Goal: Information Seeking & Learning: Learn about a topic

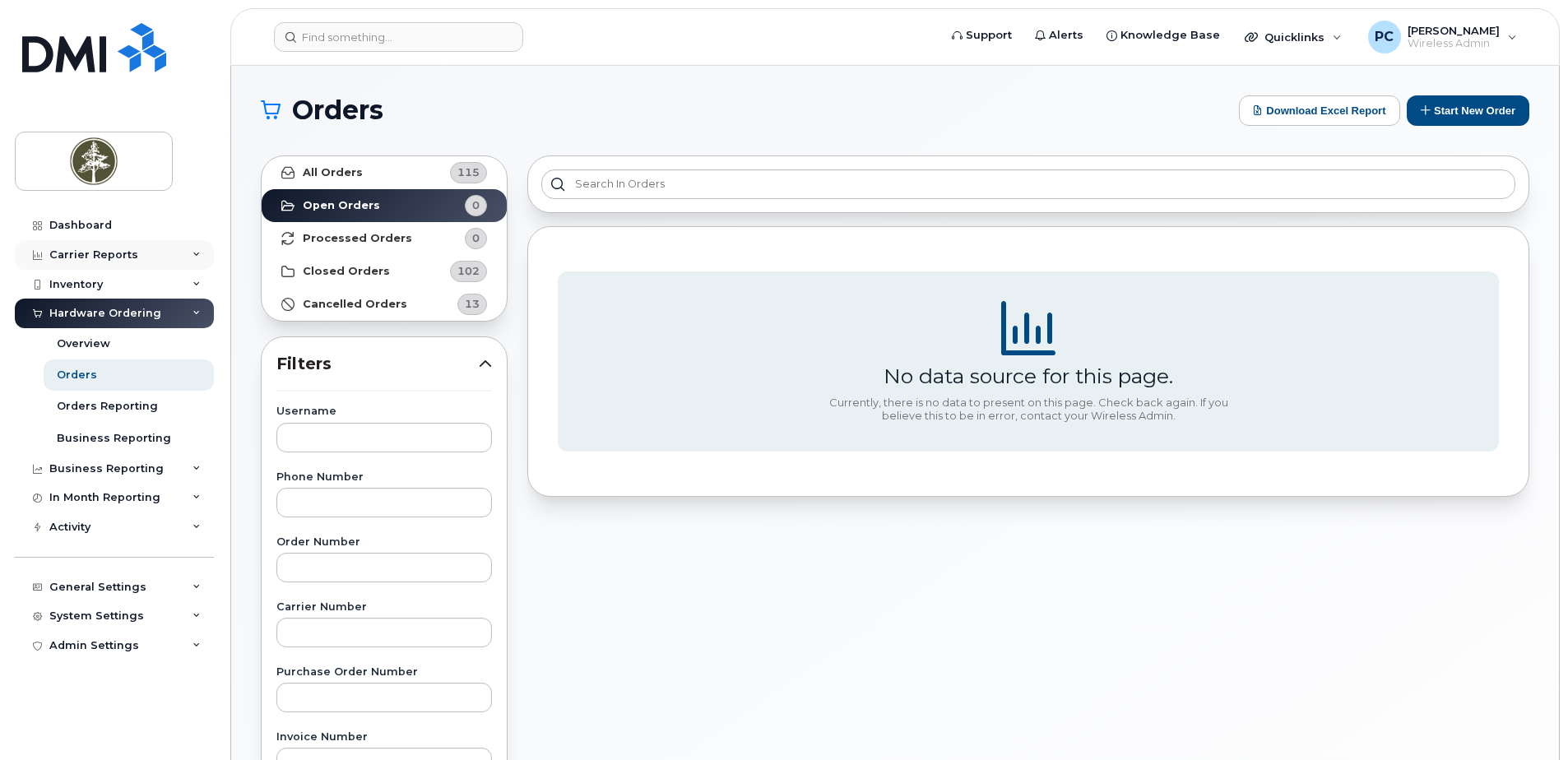
click at [163, 262] on div "Carrier Reports" at bounding box center [115, 255] width 199 height 30
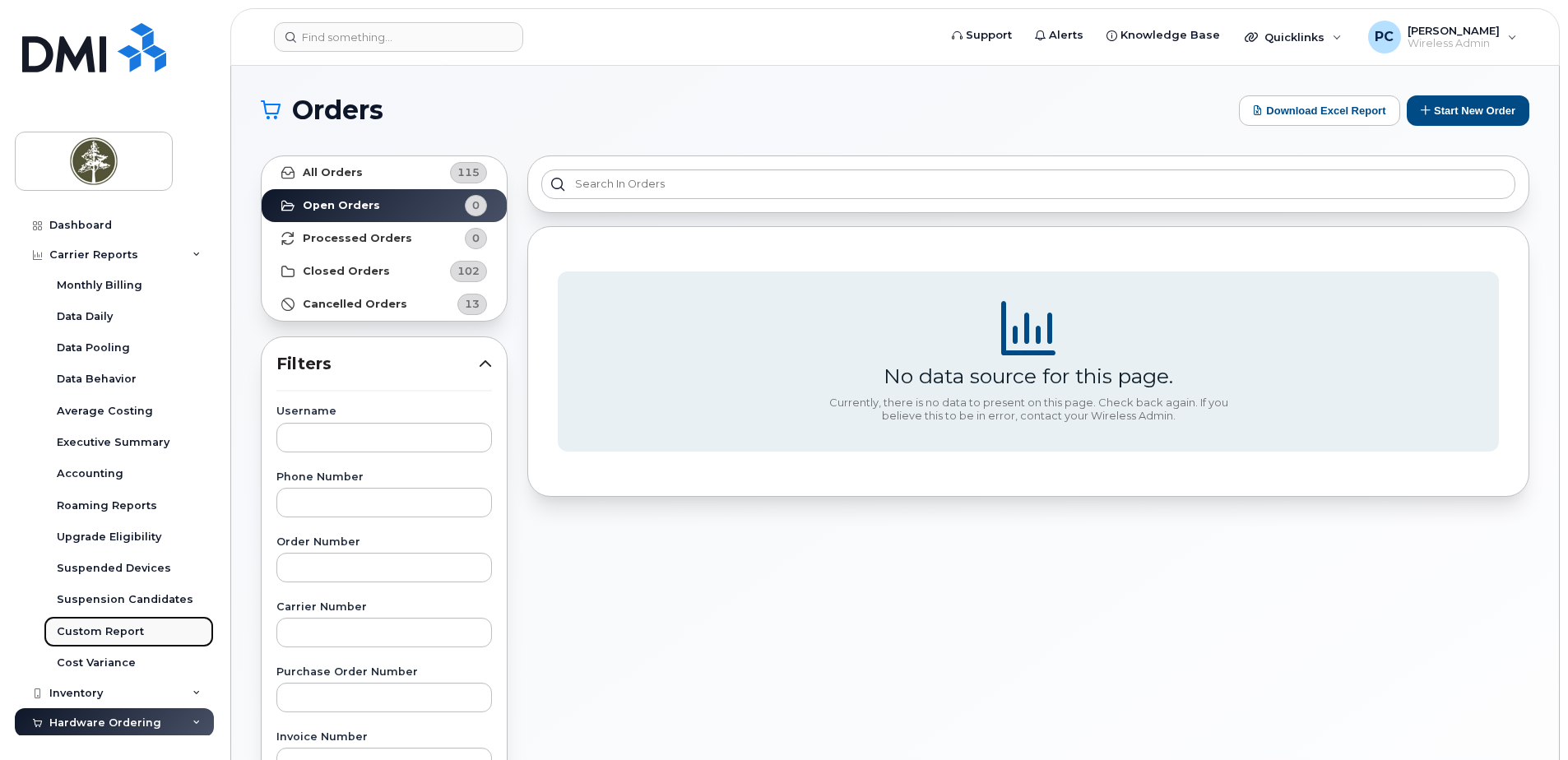
click at [129, 639] on link "Custom Report" at bounding box center [129, 631] width 170 height 32
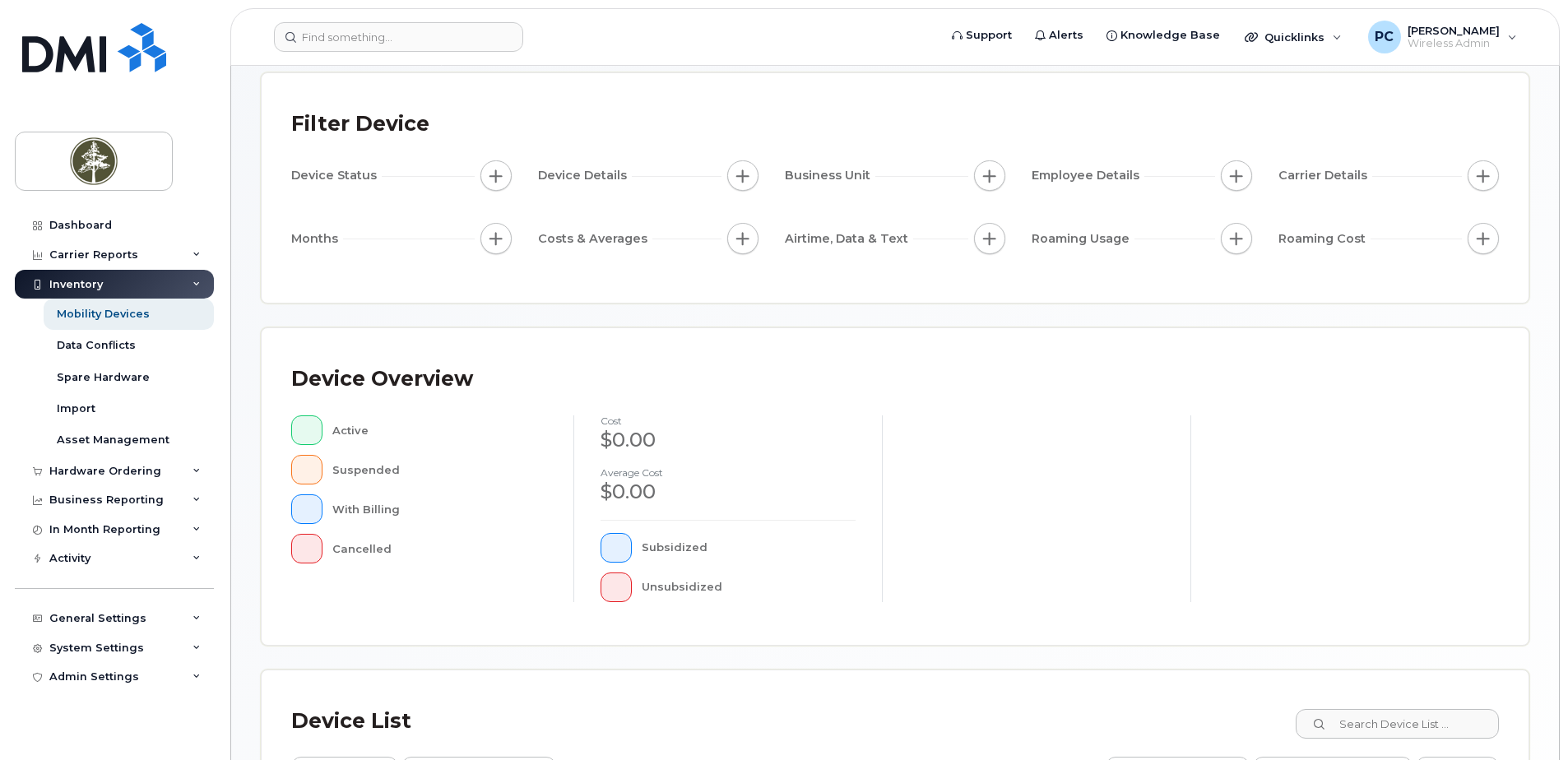
scroll to position [371, 0]
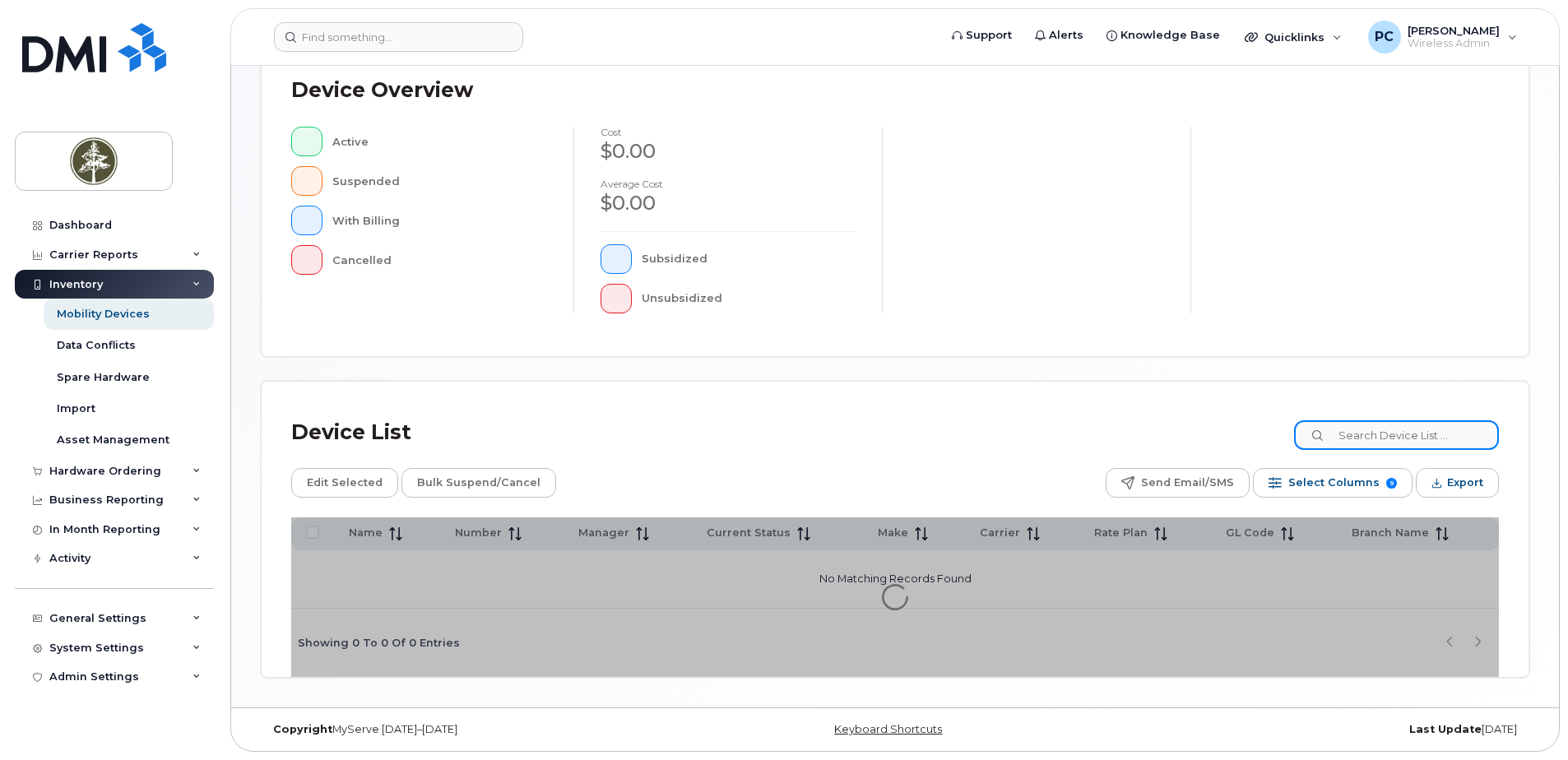
click at [1376, 439] on input at bounding box center [1397, 435] width 205 height 30
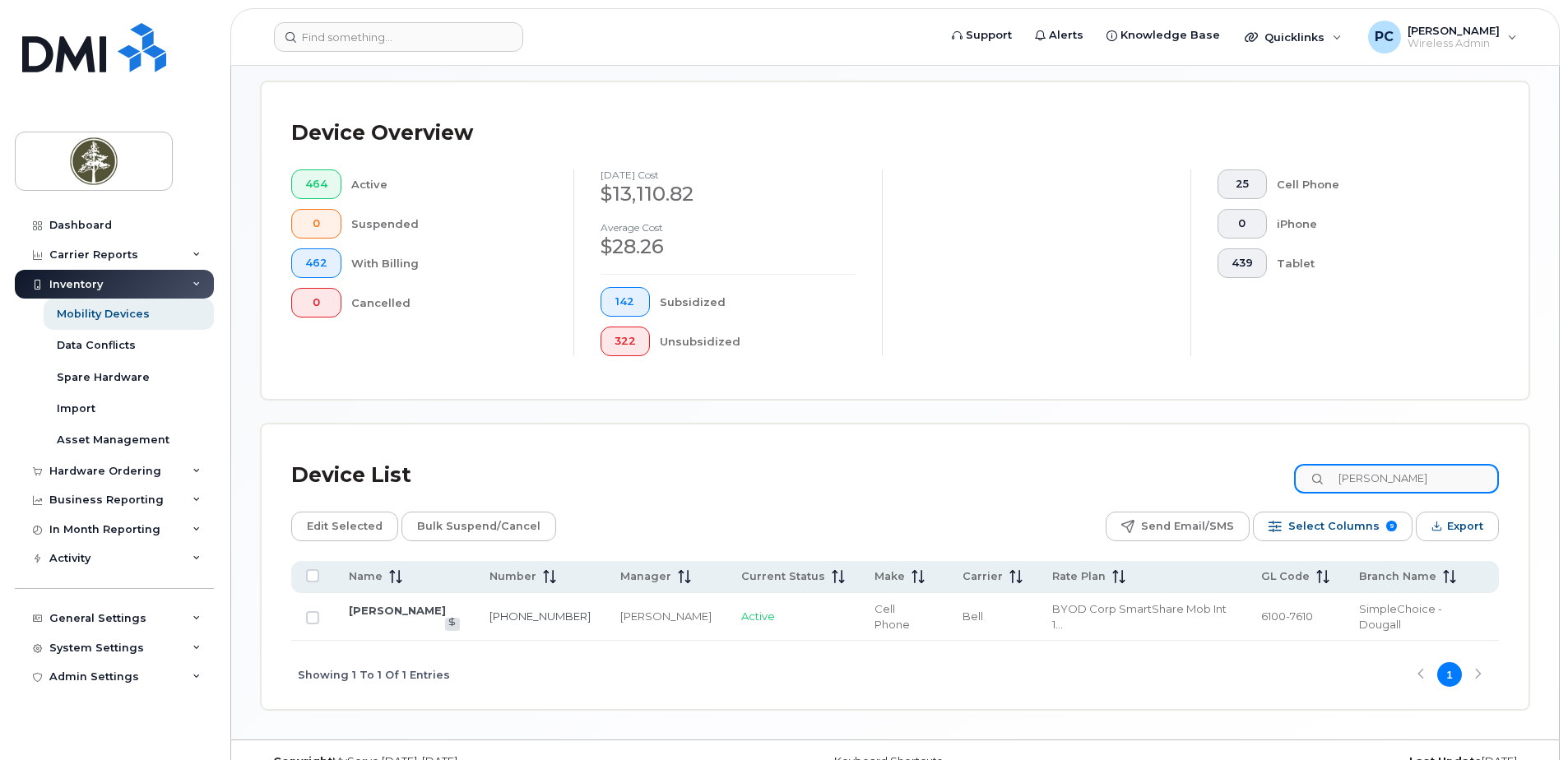
type input "[PERSON_NAME]"
click at [474, 610] on td "[PHONE_NUMBER]" at bounding box center [539, 617] width 130 height 48
click at [494, 610] on link "[PHONE_NUMBER]" at bounding box center [539, 616] width 102 height 13
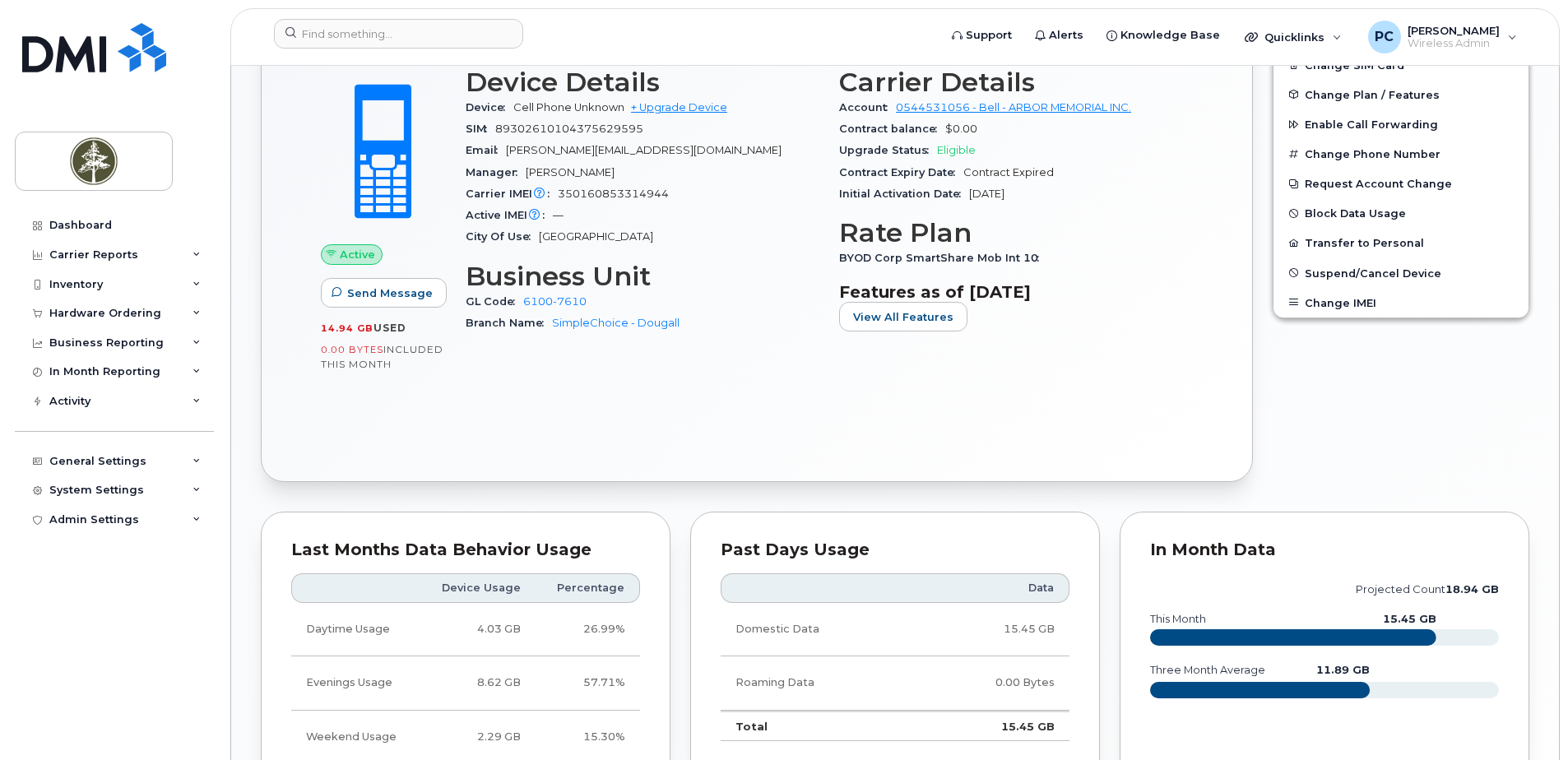
scroll to position [771, 0]
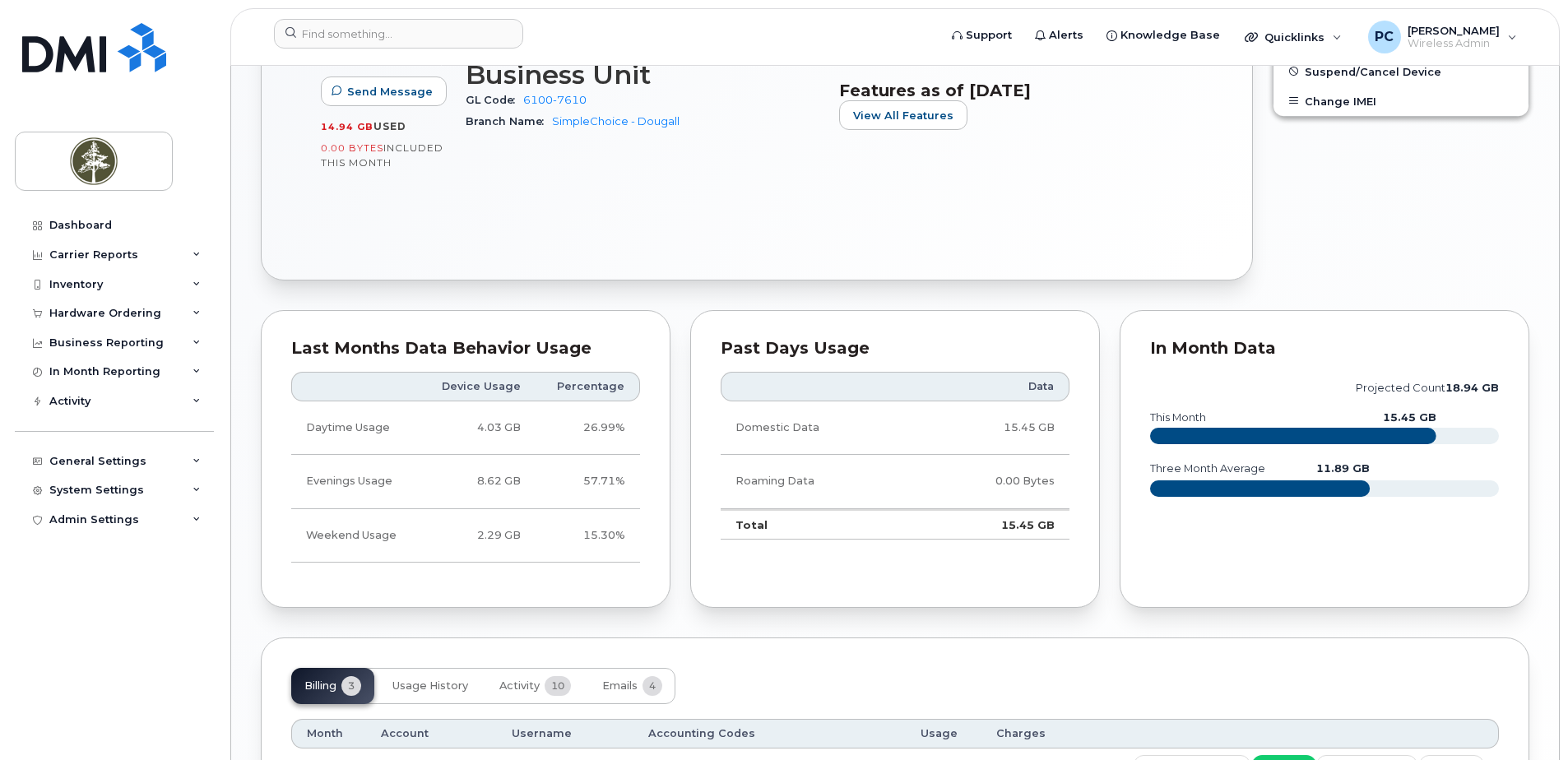
click at [501, 391] on th "Device Usage" at bounding box center [477, 387] width 116 height 30
click at [476, 341] on div "Last Months Data Behavior Usage" at bounding box center [466, 349] width 348 height 17
click at [440, 341] on div "Last Months Data Behavior Usage" at bounding box center [466, 349] width 348 height 17
click at [567, 342] on div "Last Months Data Behavior Usage" at bounding box center [466, 349] width 348 height 17
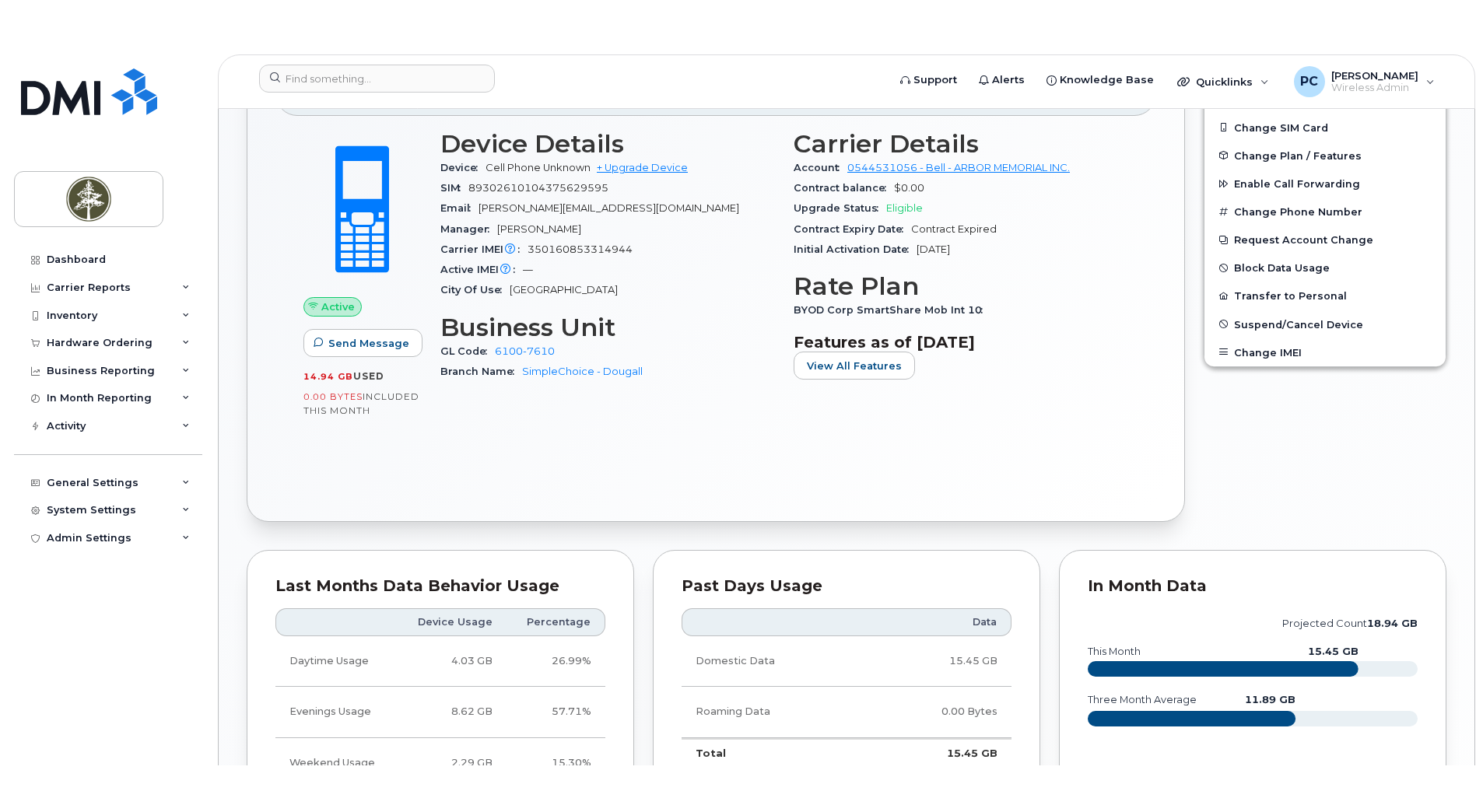
scroll to position [496, 0]
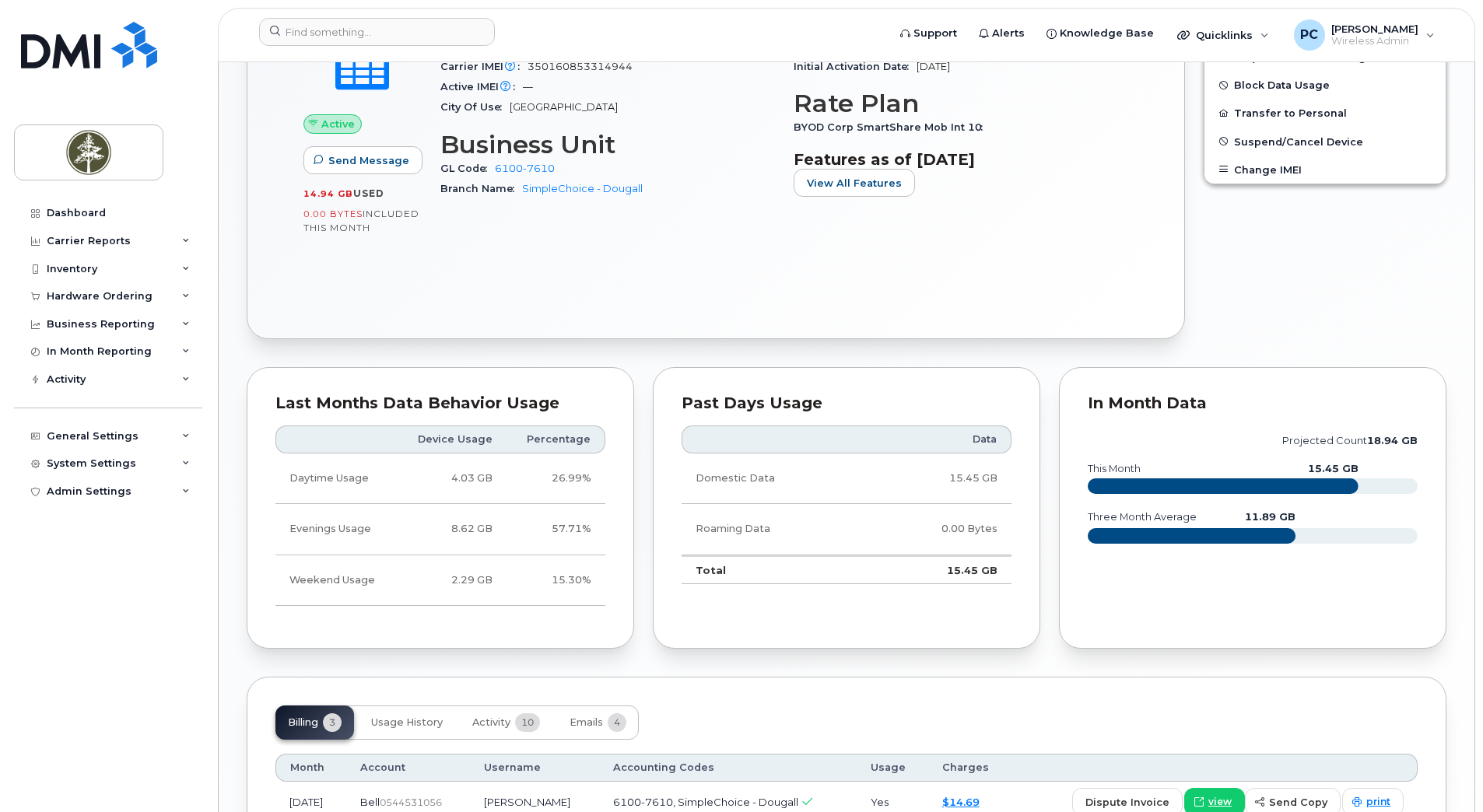
scroll to position [652, 0]
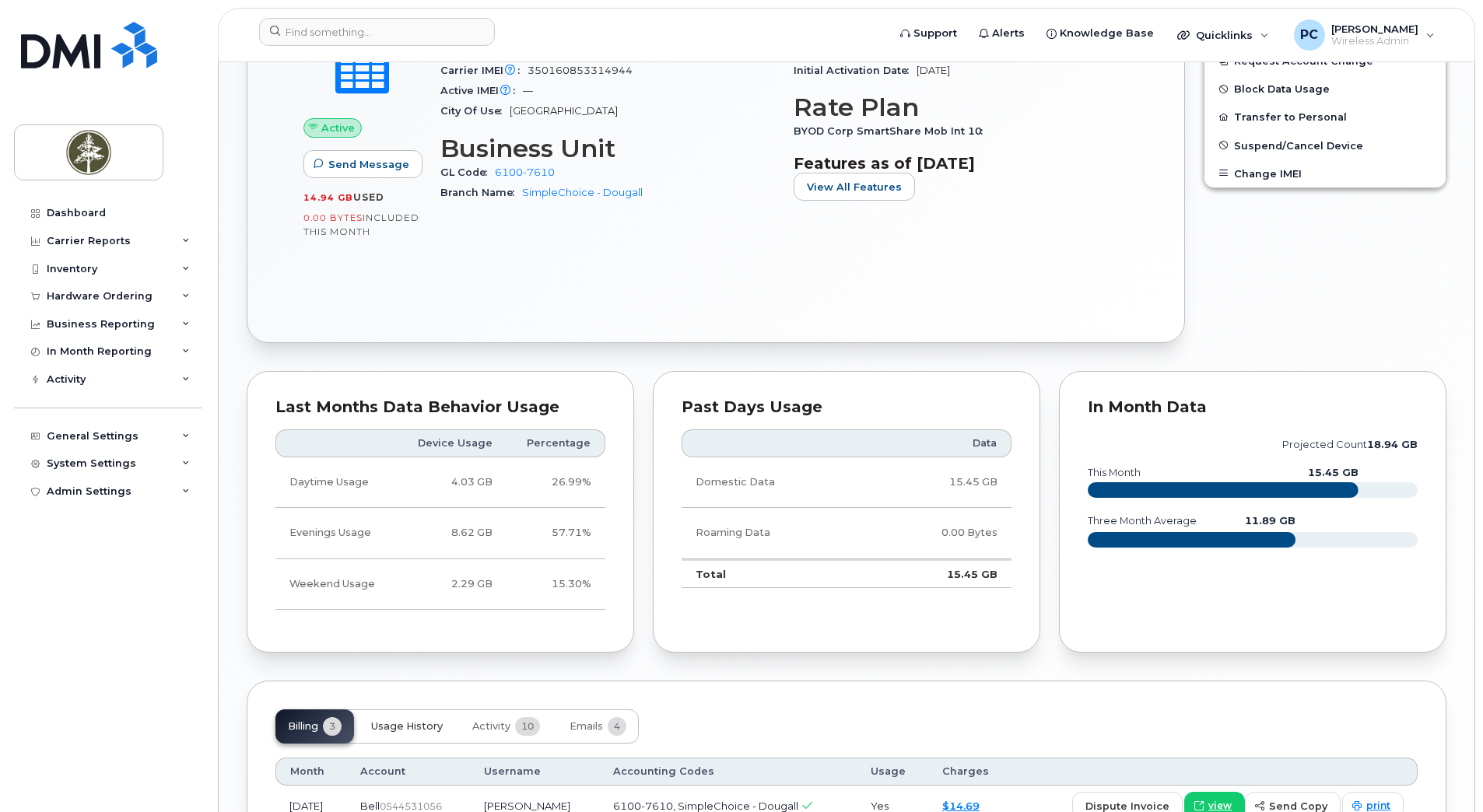
click at [388, 728] on span "Usage History" at bounding box center [406, 727] width 71 height 12
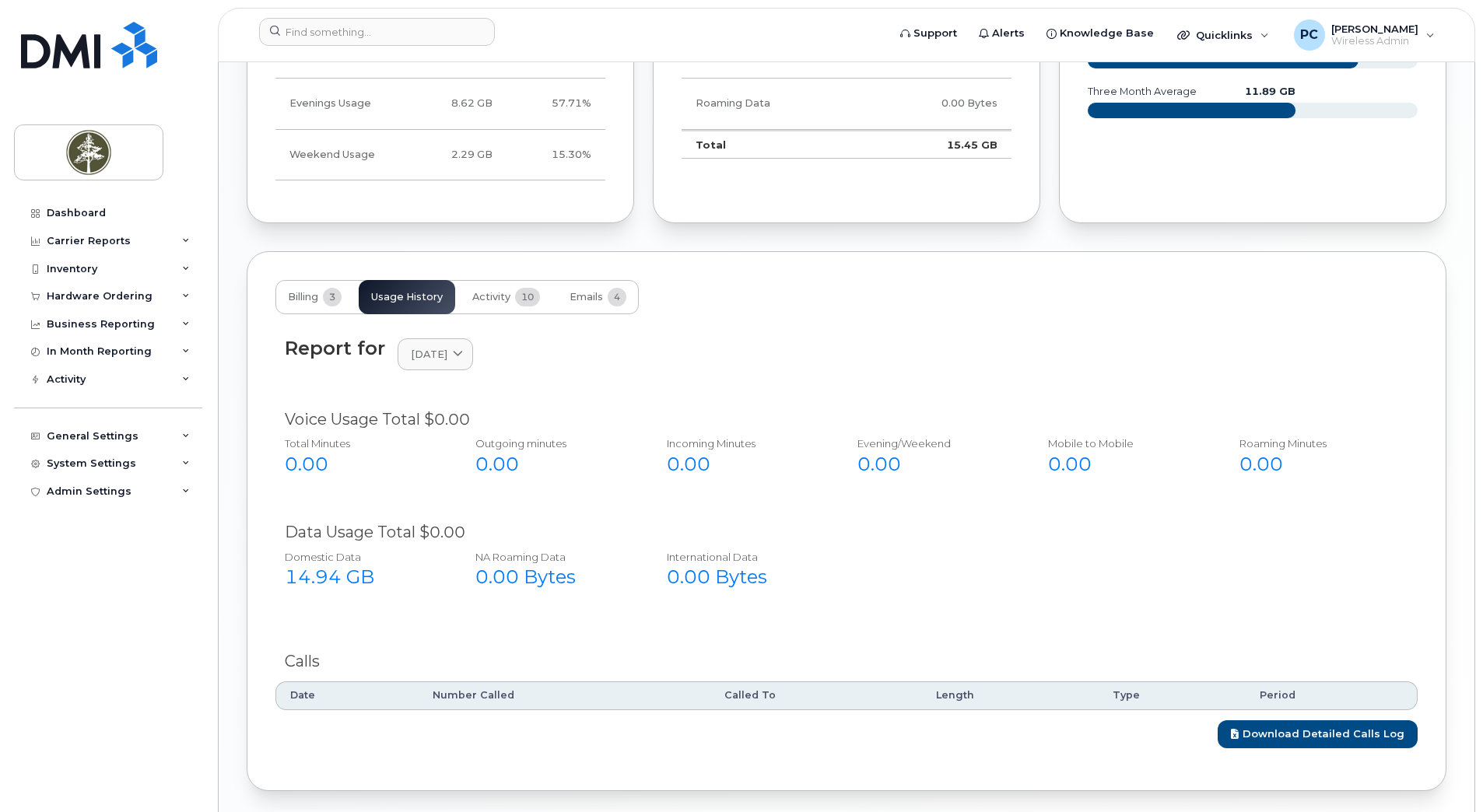
scroll to position [1116, 0]
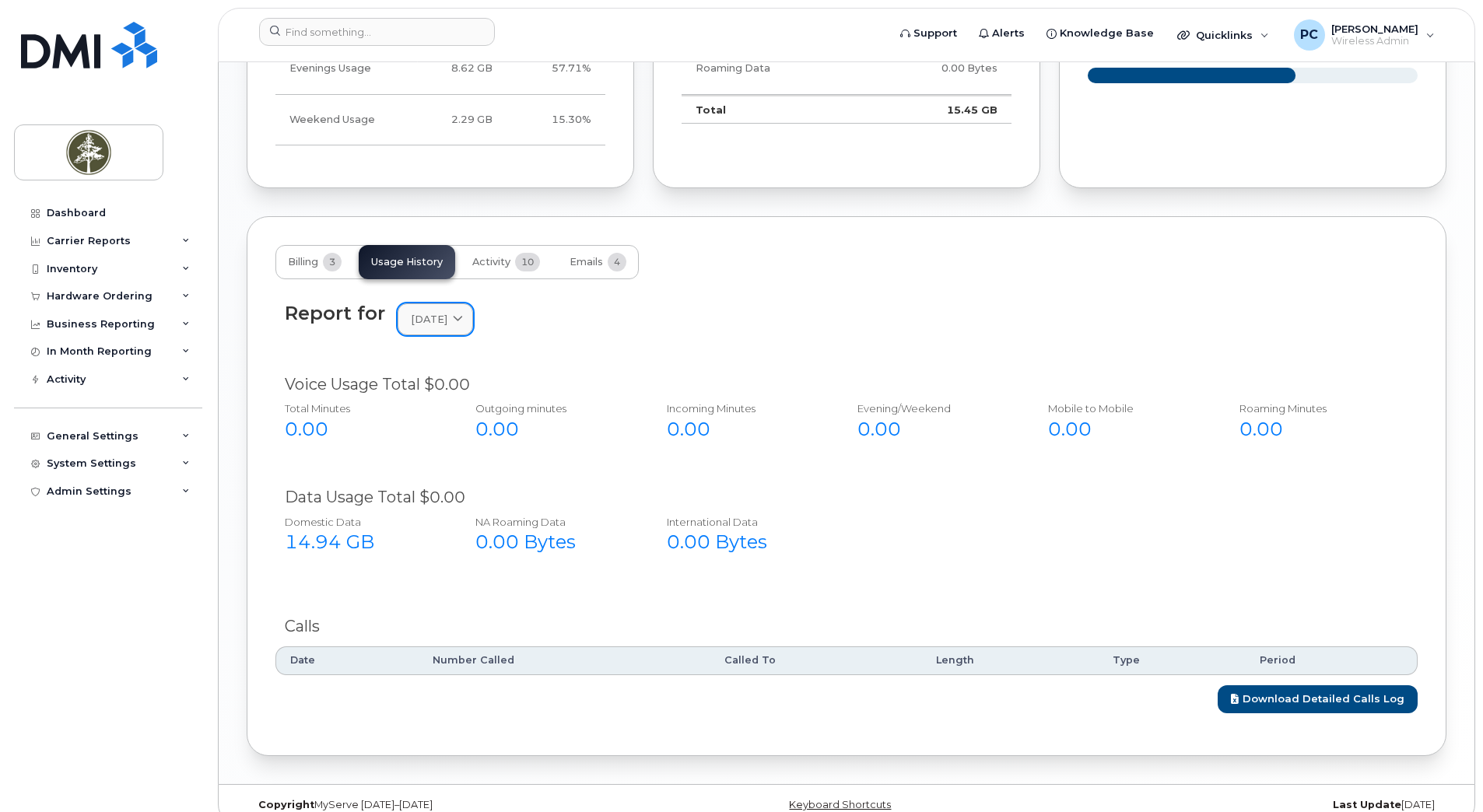
click at [448, 323] on span "August 2025" at bounding box center [428, 319] width 36 height 15
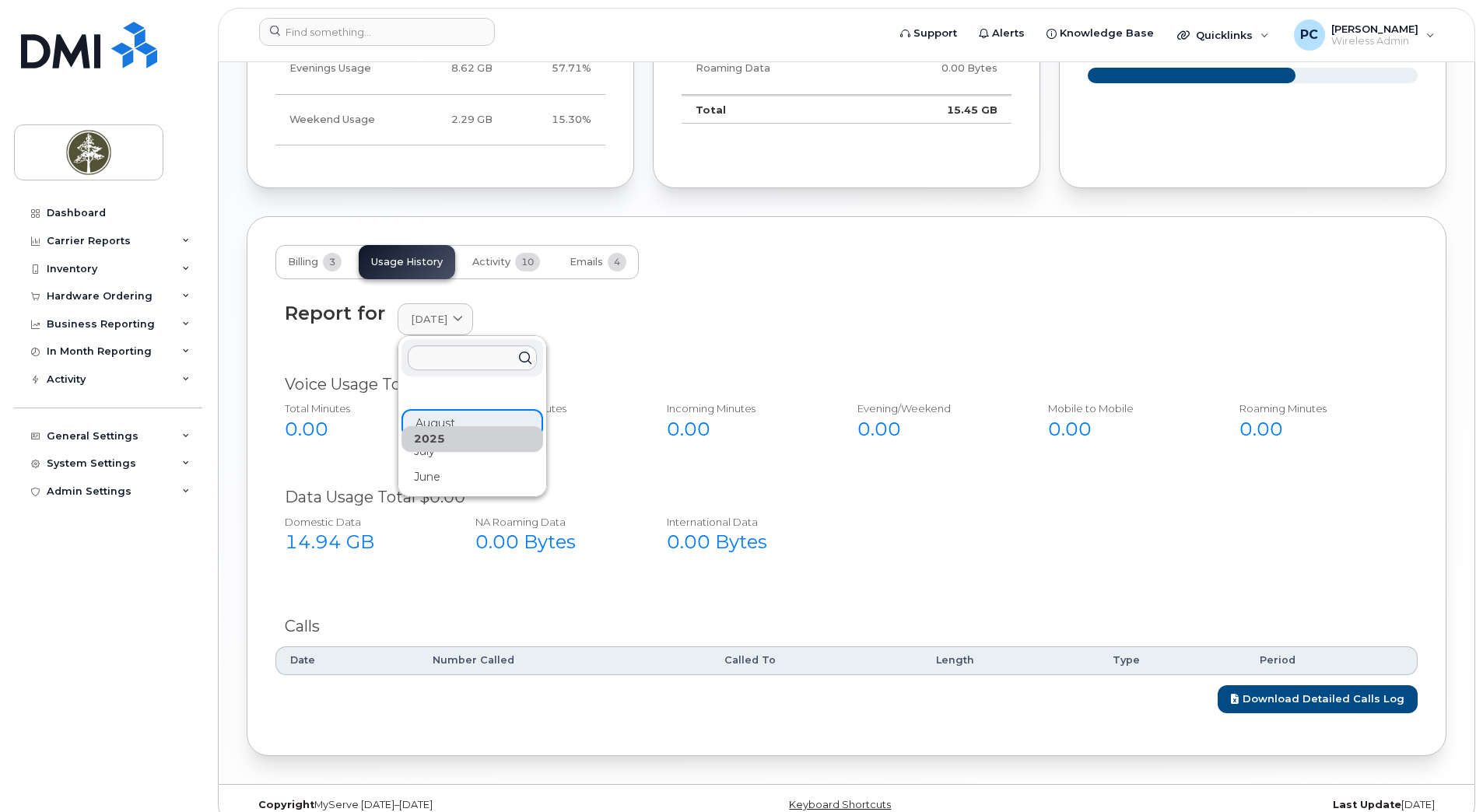
click at [465, 431] on div "2025" at bounding box center [472, 439] width 142 height 26
click at [464, 422] on div "2025 August July June" at bounding box center [472, 436] width 142 height 107
click at [716, 336] on div "Report for August 2025 2025 August July June" at bounding box center [847, 328] width 1142 height 70
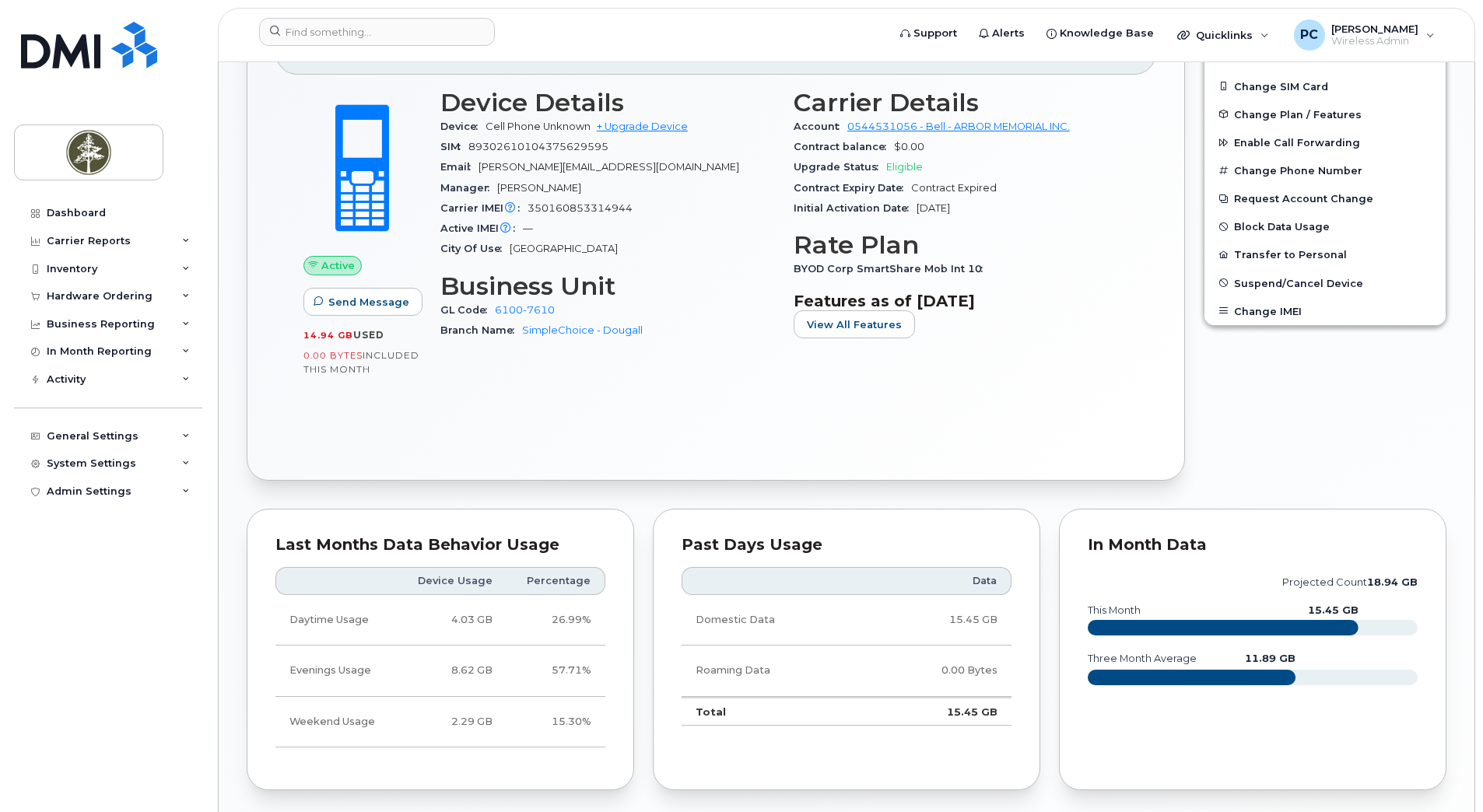
scroll to position [515, 0]
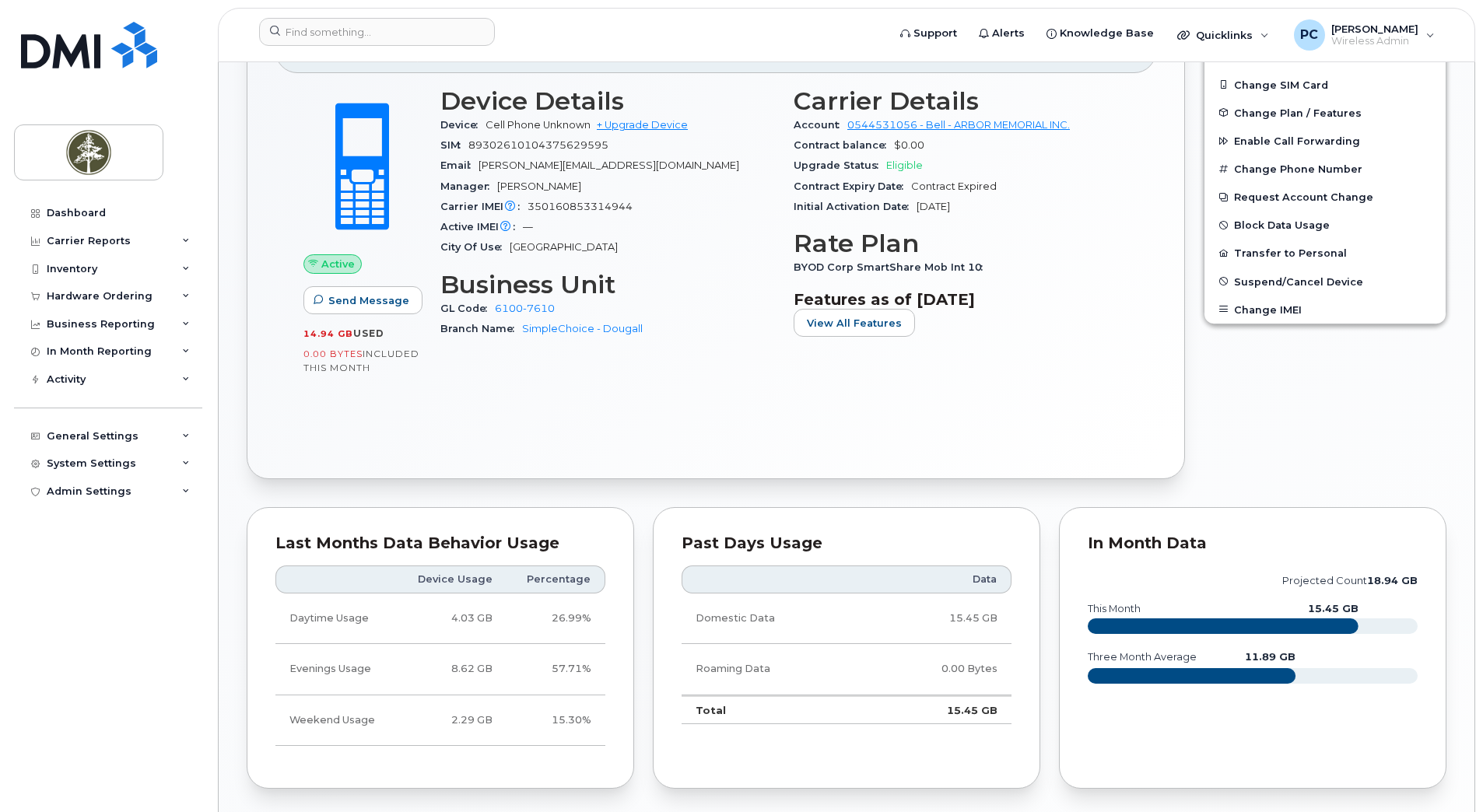
click at [581, 634] on td "26.99%" at bounding box center [556, 618] width 99 height 50
click at [548, 578] on th "Percentage" at bounding box center [556, 579] width 99 height 28
click at [444, 573] on th "Device Usage" at bounding box center [451, 579] width 109 height 28
click at [1150, 696] on icon "projected count 18.94 GB this month 15.45 GB three month average 11.89 GB" at bounding box center [1252, 635] width 330 height 140
click at [1106, 543] on div "In Month Data" at bounding box center [1252, 543] width 330 height 16
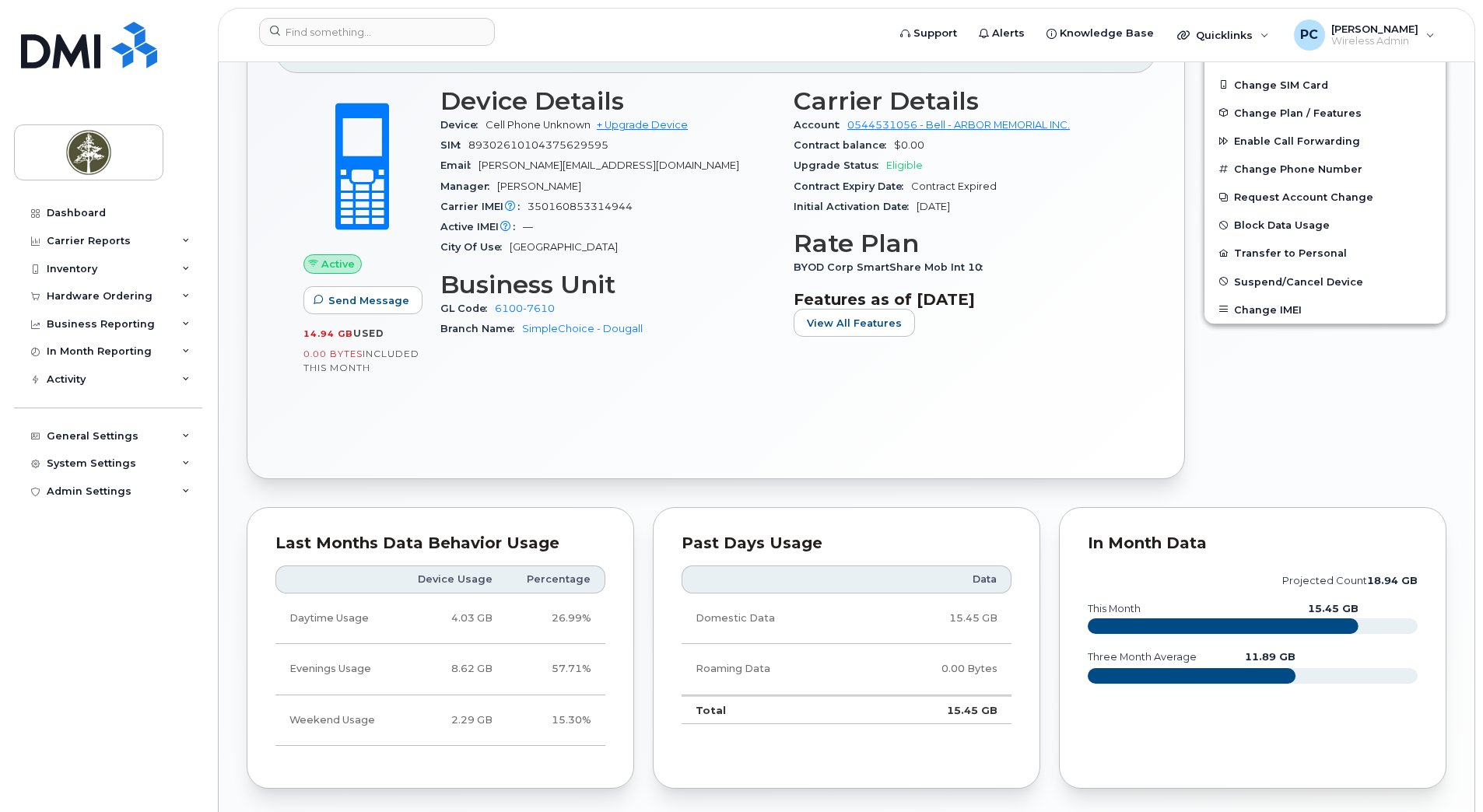
click at [918, 559] on div "Data Domestic Data 15.45 GB Roaming Data 0.00 Bytes Total 15.45 GB" at bounding box center [846, 645] width 330 height 187
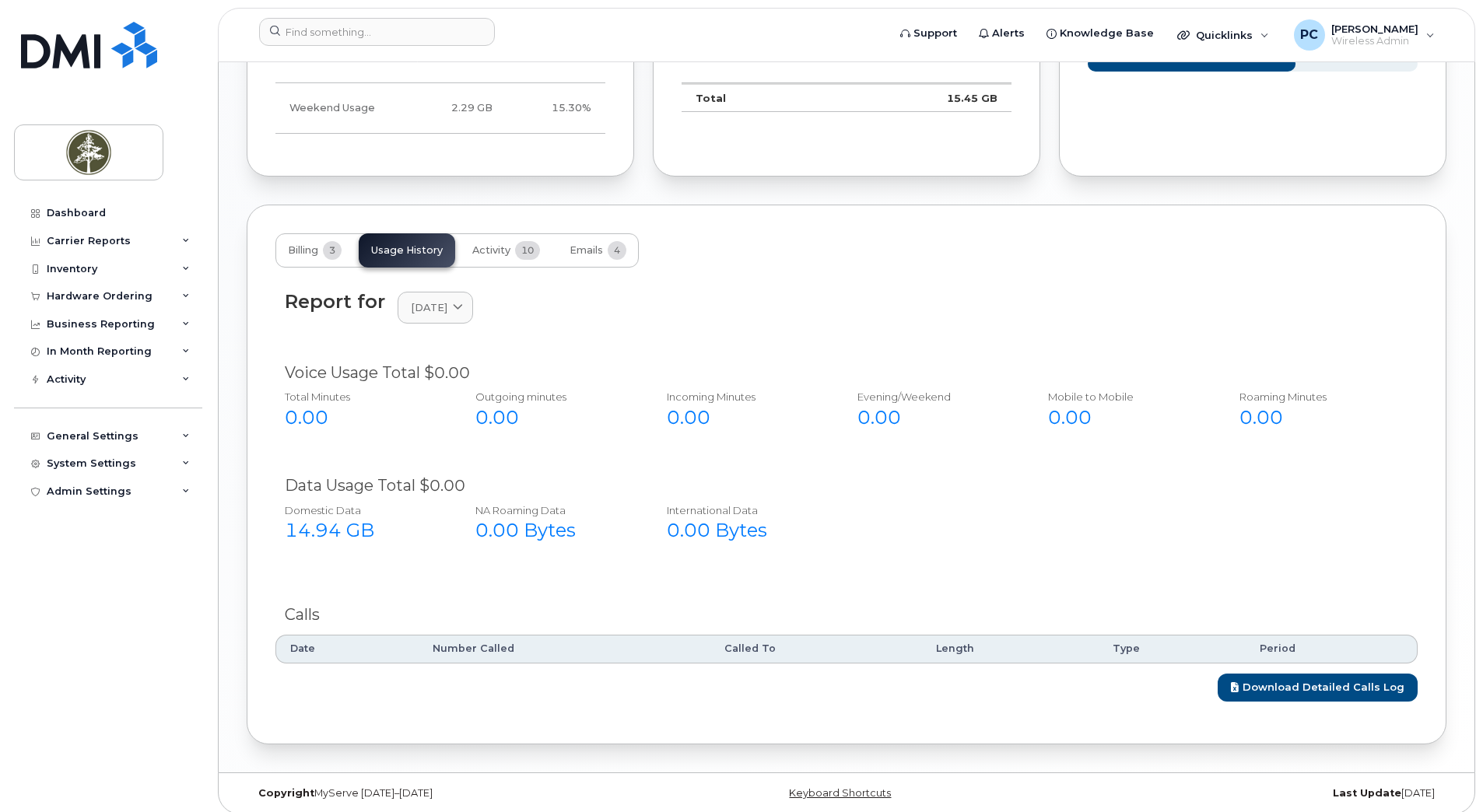
scroll to position [1138, 0]
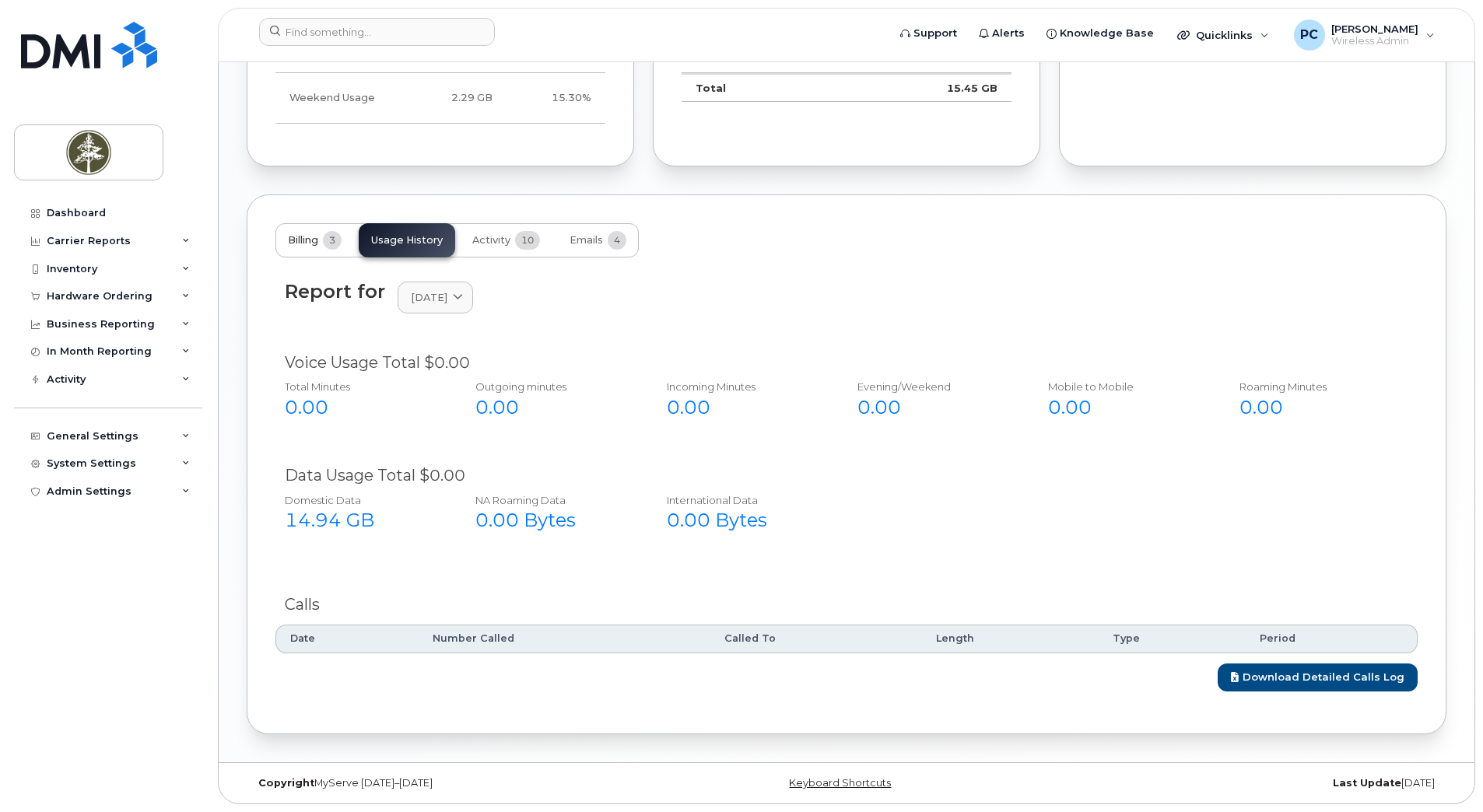
click at [302, 238] on span "Billing" at bounding box center [303, 240] width 30 height 12
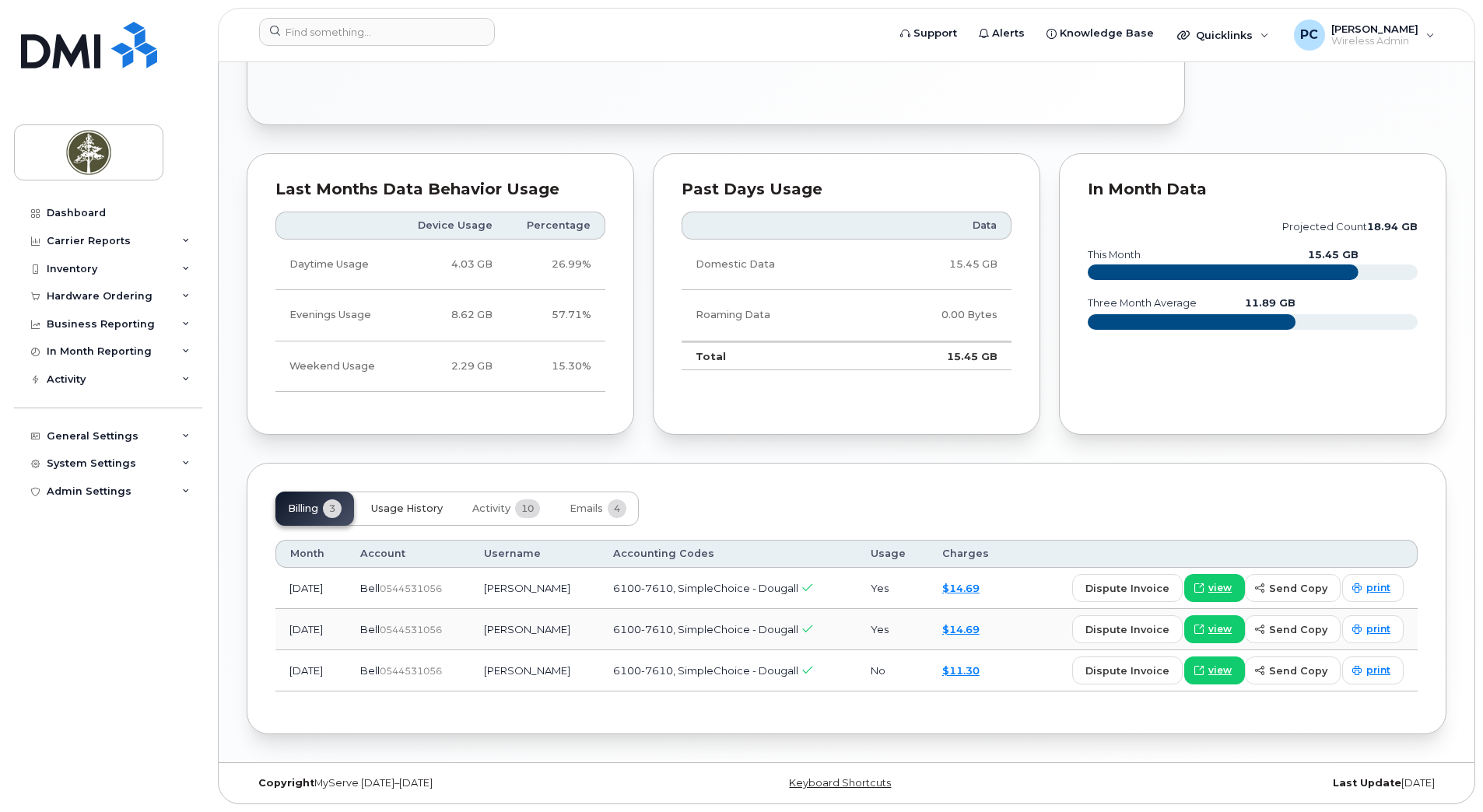
click at [417, 505] on span "Usage History" at bounding box center [406, 508] width 71 height 12
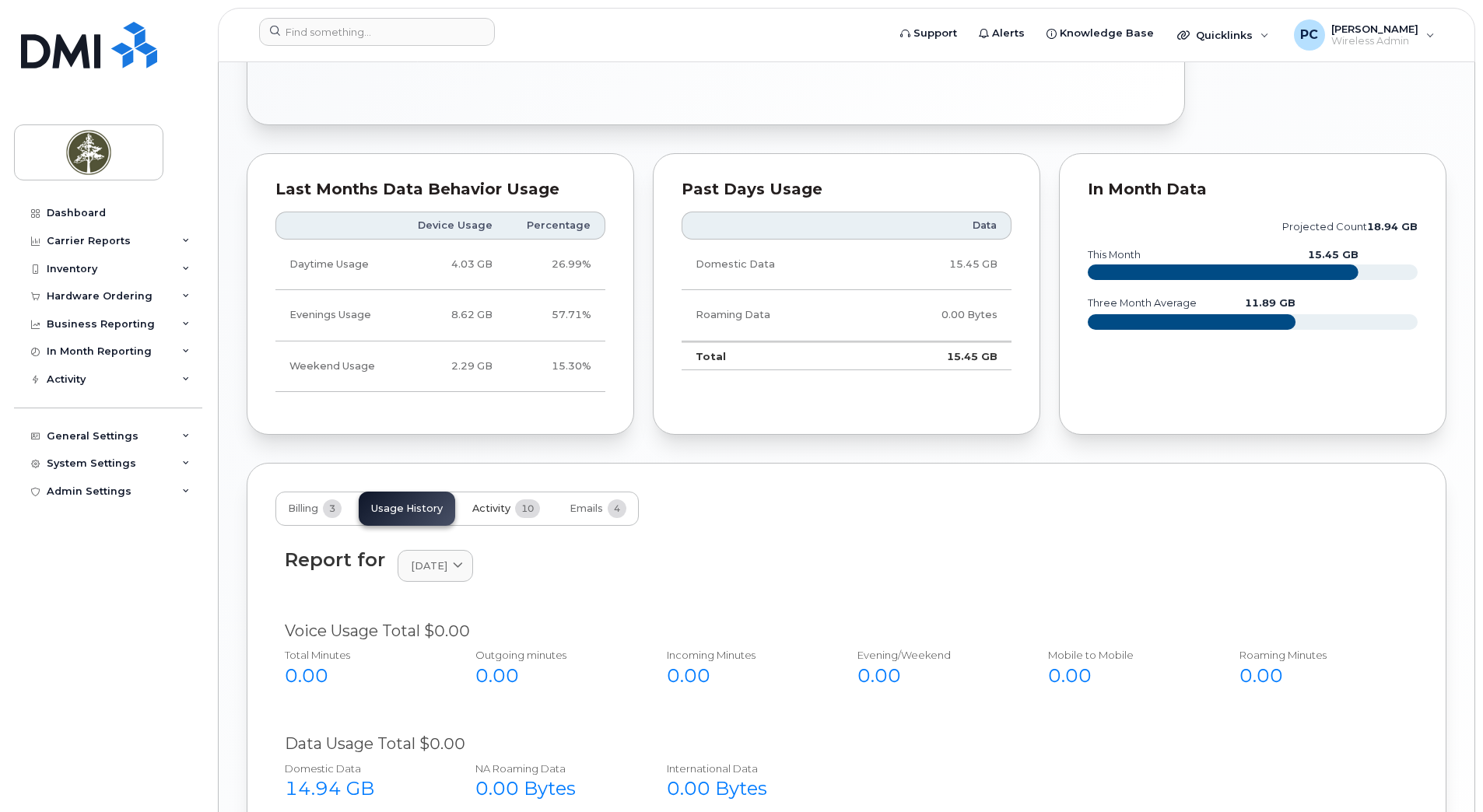
click at [494, 513] on span "Activity" at bounding box center [491, 508] width 38 height 12
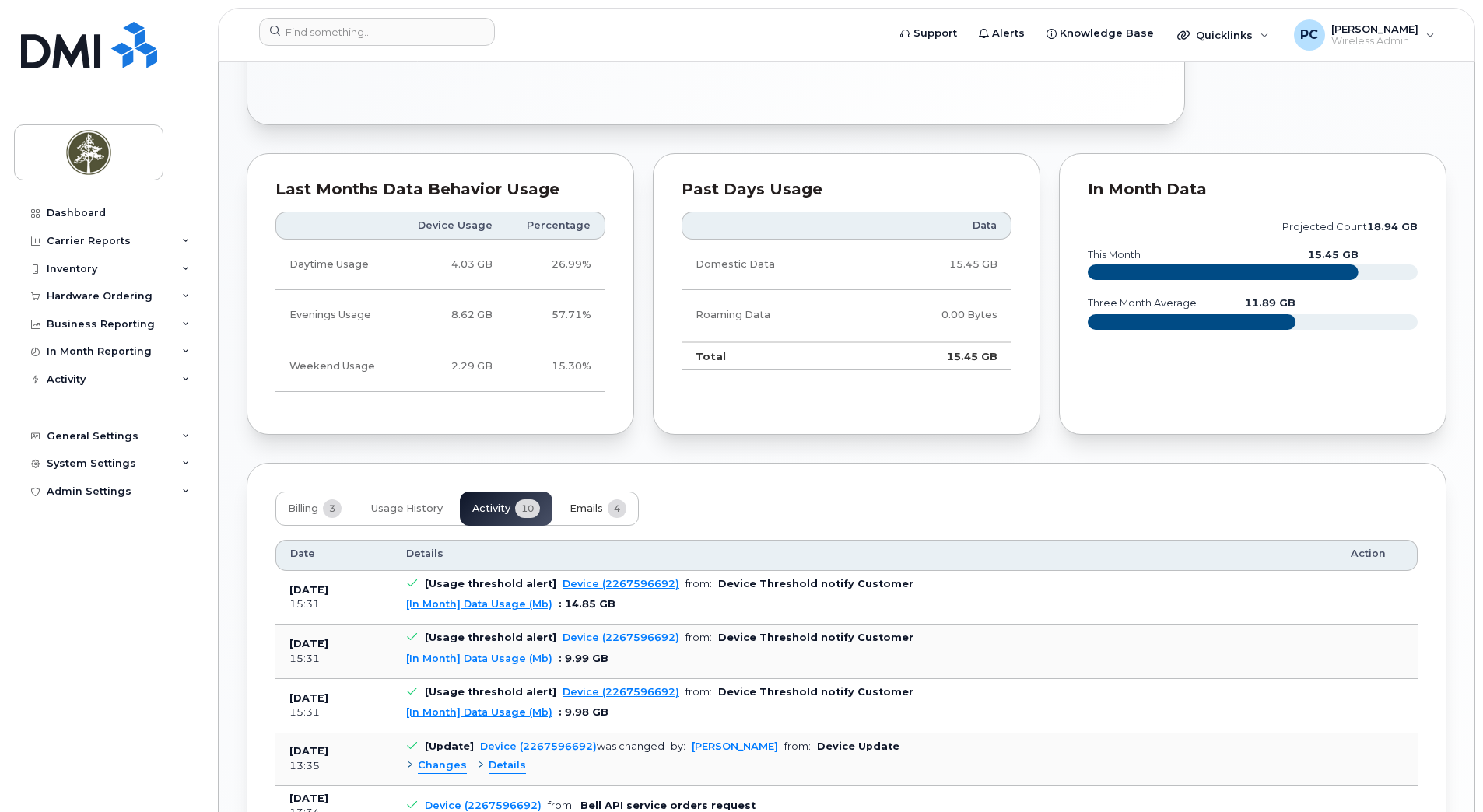
scroll to position [947, 0]
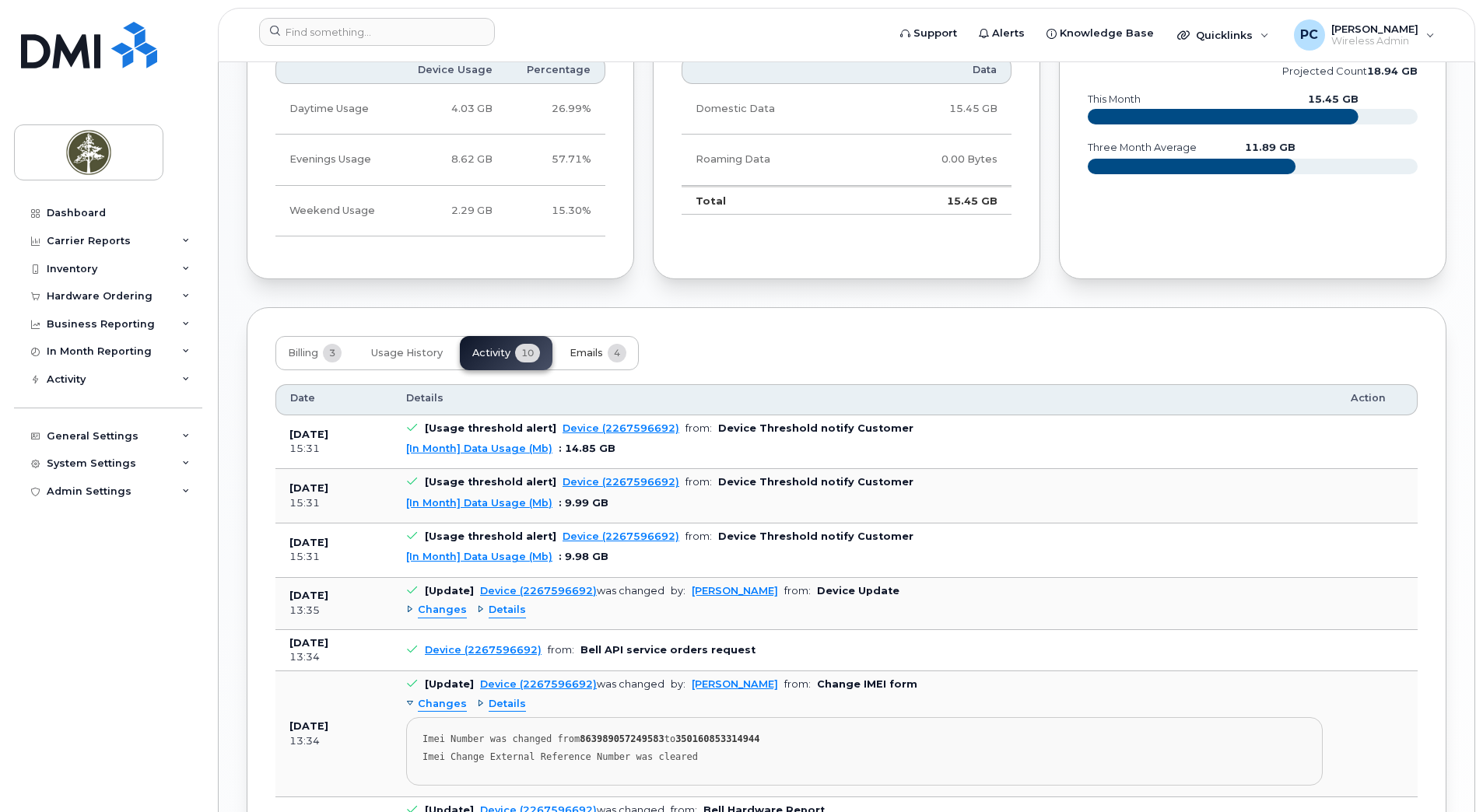
click at [576, 355] on span "Emails" at bounding box center [586, 353] width 33 height 12
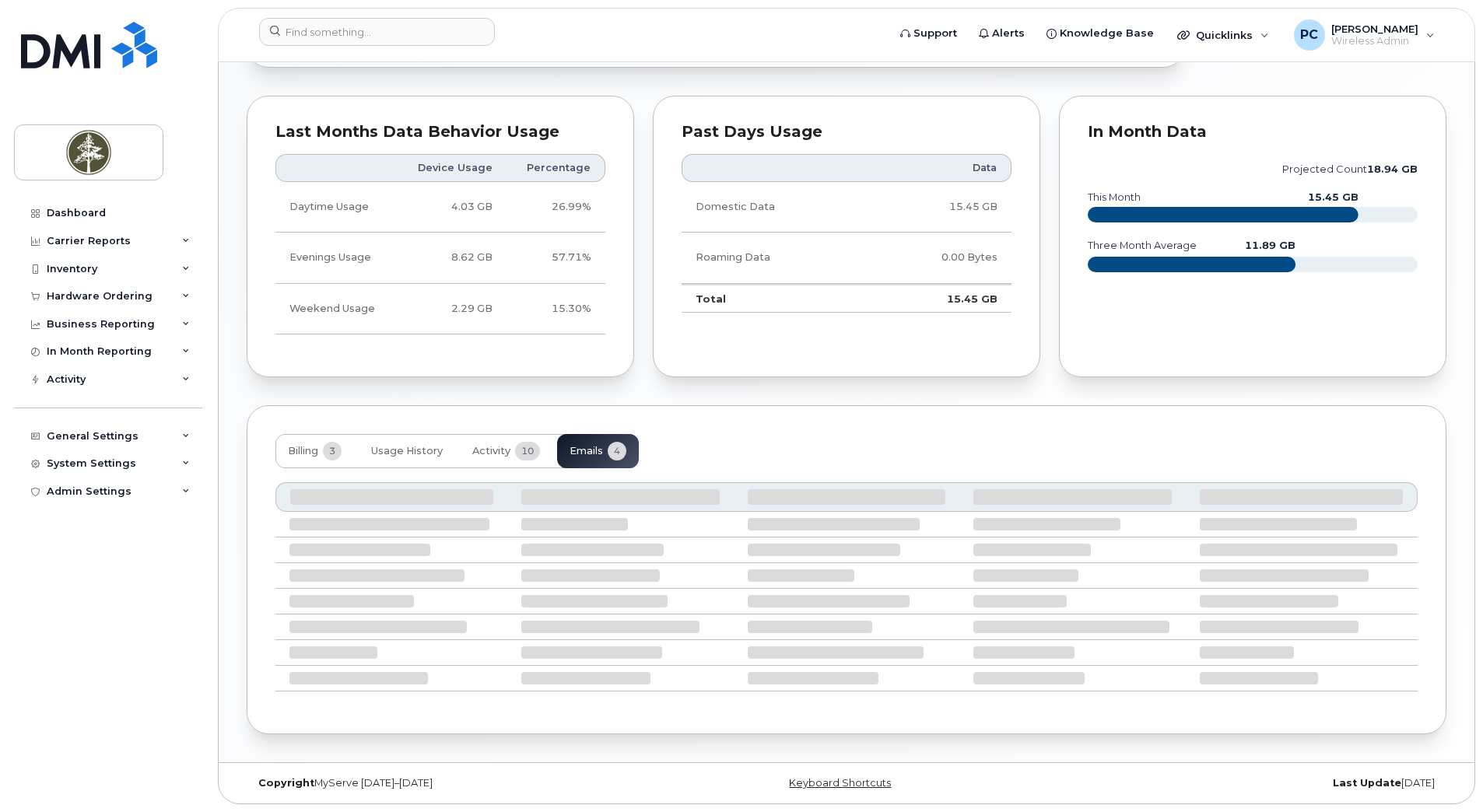
scroll to position [856, 0]
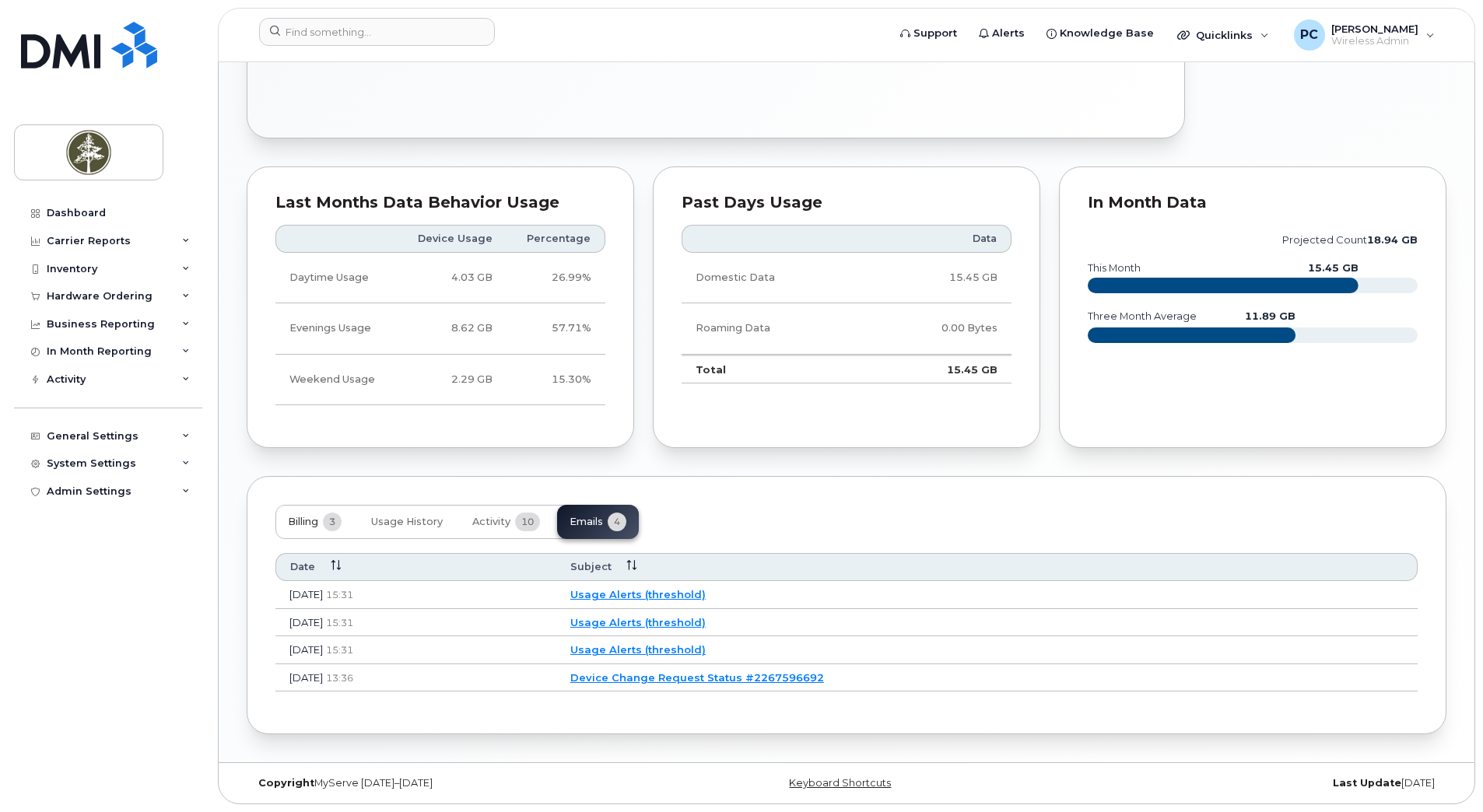
click at [307, 519] on span "Billing" at bounding box center [303, 521] width 30 height 12
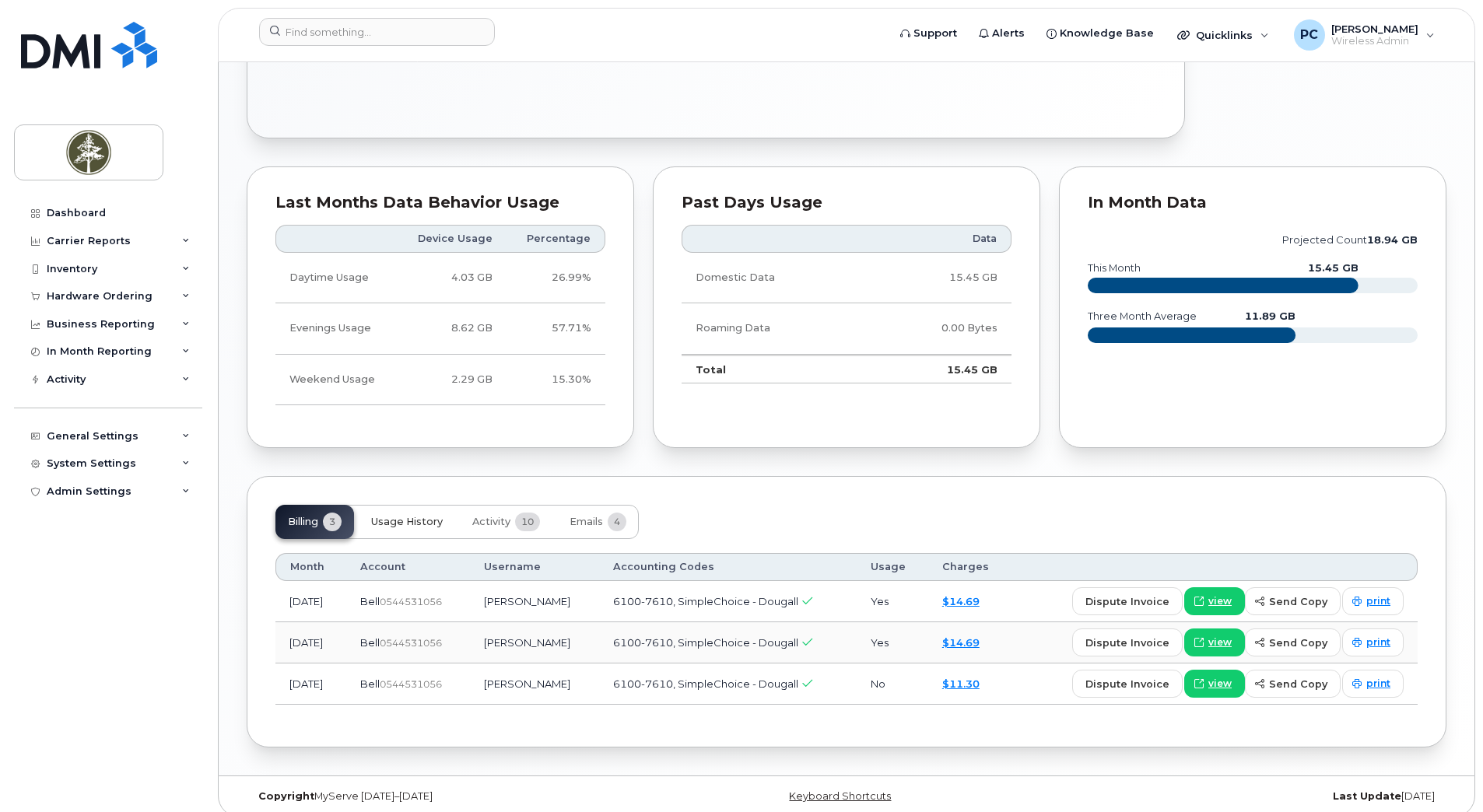
click at [409, 524] on span "Usage History" at bounding box center [406, 521] width 71 height 12
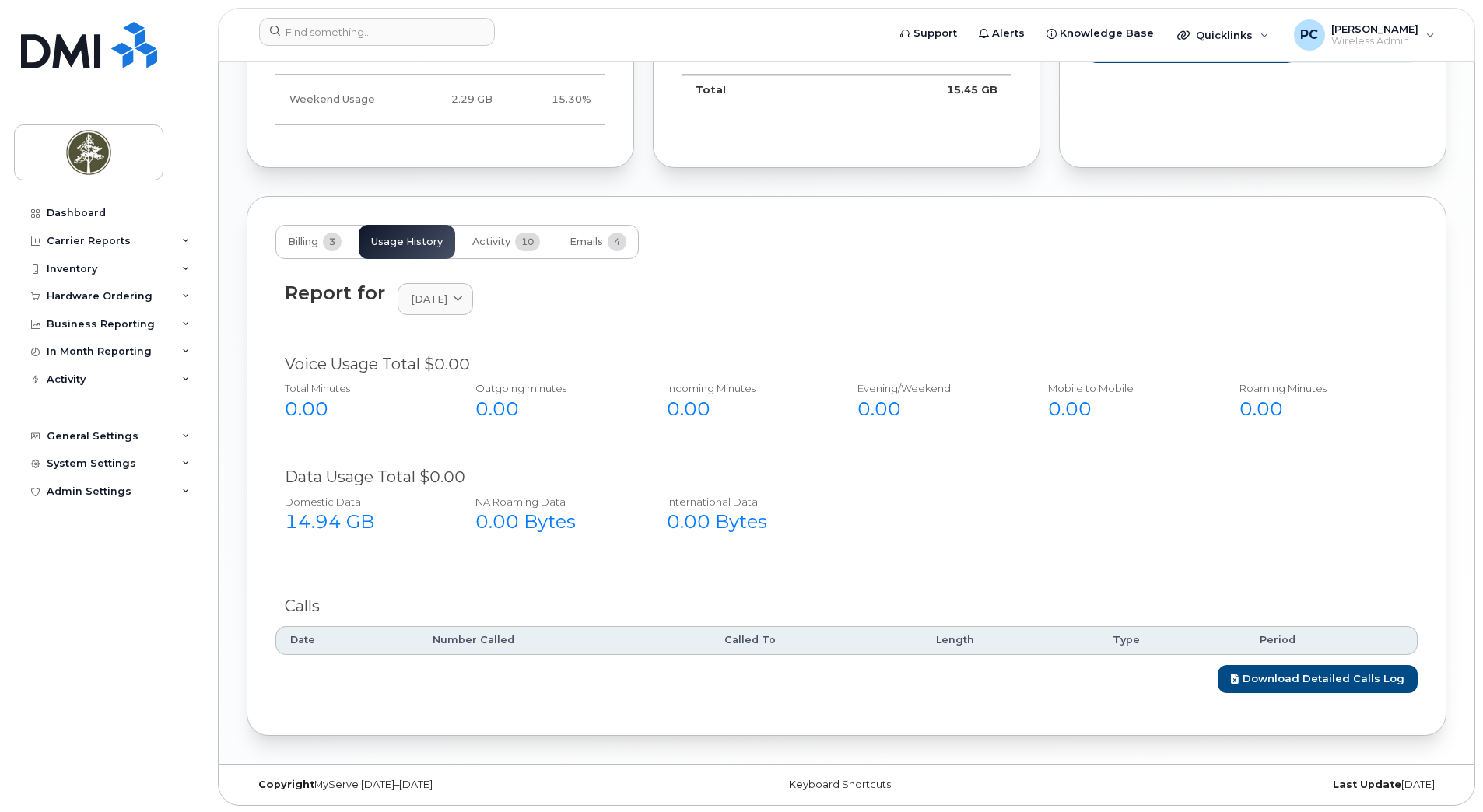
scroll to position [1138, 0]
click at [1324, 687] on link "Download Detailed Calls Log" at bounding box center [1317, 677] width 200 height 29
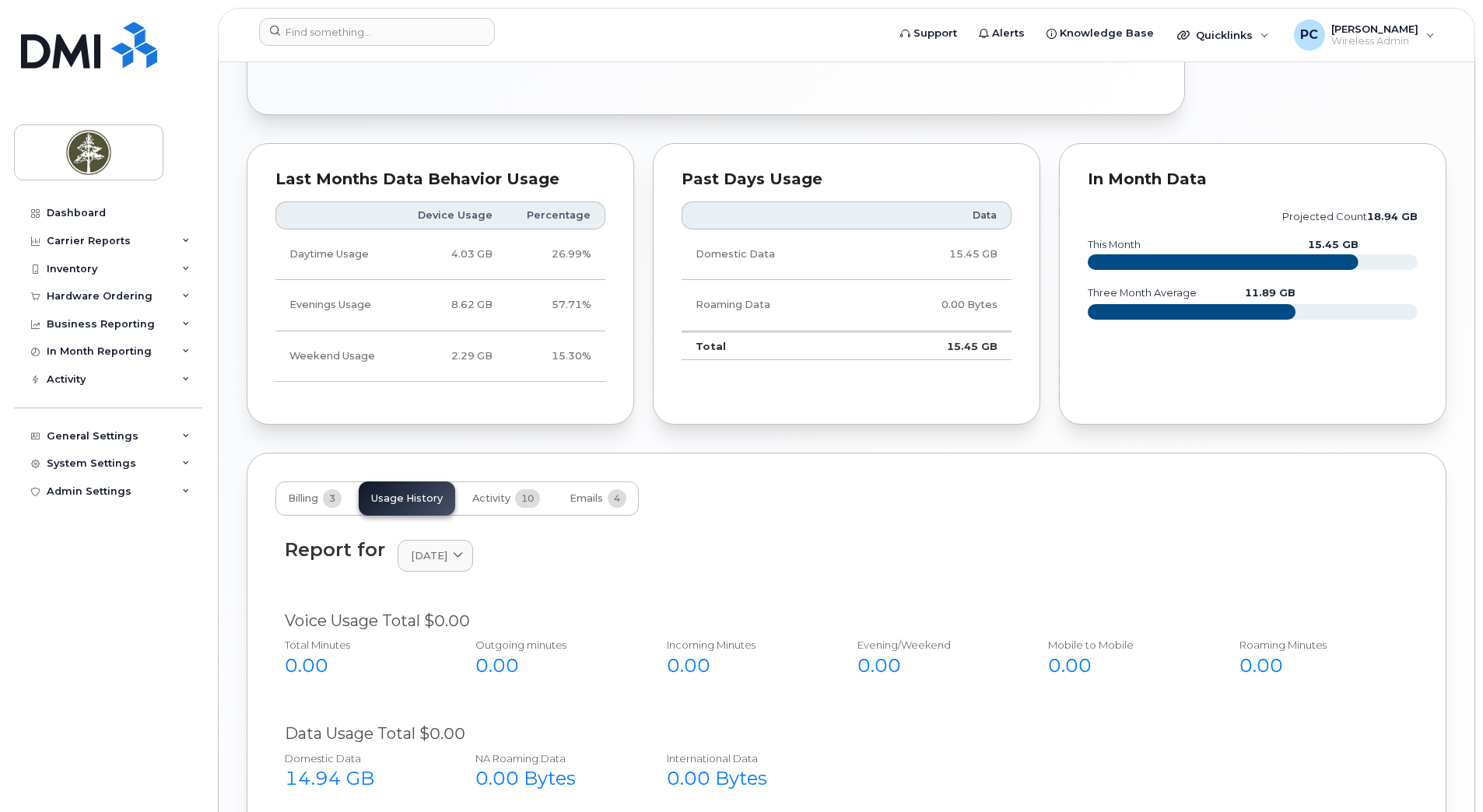
scroll to position [827, 0]
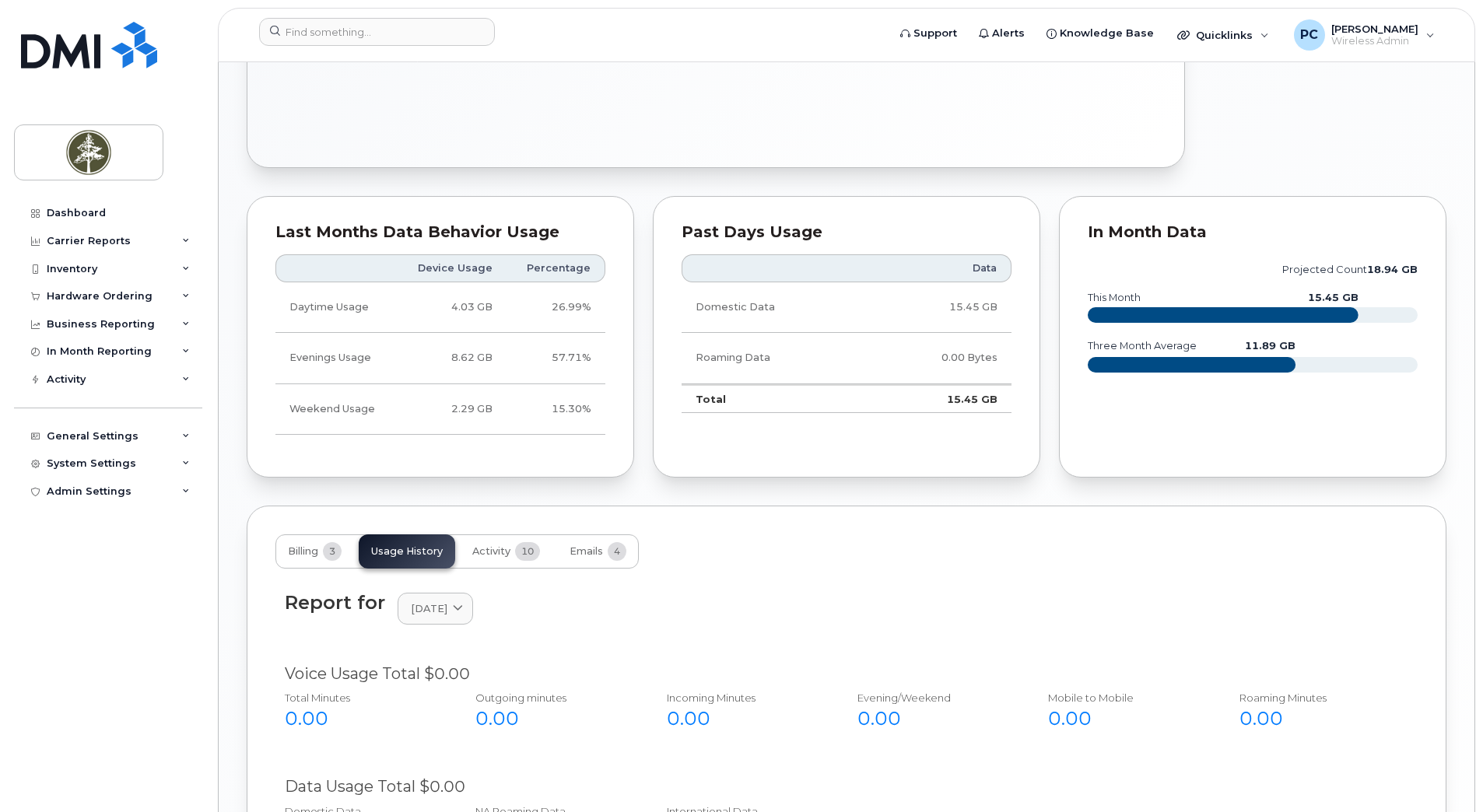
click at [1221, 314] on rect at bounding box center [1222, 315] width 271 height 16
click at [1372, 267] on tspan "18.94 GB" at bounding box center [1391, 269] width 50 height 11
click at [1390, 267] on tspan "18.94 GB" at bounding box center [1391, 269] width 50 height 11
click at [1160, 230] on div "In Month Data" at bounding box center [1252, 233] width 330 height 16
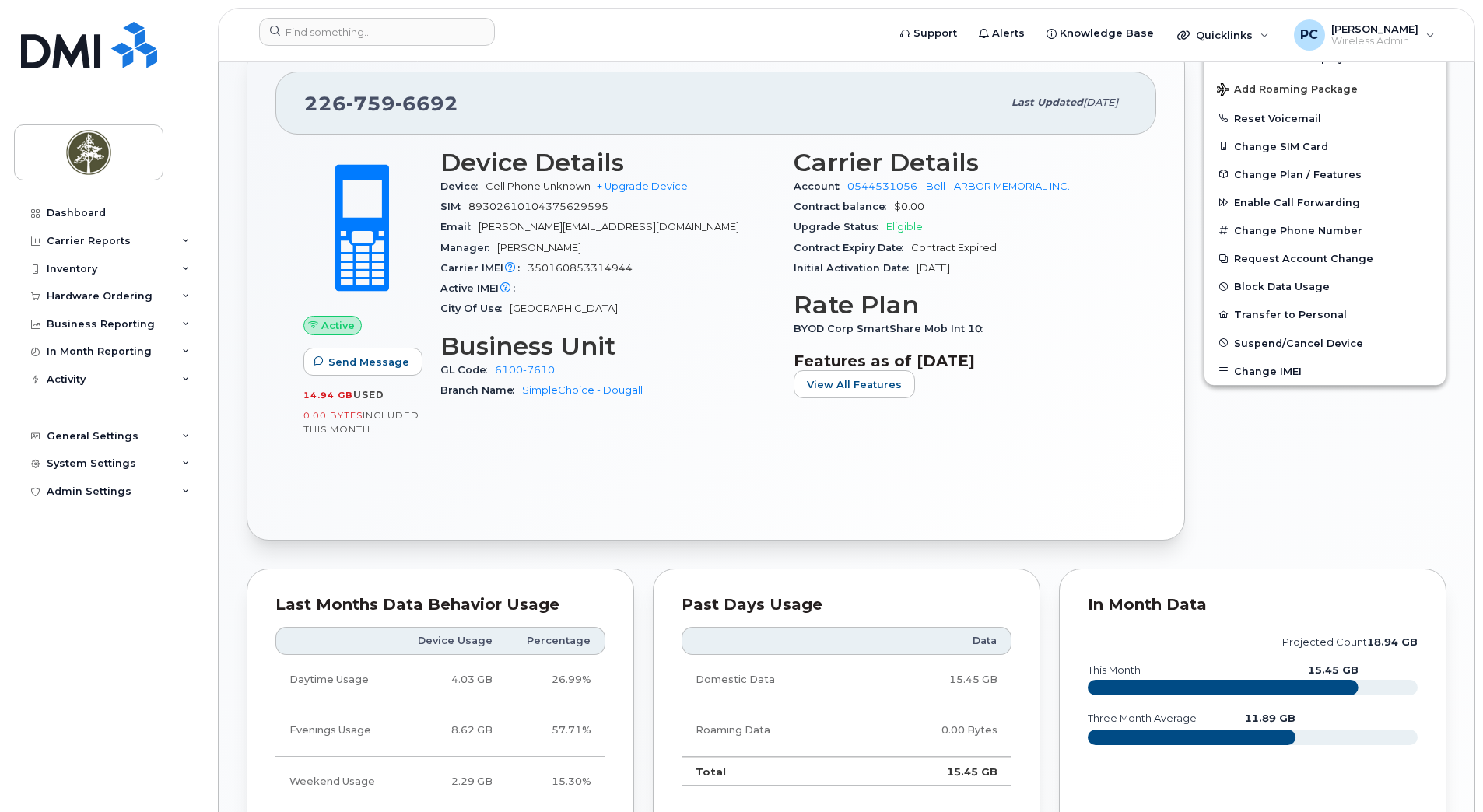
scroll to position [438, 0]
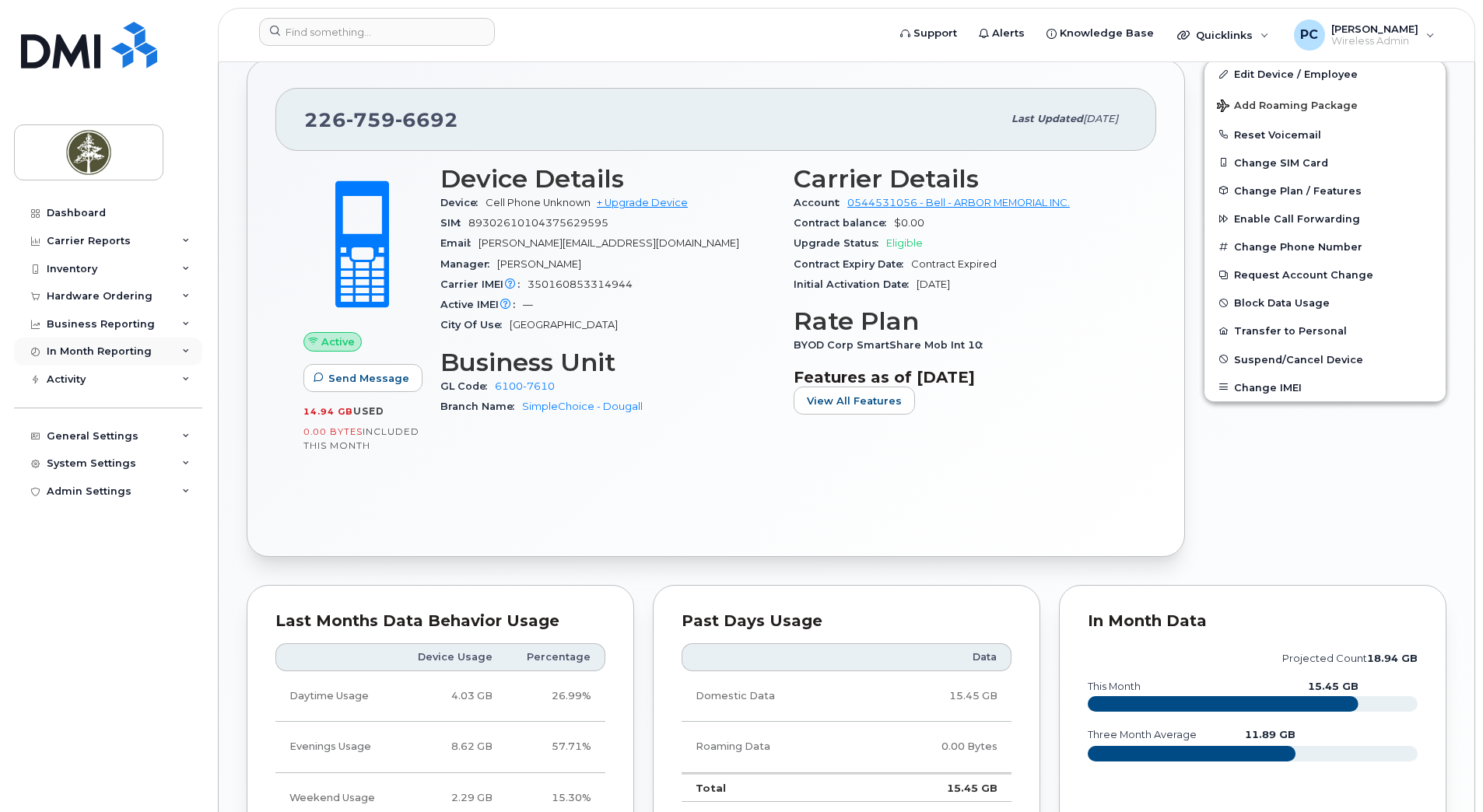
click at [109, 353] on div "In Month Reporting" at bounding box center [99, 351] width 105 height 12
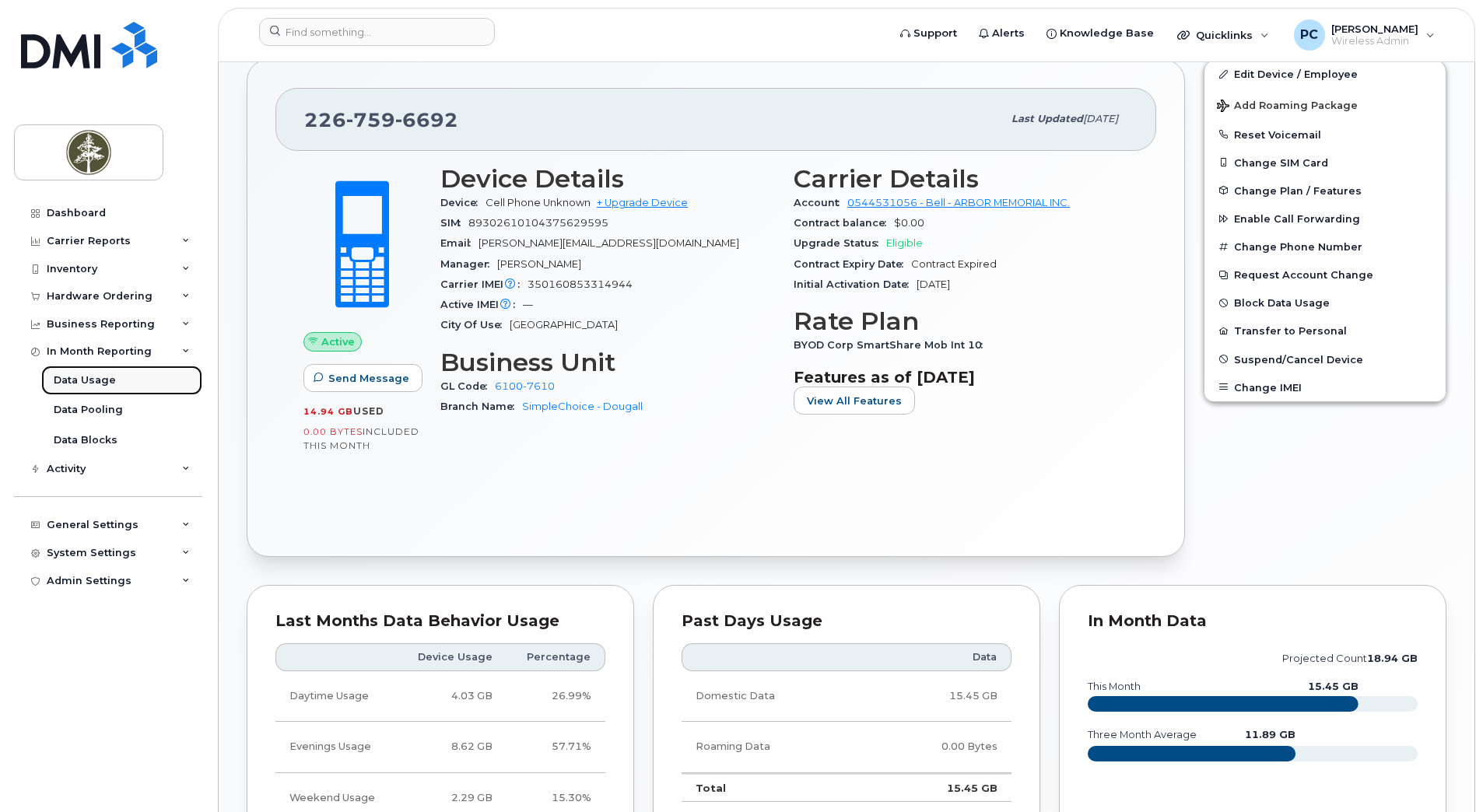
click at [97, 379] on div "Data Usage" at bounding box center [85, 380] width 63 height 14
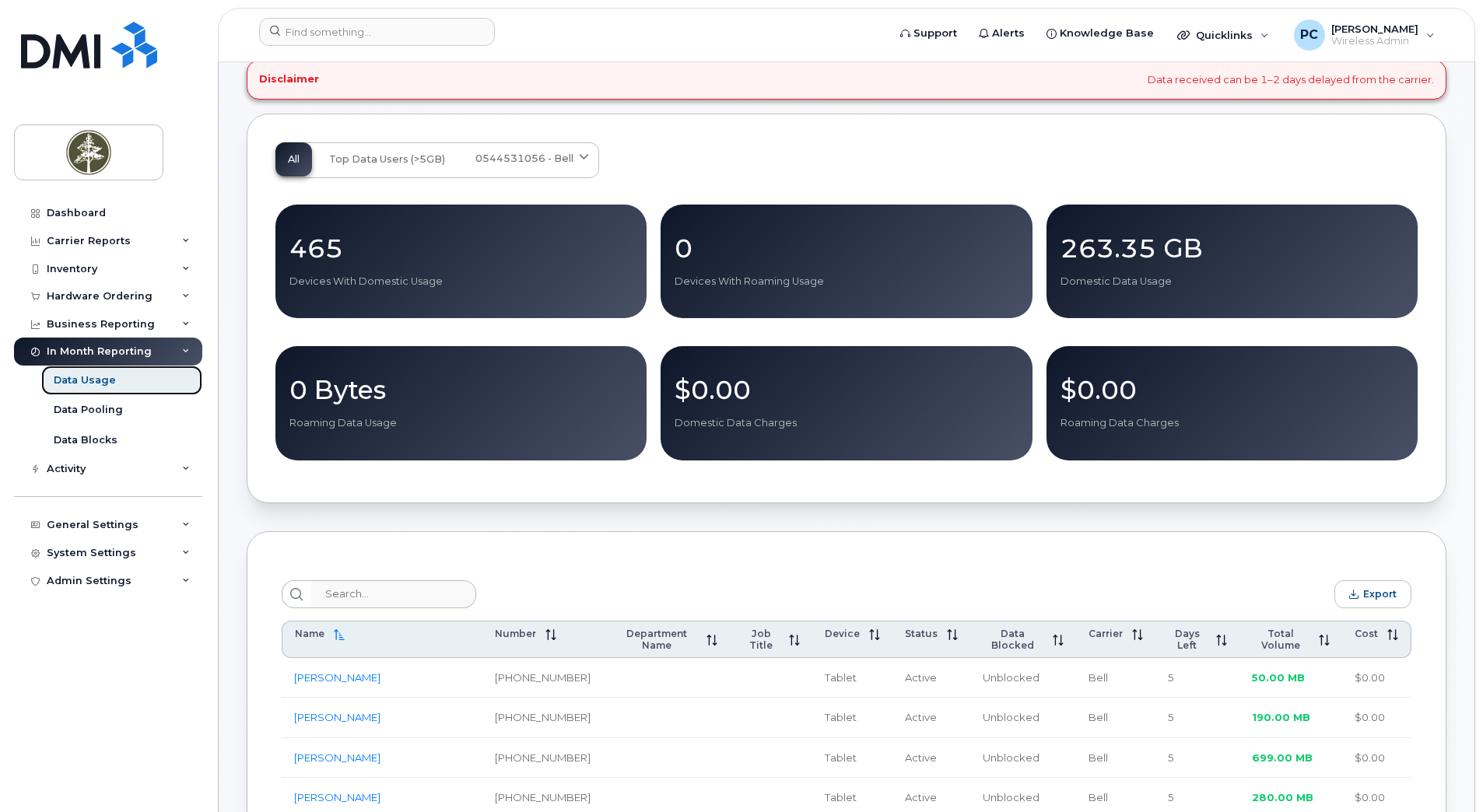
scroll to position [233, 0]
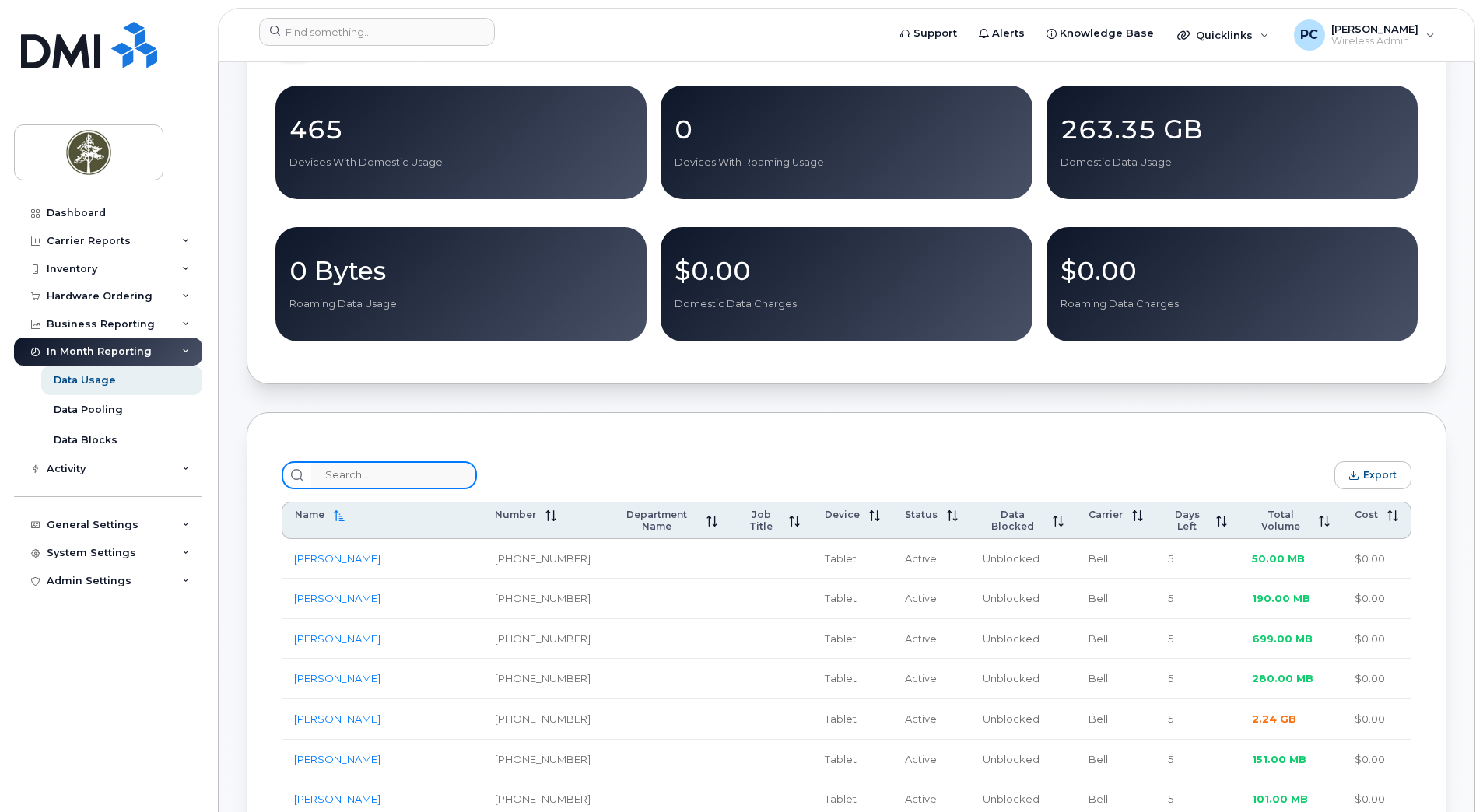
click at [412, 480] on input "search" at bounding box center [394, 476] width 166 height 28
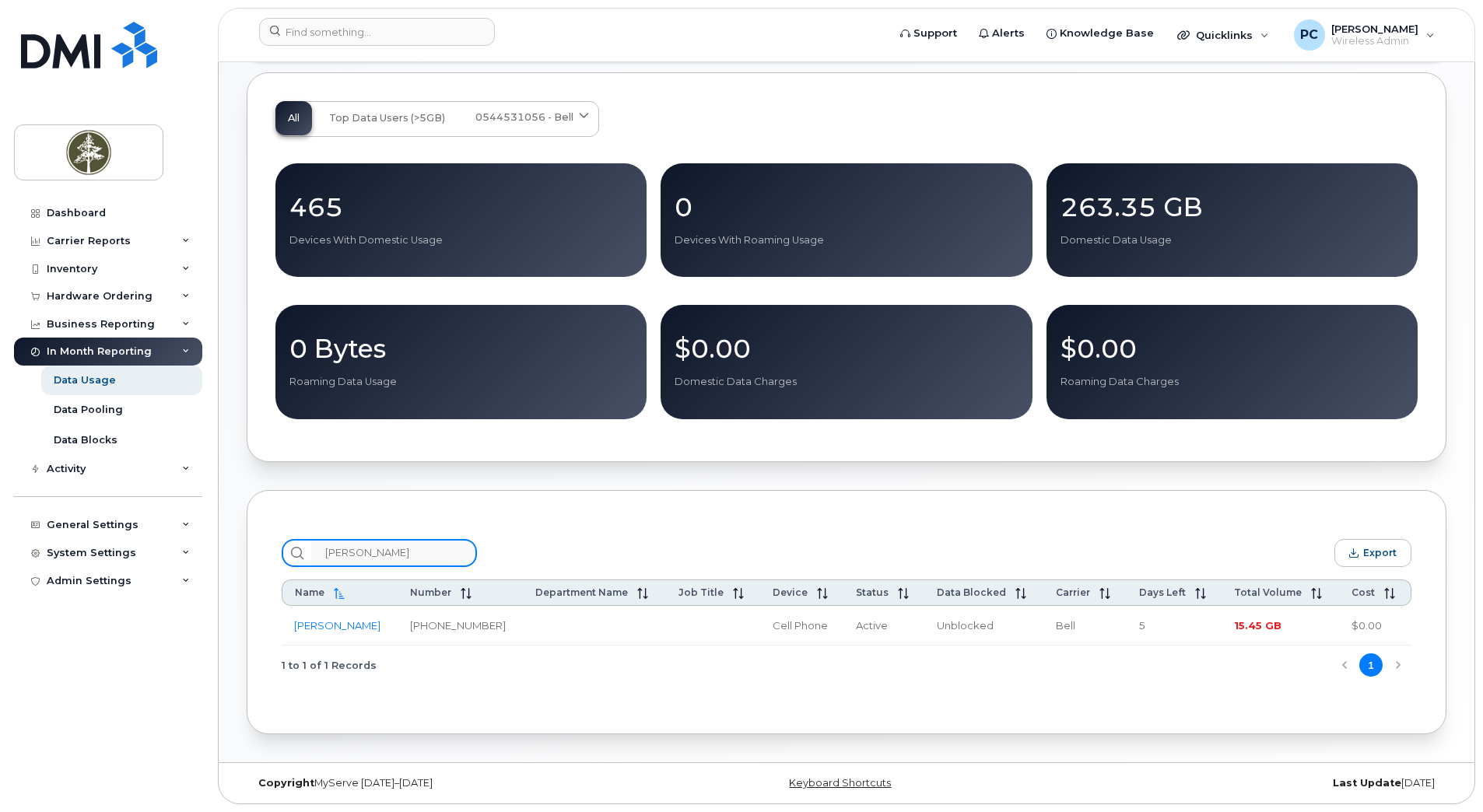
scroll to position [160, 0]
type input "sherri"
click at [349, 622] on link "Sherri Tovell" at bounding box center [337, 625] width 86 height 12
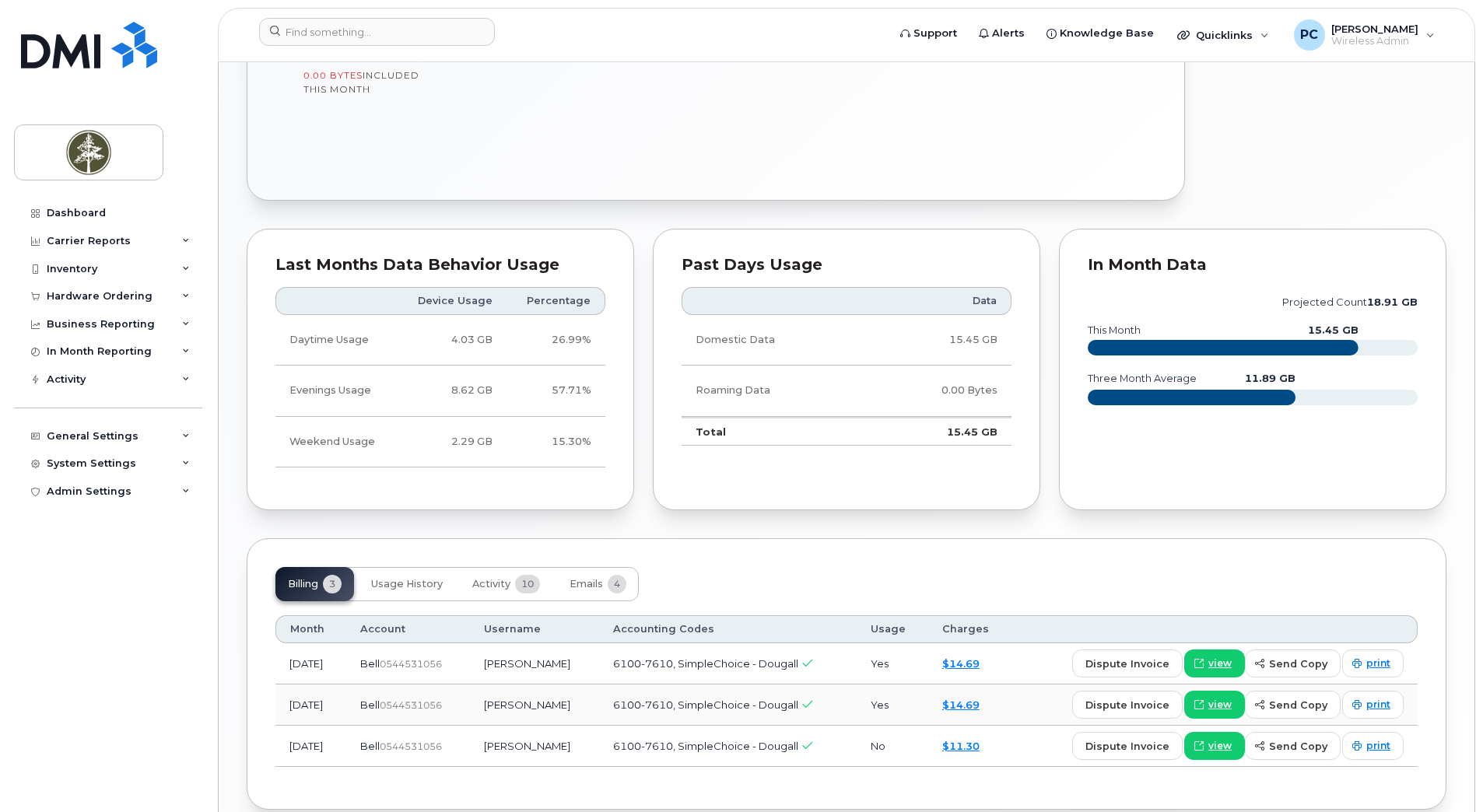
scroll to position [869, 0]
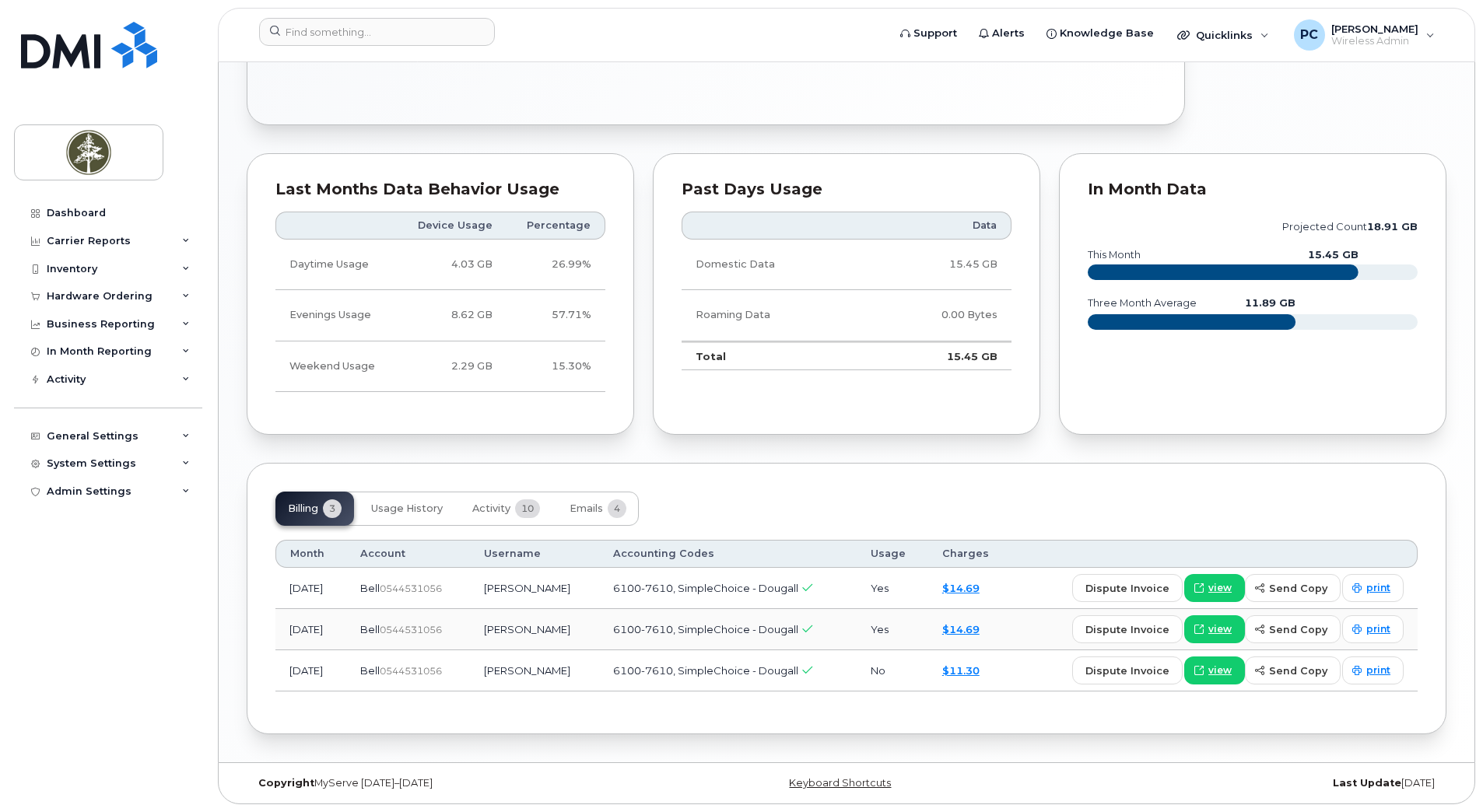
click at [854, 324] on td "Roaming Data" at bounding box center [774, 314] width 185 height 50
click at [754, 307] on td "Roaming Data" at bounding box center [774, 314] width 185 height 50
click at [754, 236] on th at bounding box center [774, 225] width 185 height 28
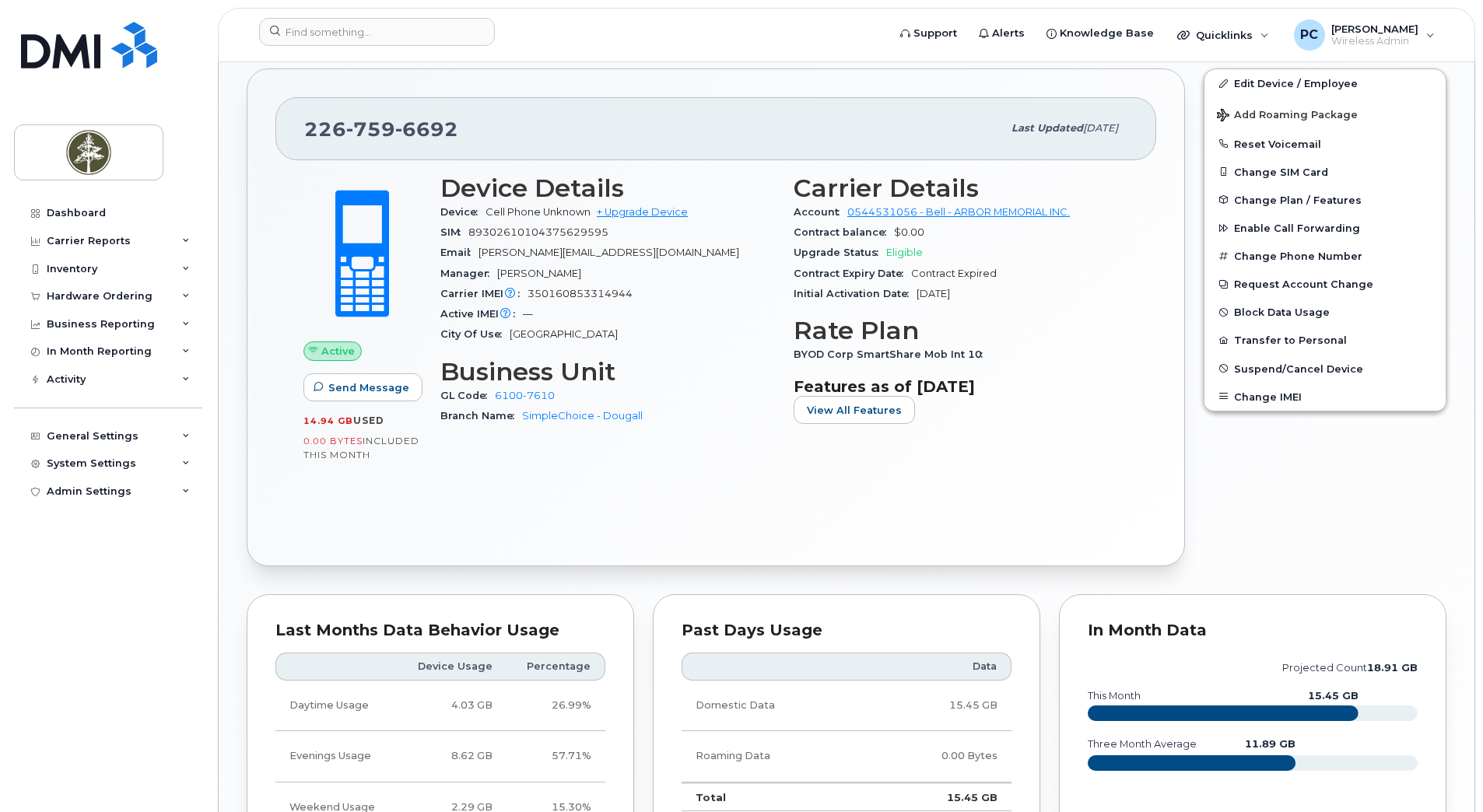
scroll to position [402, 0]
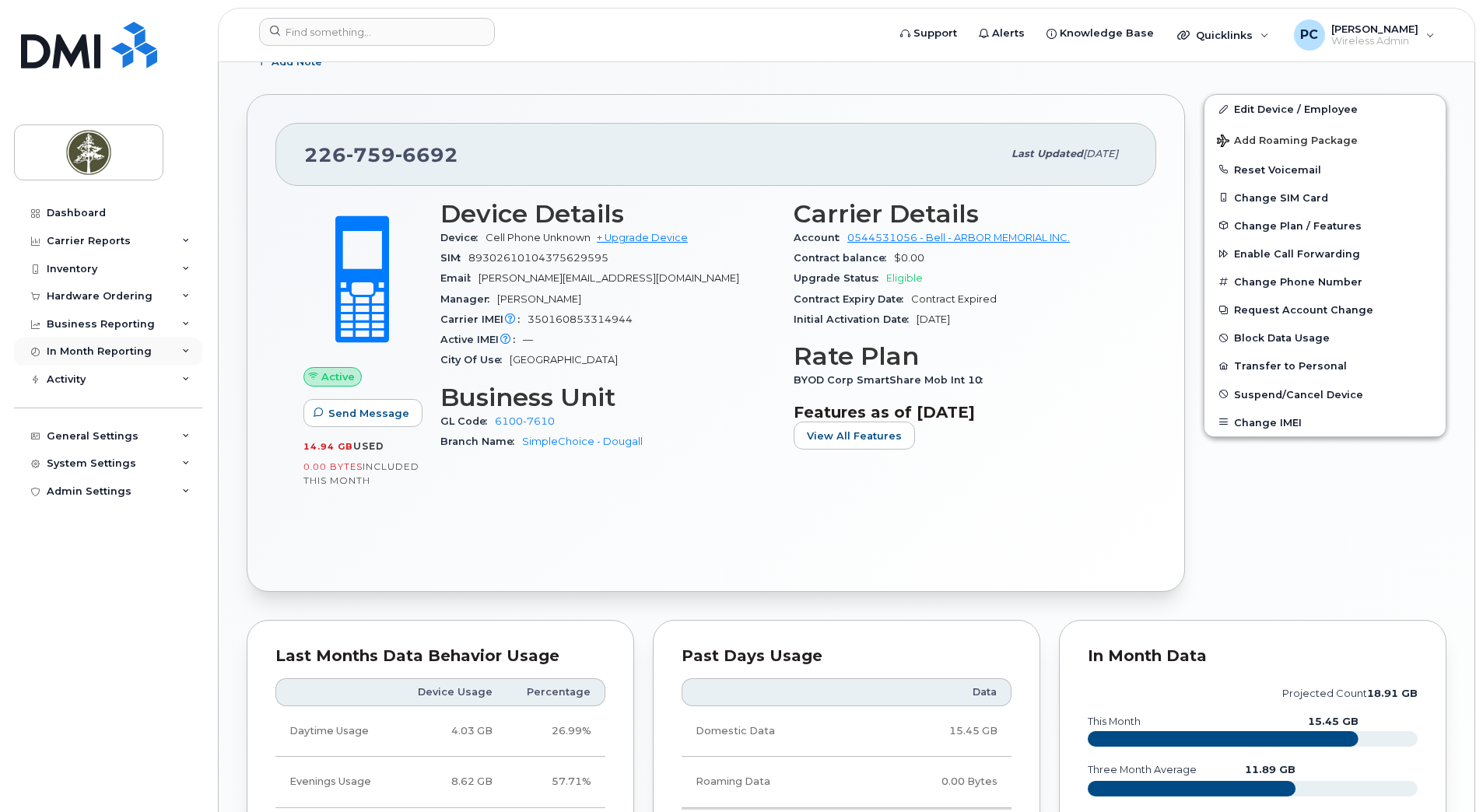
click at [185, 353] on icon at bounding box center [186, 351] width 8 height 8
click at [176, 321] on div "Business Reporting" at bounding box center [108, 324] width 189 height 28
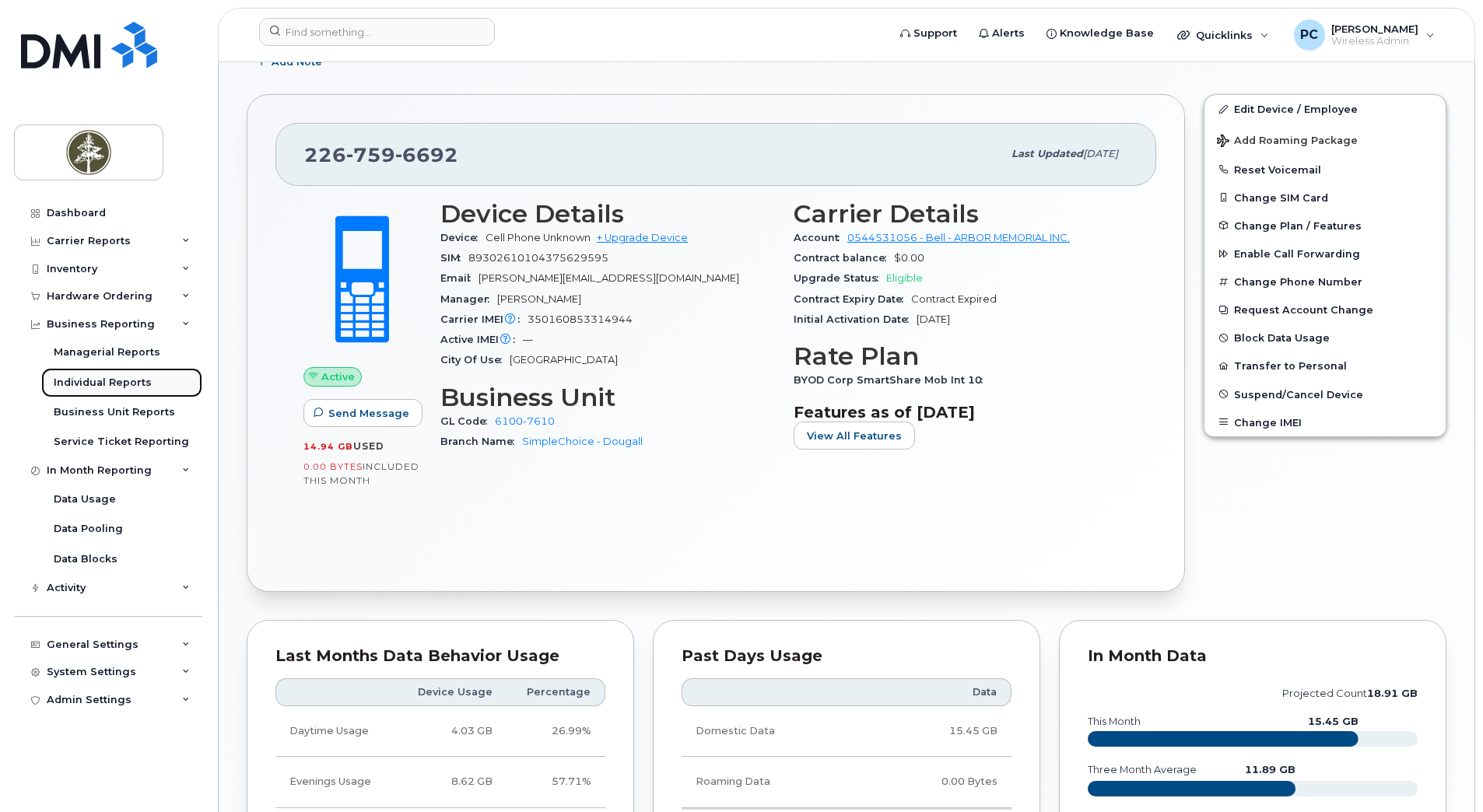
click at [128, 380] on div "Individual Reports" at bounding box center [102, 382] width 98 height 14
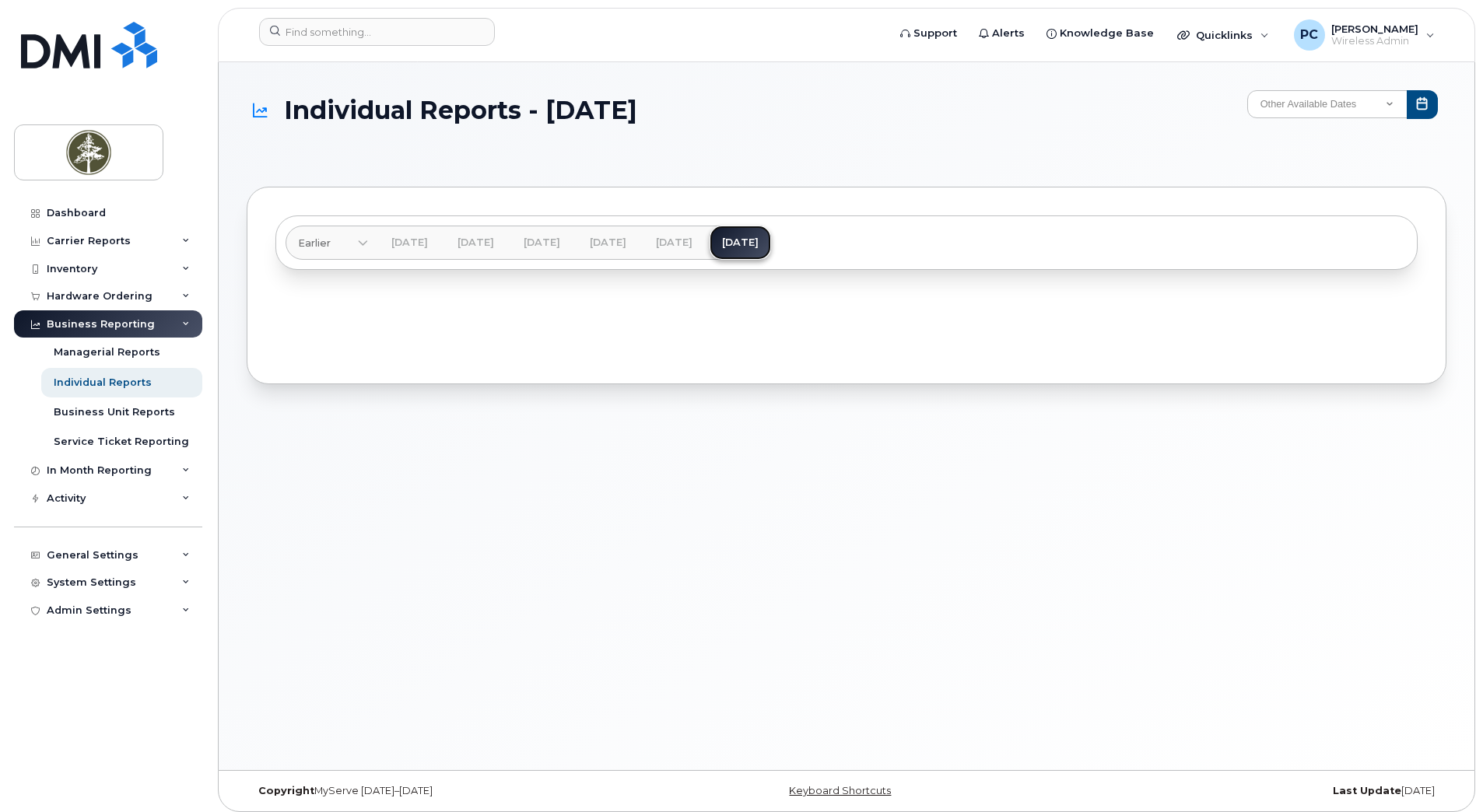
click at [771, 245] on link "Aug 2025" at bounding box center [740, 242] width 62 height 34
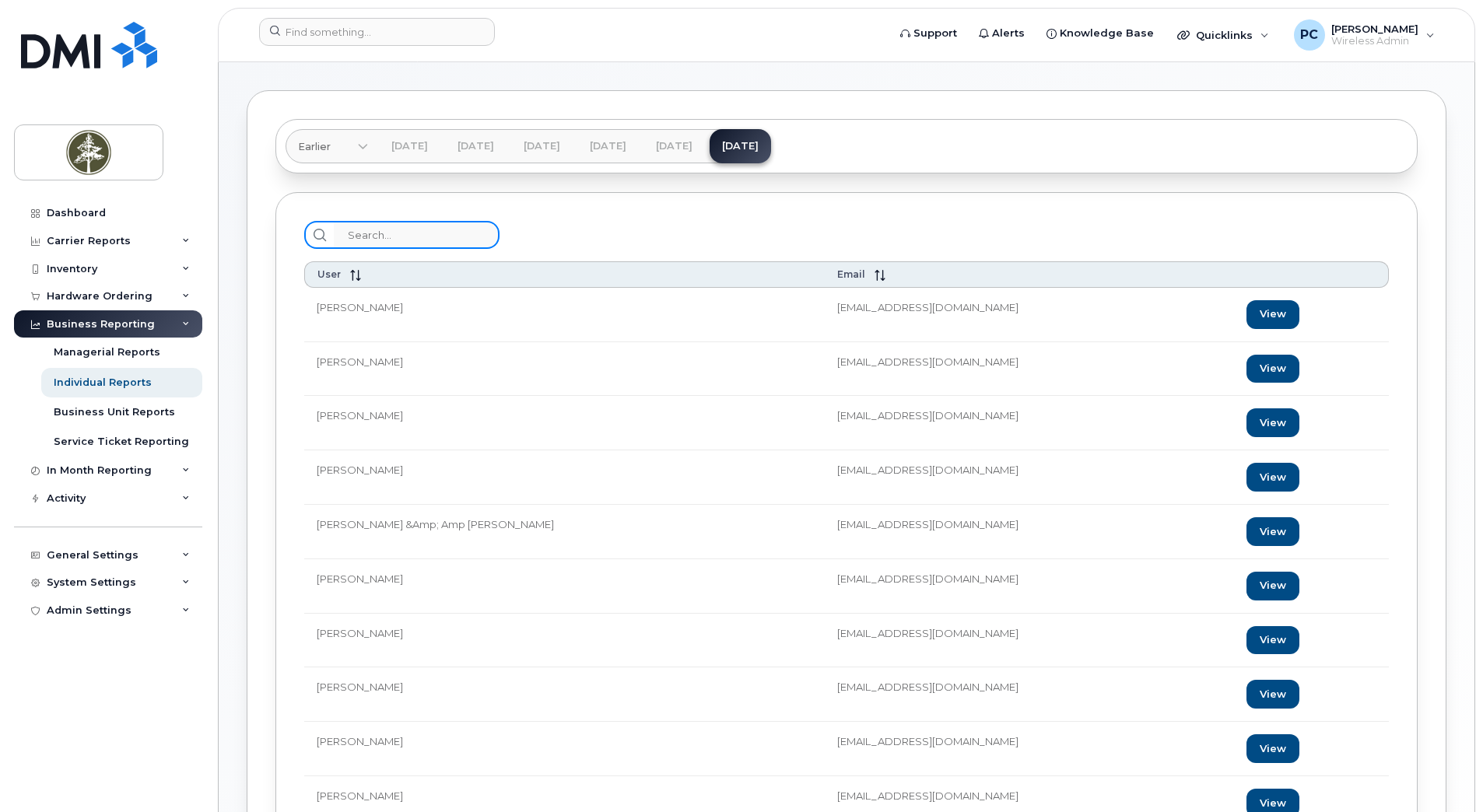
click at [434, 230] on input "search" at bounding box center [417, 235] width 166 height 28
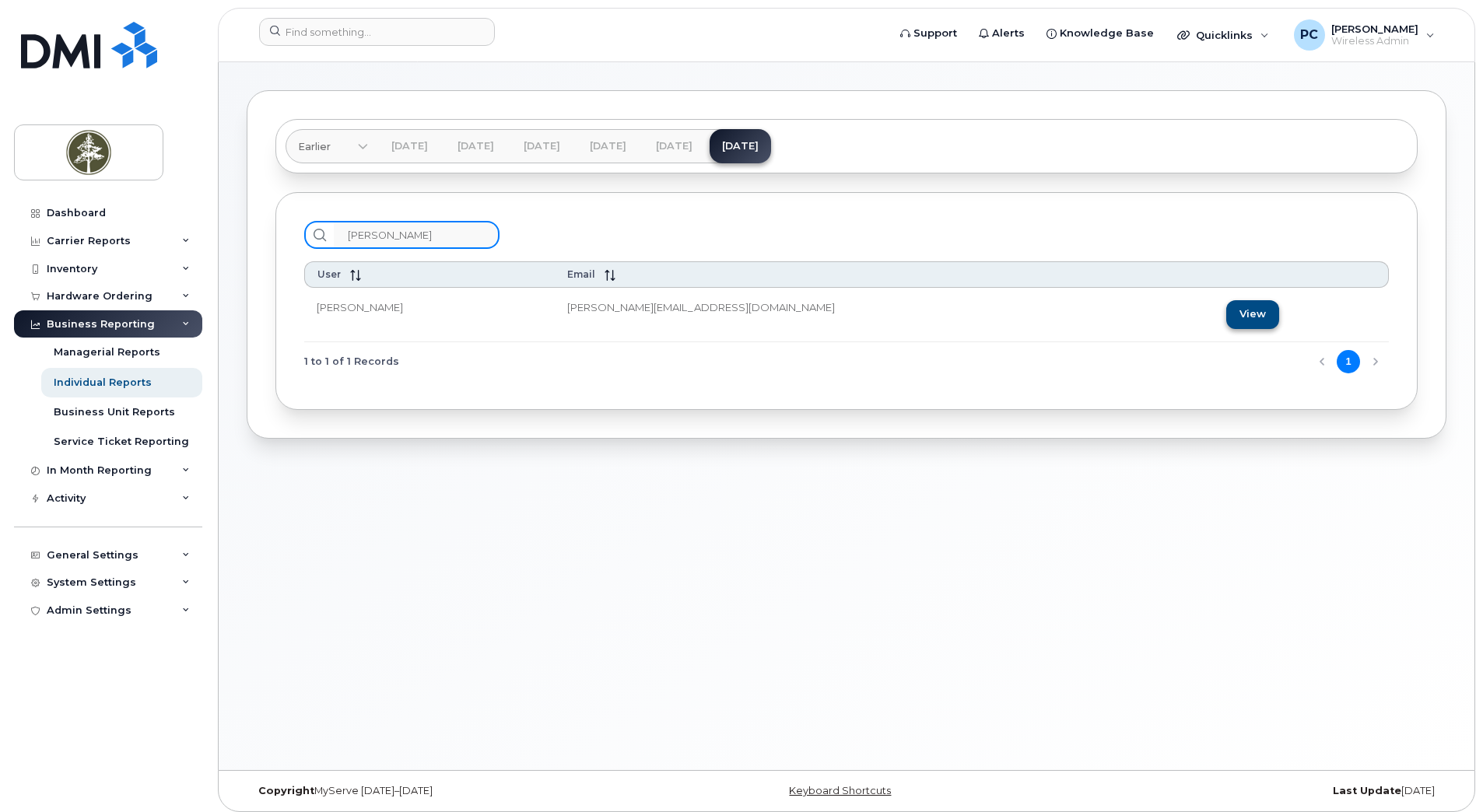
type input "sherri"
click at [1226, 321] on link "View" at bounding box center [1252, 314] width 53 height 29
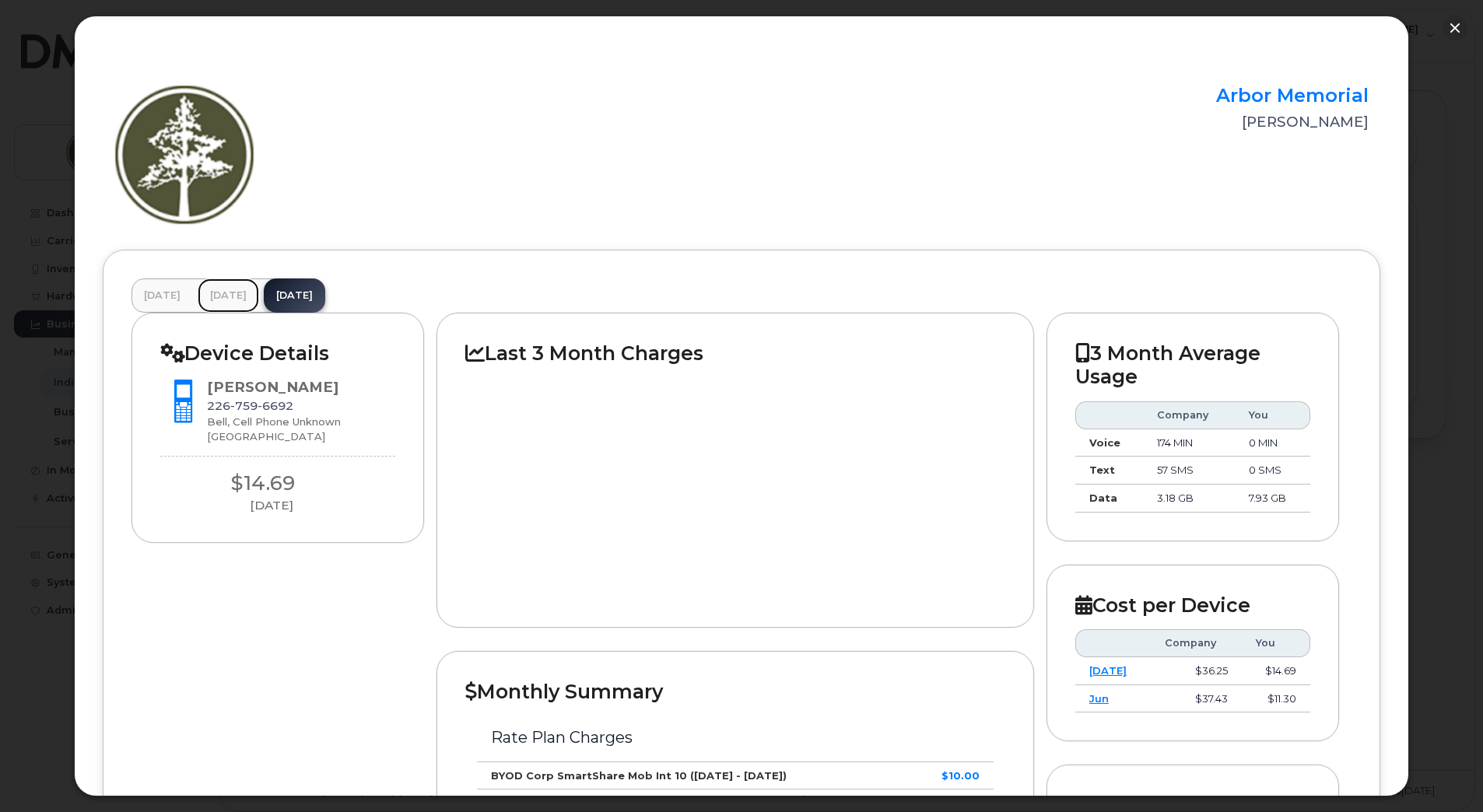
click at [234, 293] on link "July 2025" at bounding box center [228, 295] width 62 height 34
click at [325, 305] on link "August 2025" at bounding box center [294, 295] width 62 height 34
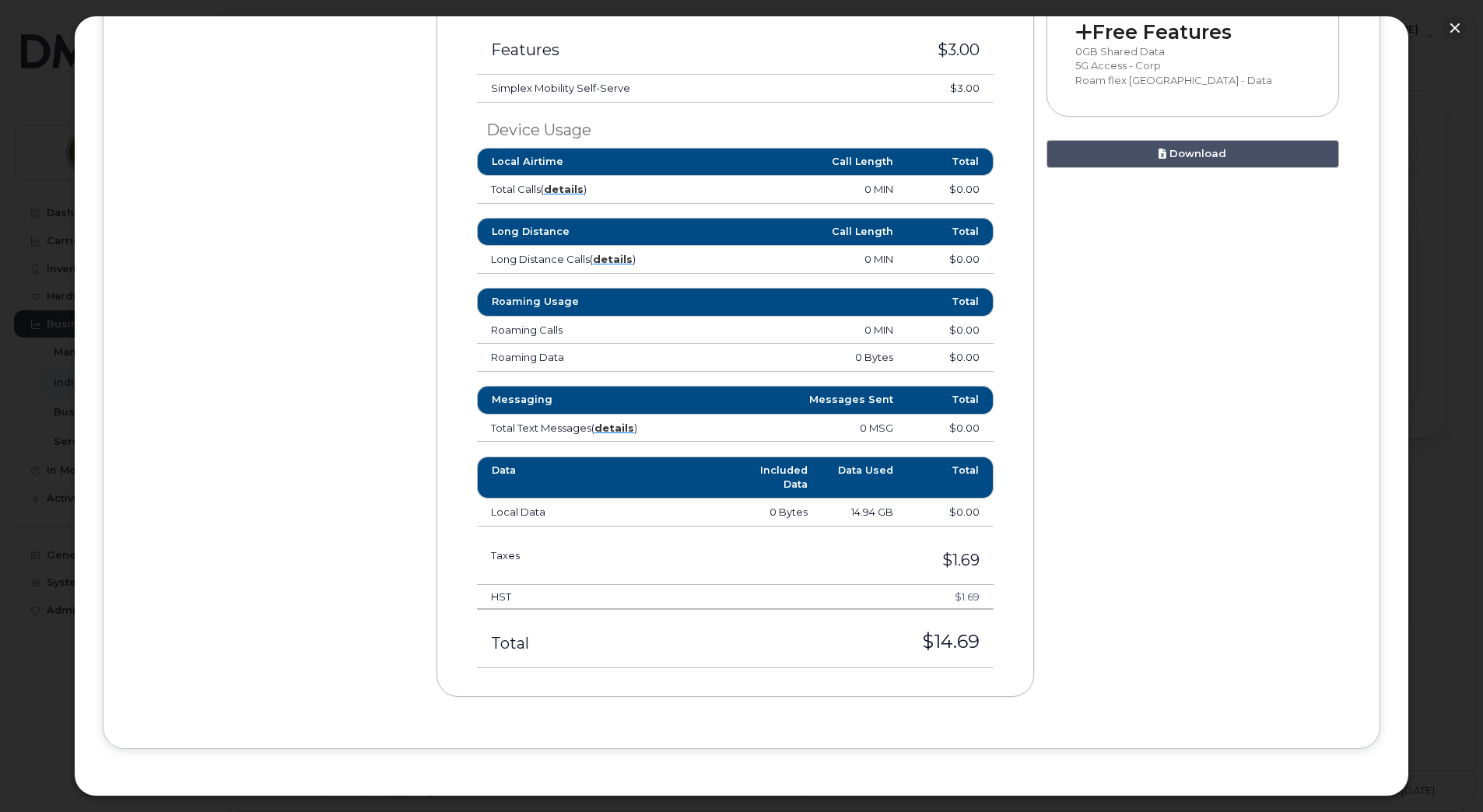
scroll to position [778, 0]
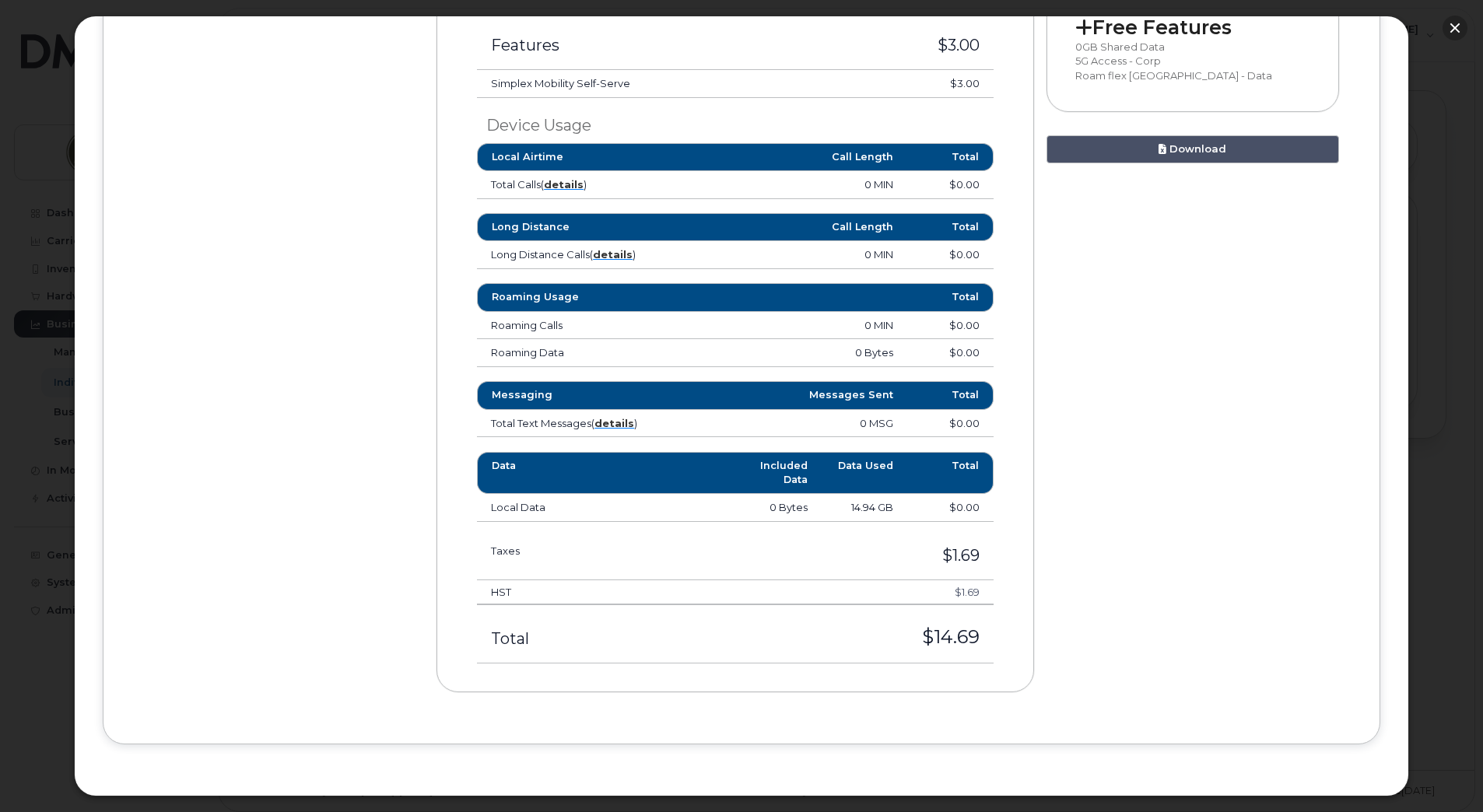
click at [1451, 22] on button "button" at bounding box center [1455, 28] width 25 height 25
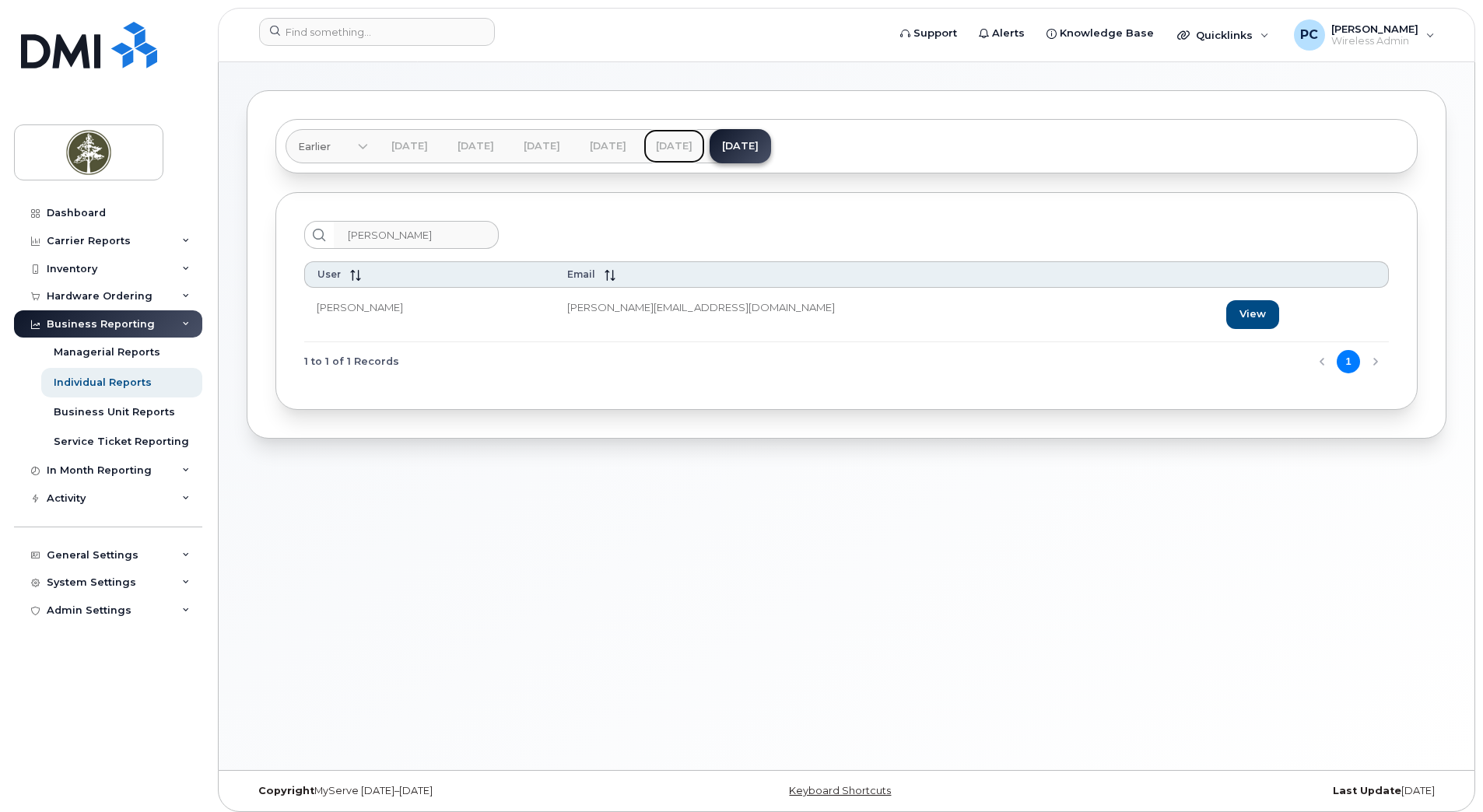
click at [705, 147] on link "[DATE]" at bounding box center [674, 146] width 62 height 34
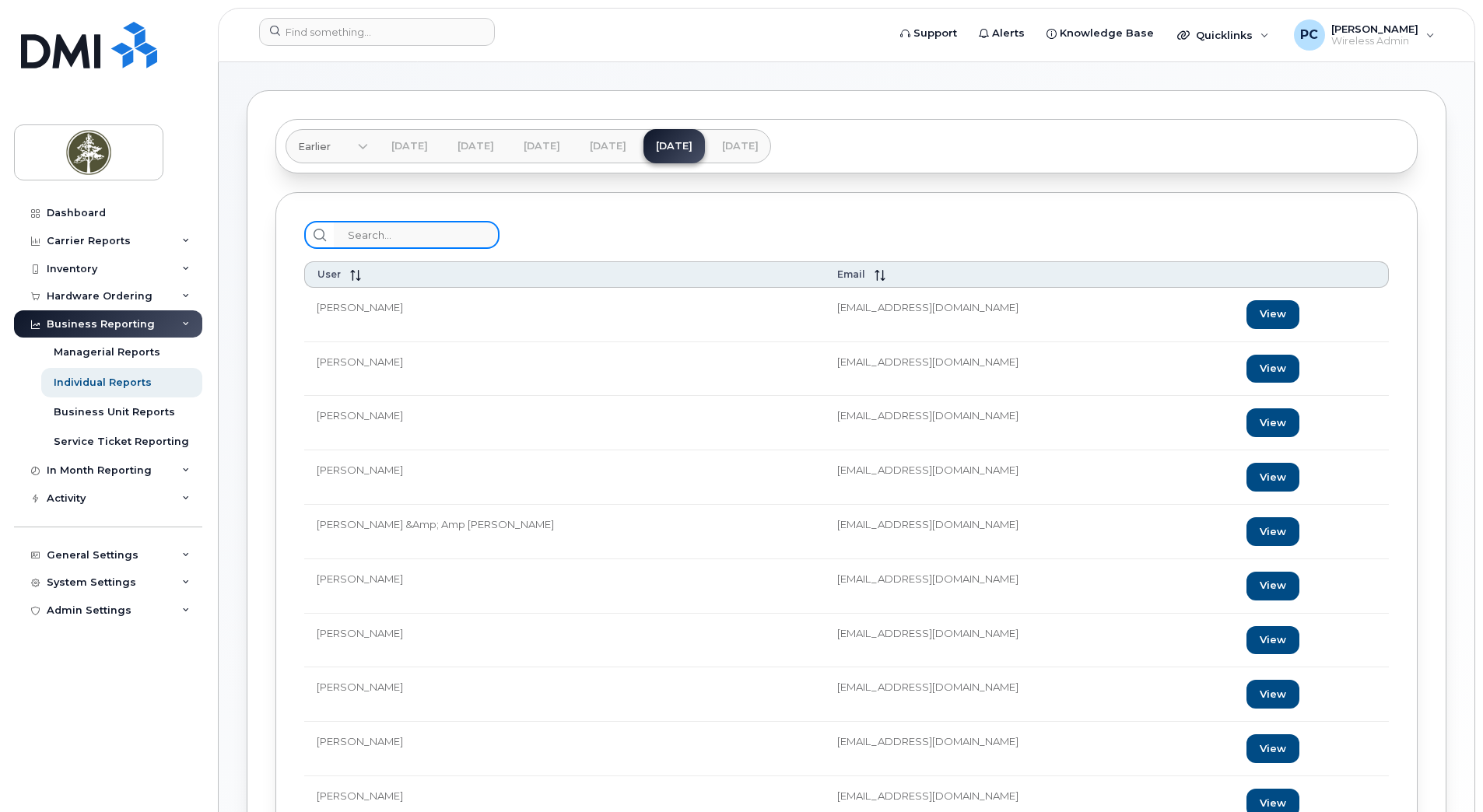
click at [402, 237] on input "search" at bounding box center [417, 235] width 166 height 28
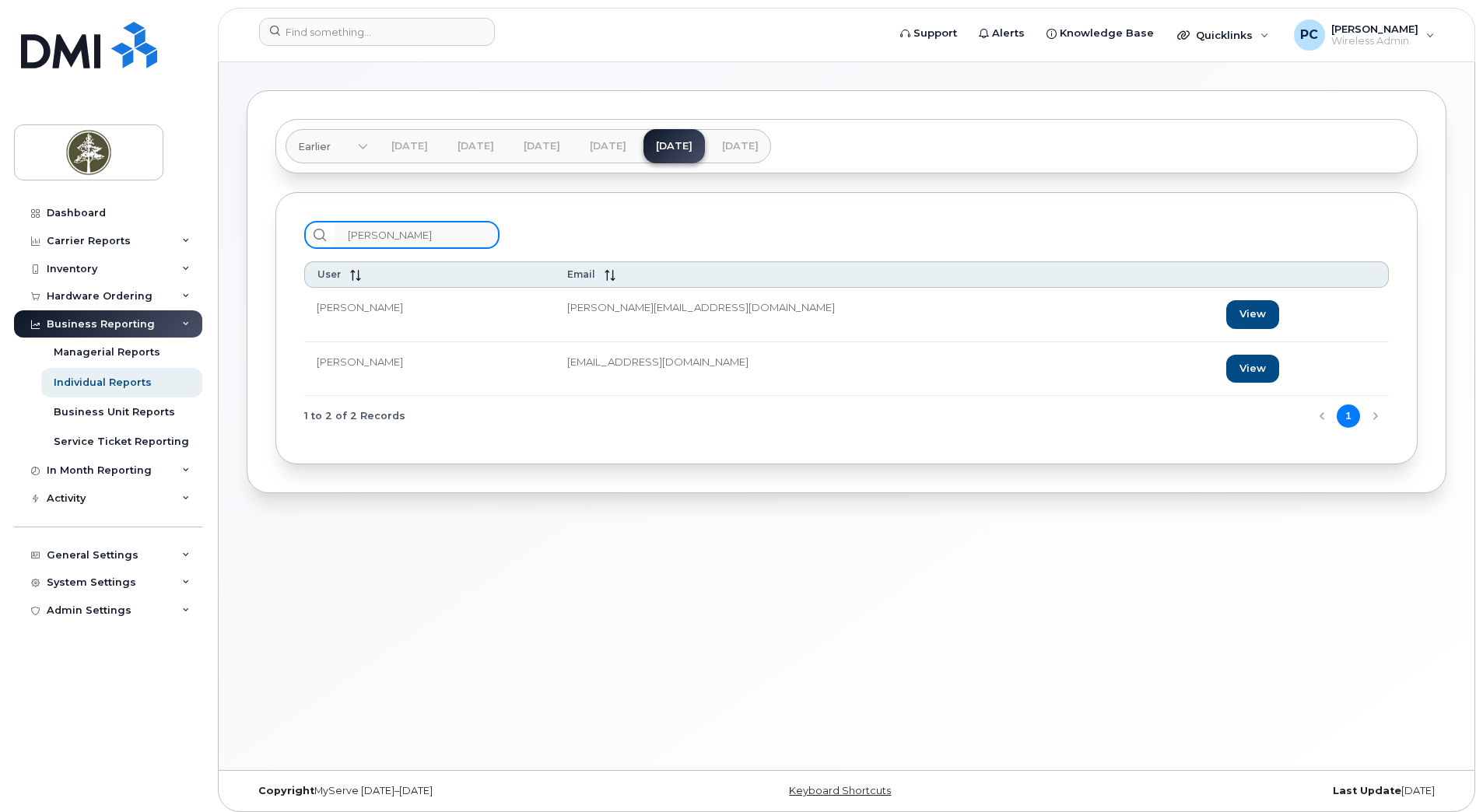
type input "sherr"
click at [400, 314] on td "Sherri Tovell" at bounding box center [429, 315] width 250 height 55
click at [1226, 315] on link "View" at bounding box center [1252, 314] width 53 height 29
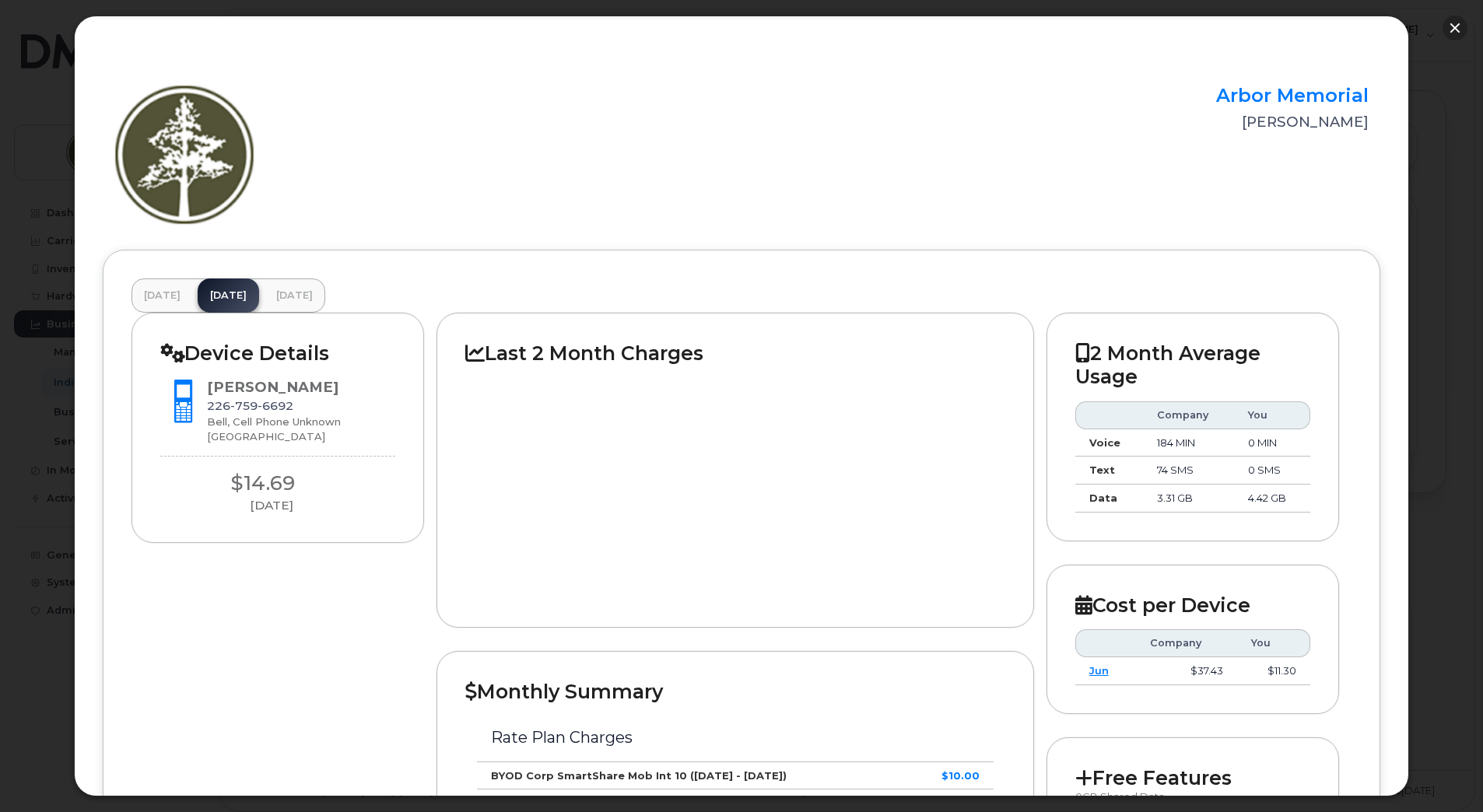
click at [1459, 23] on button "button" at bounding box center [1455, 28] width 25 height 25
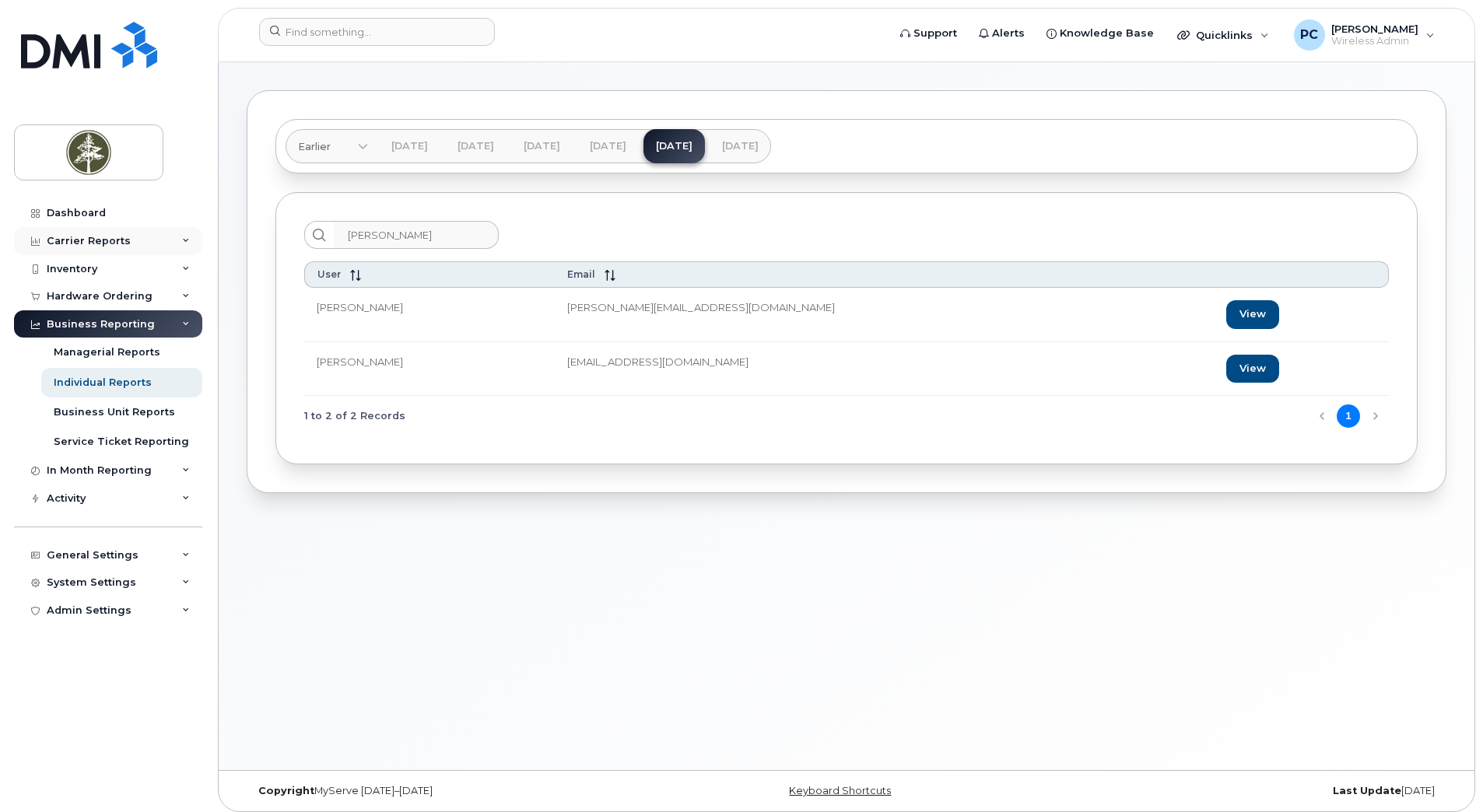
click at [106, 247] on div "Carrier Reports" at bounding box center [108, 241] width 189 height 28
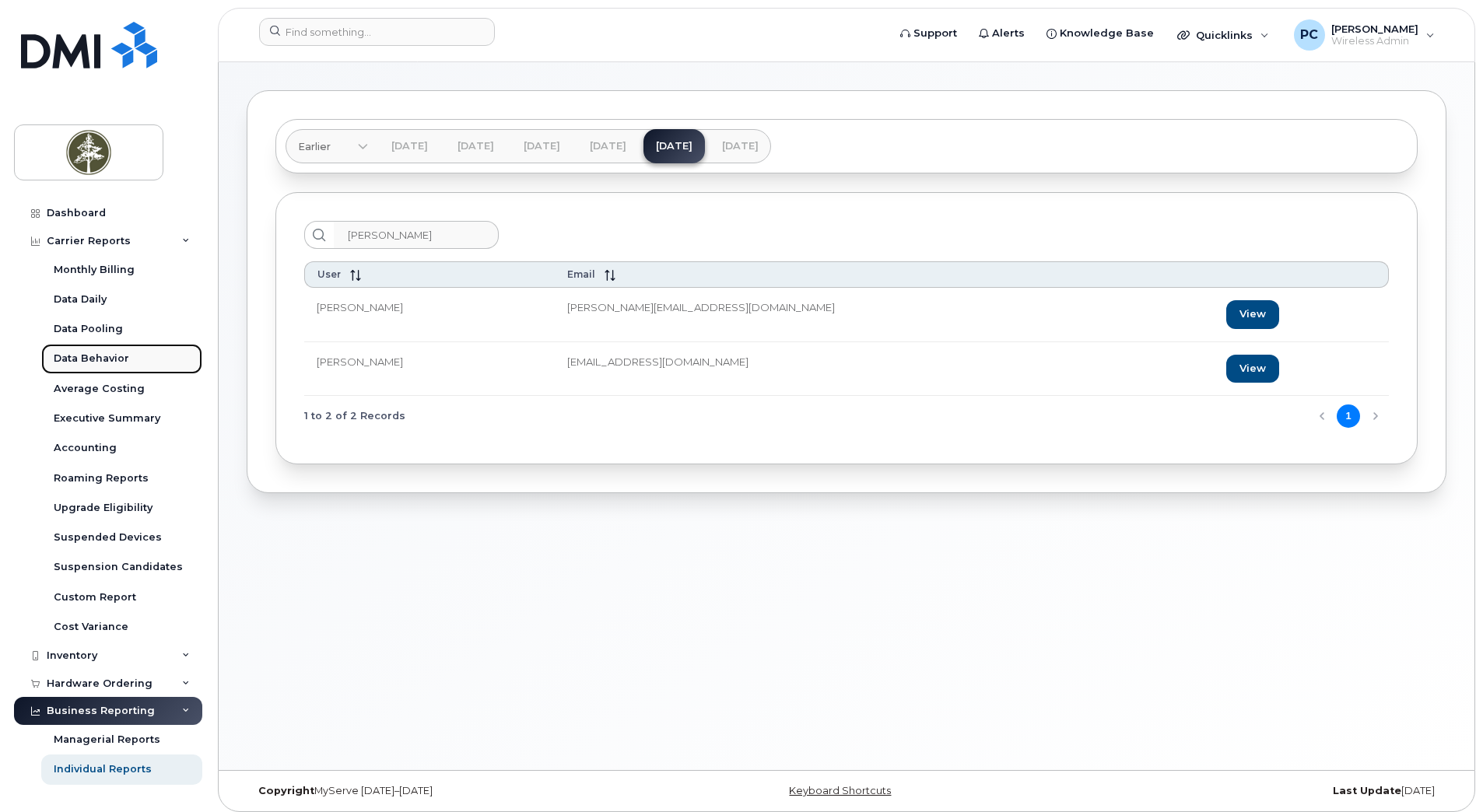
click at [88, 357] on div "Data Behavior" at bounding box center [92, 358] width 76 height 14
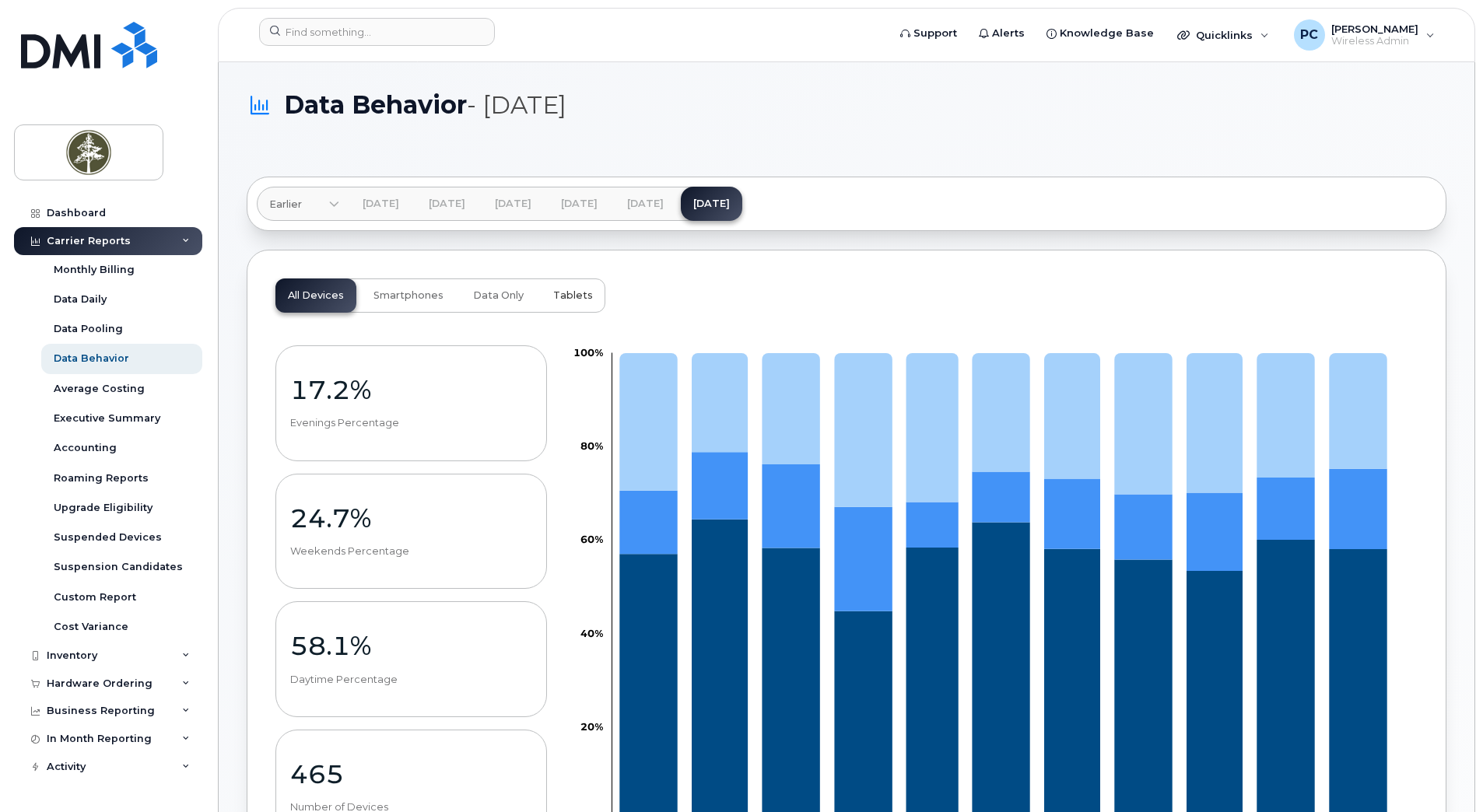
click at [553, 297] on span "Tablets" at bounding box center [573, 295] width 40 height 12
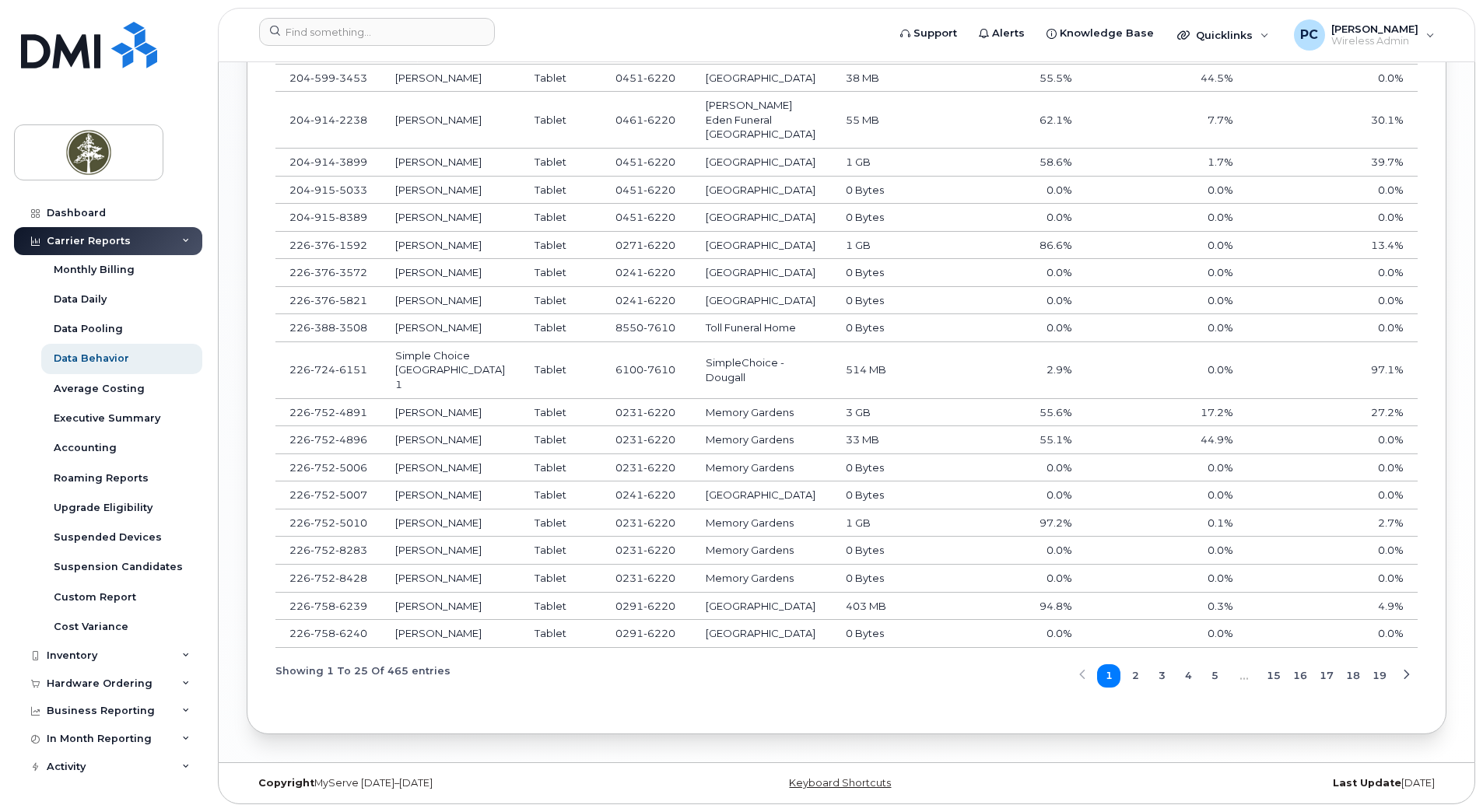
scroll to position [1406, 0]
click at [52, 741] on div "In Month Reporting" at bounding box center [99, 739] width 105 height 12
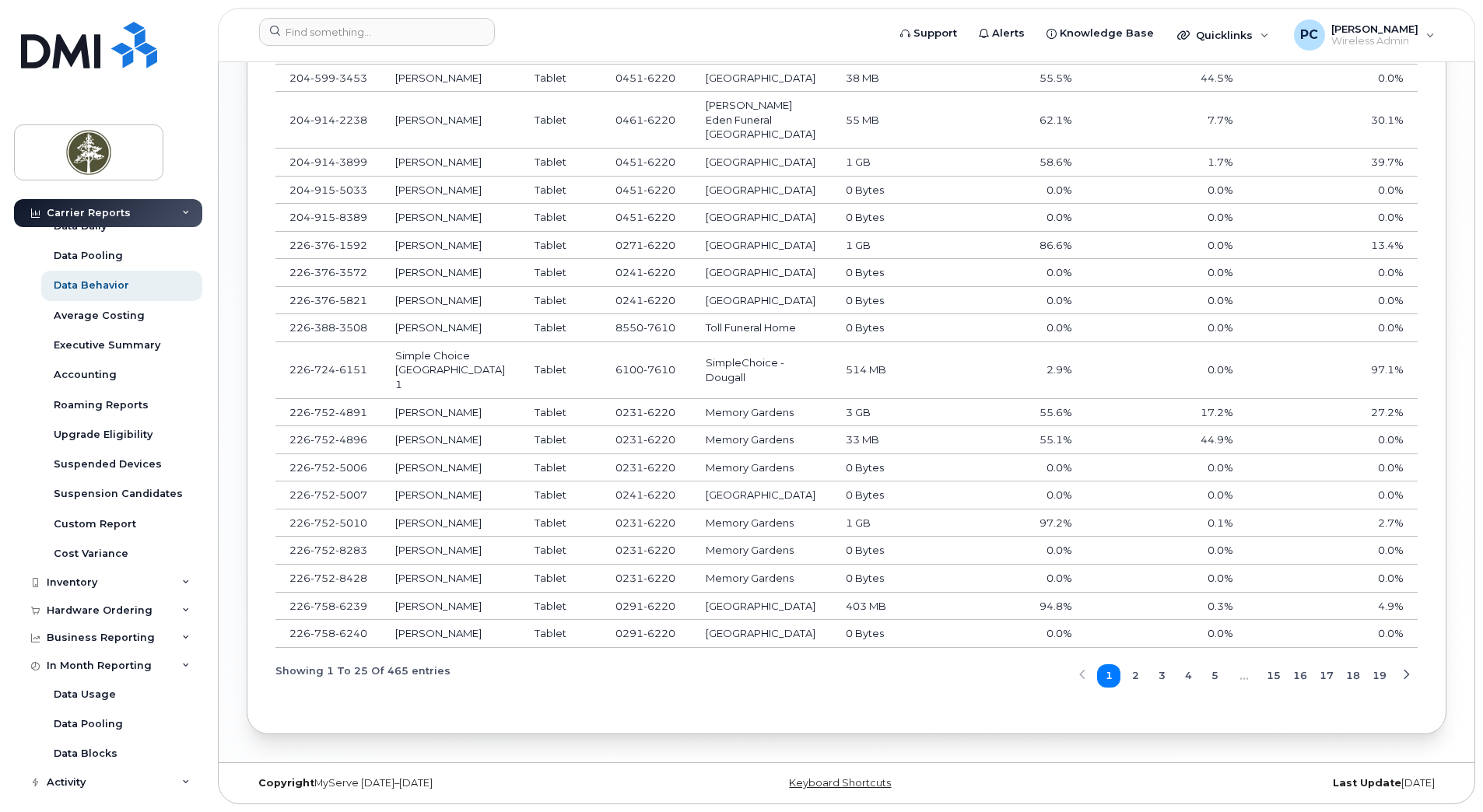
scroll to position [156, 0]
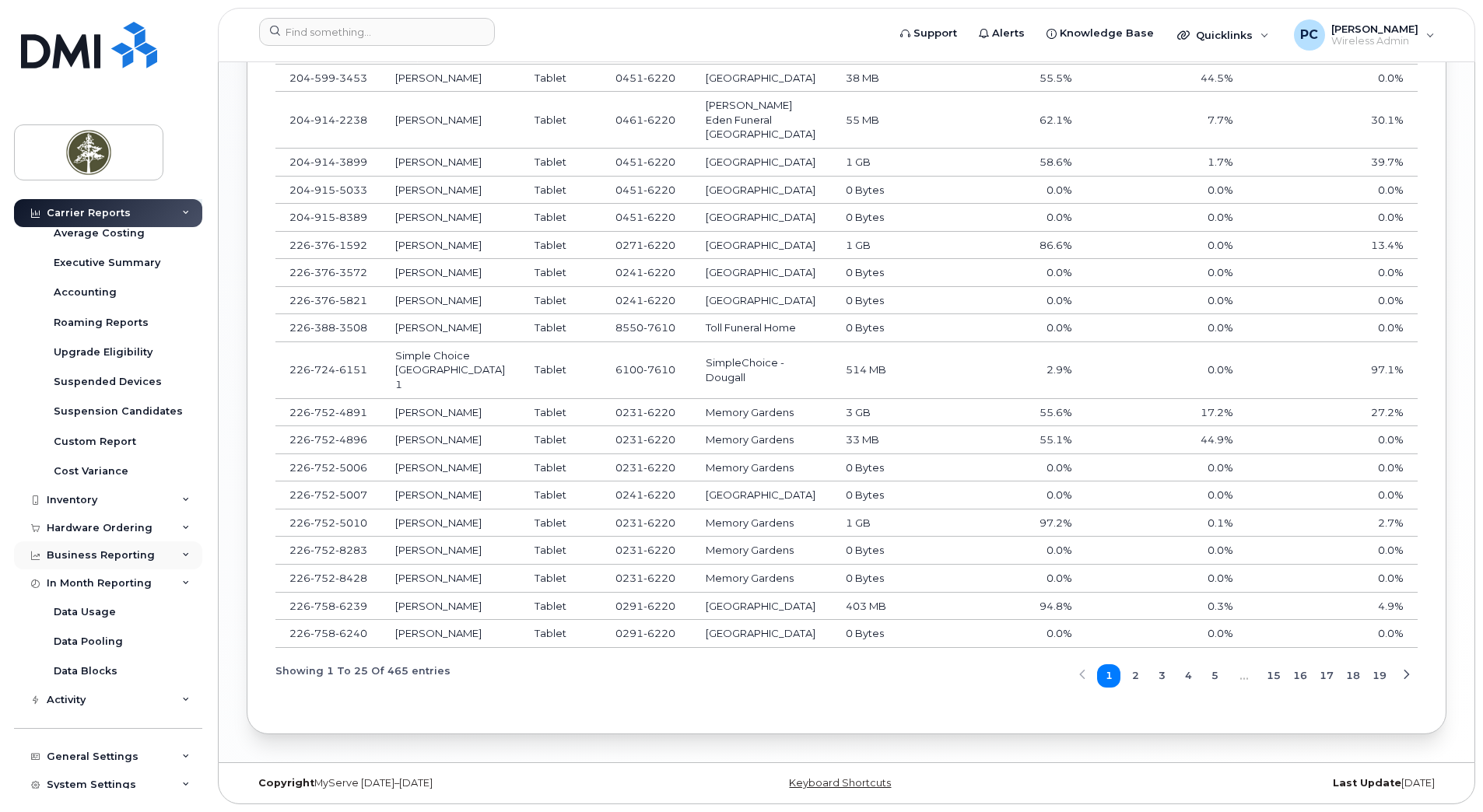
click at [182, 559] on icon at bounding box center [186, 555] width 8 height 8
click at [141, 611] on div "Individual Reports" at bounding box center [102, 614] width 98 height 14
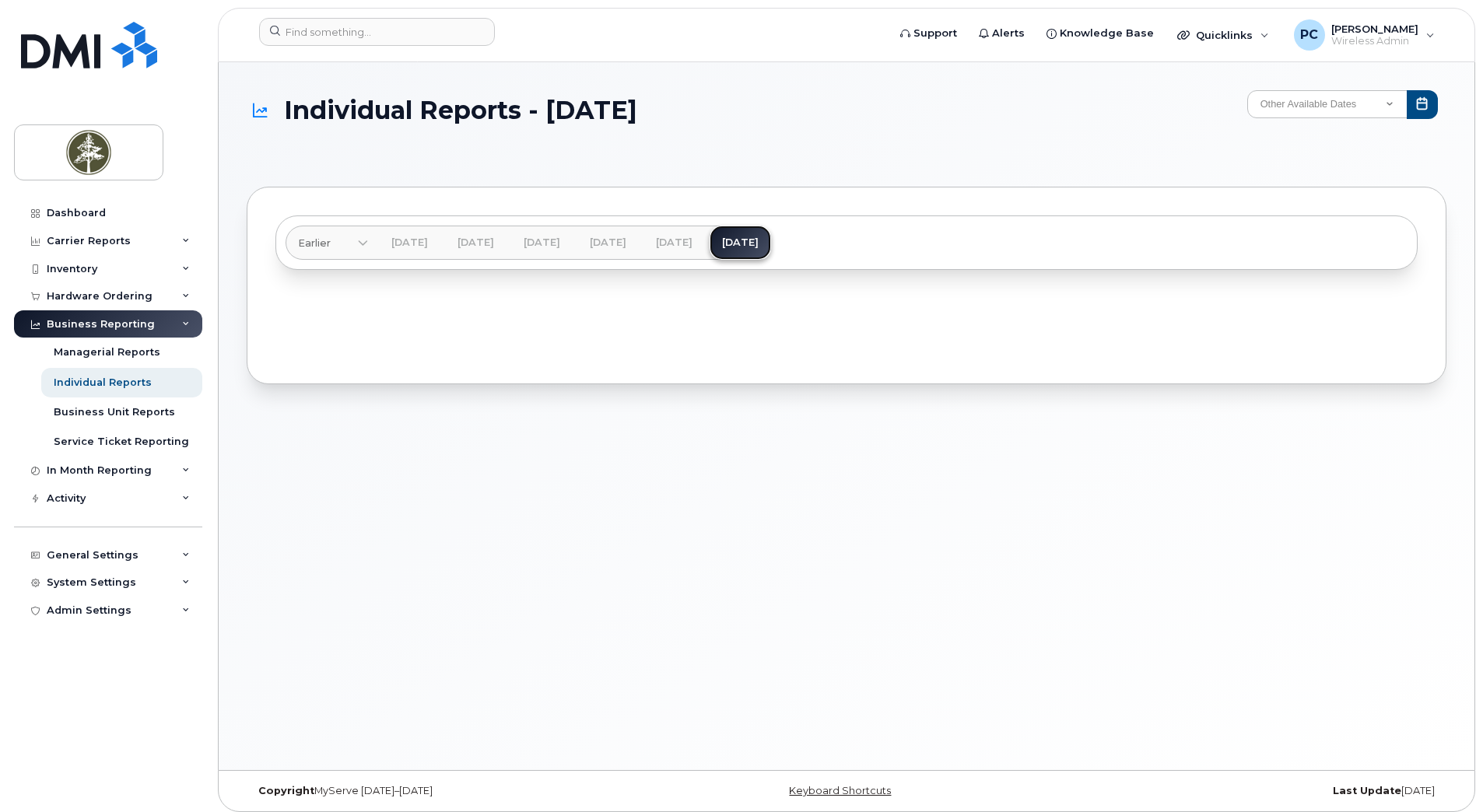
click at [771, 243] on link "[DATE]" at bounding box center [740, 242] width 62 height 34
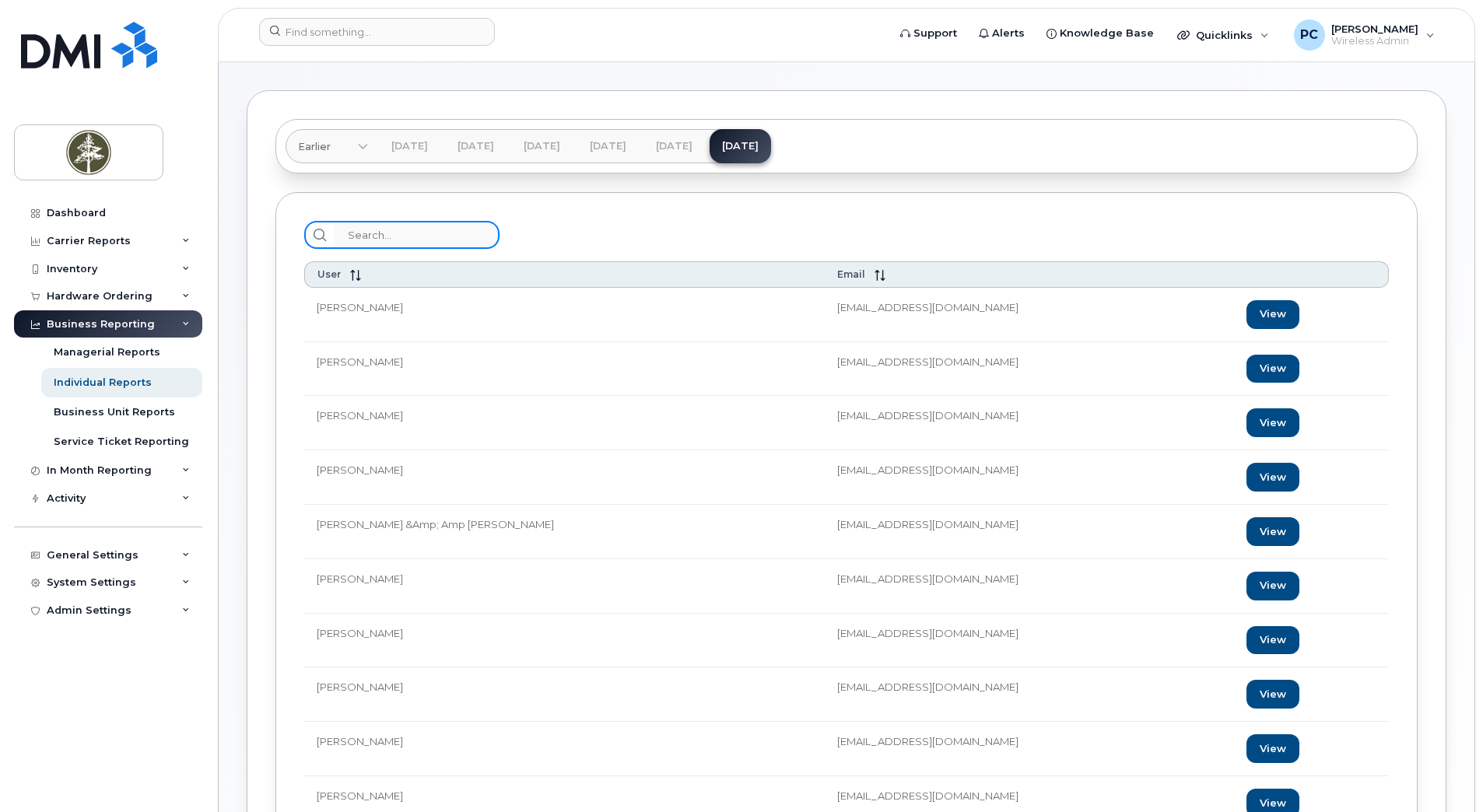
click at [387, 236] on input "search" at bounding box center [417, 235] width 166 height 28
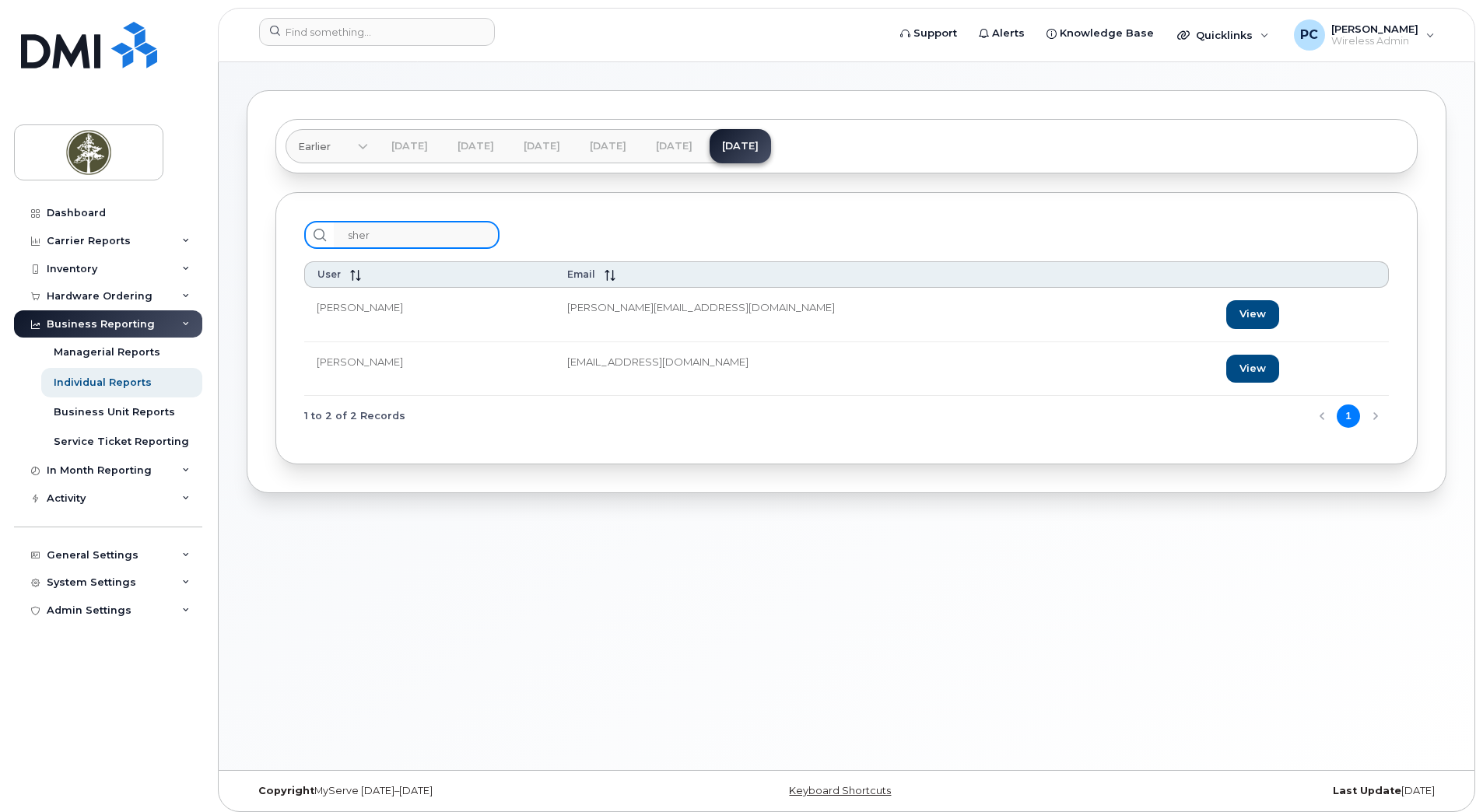
type input "sher"
click at [374, 310] on td "[PERSON_NAME]" at bounding box center [429, 315] width 250 height 55
click at [1226, 314] on link "View" at bounding box center [1252, 314] width 53 height 29
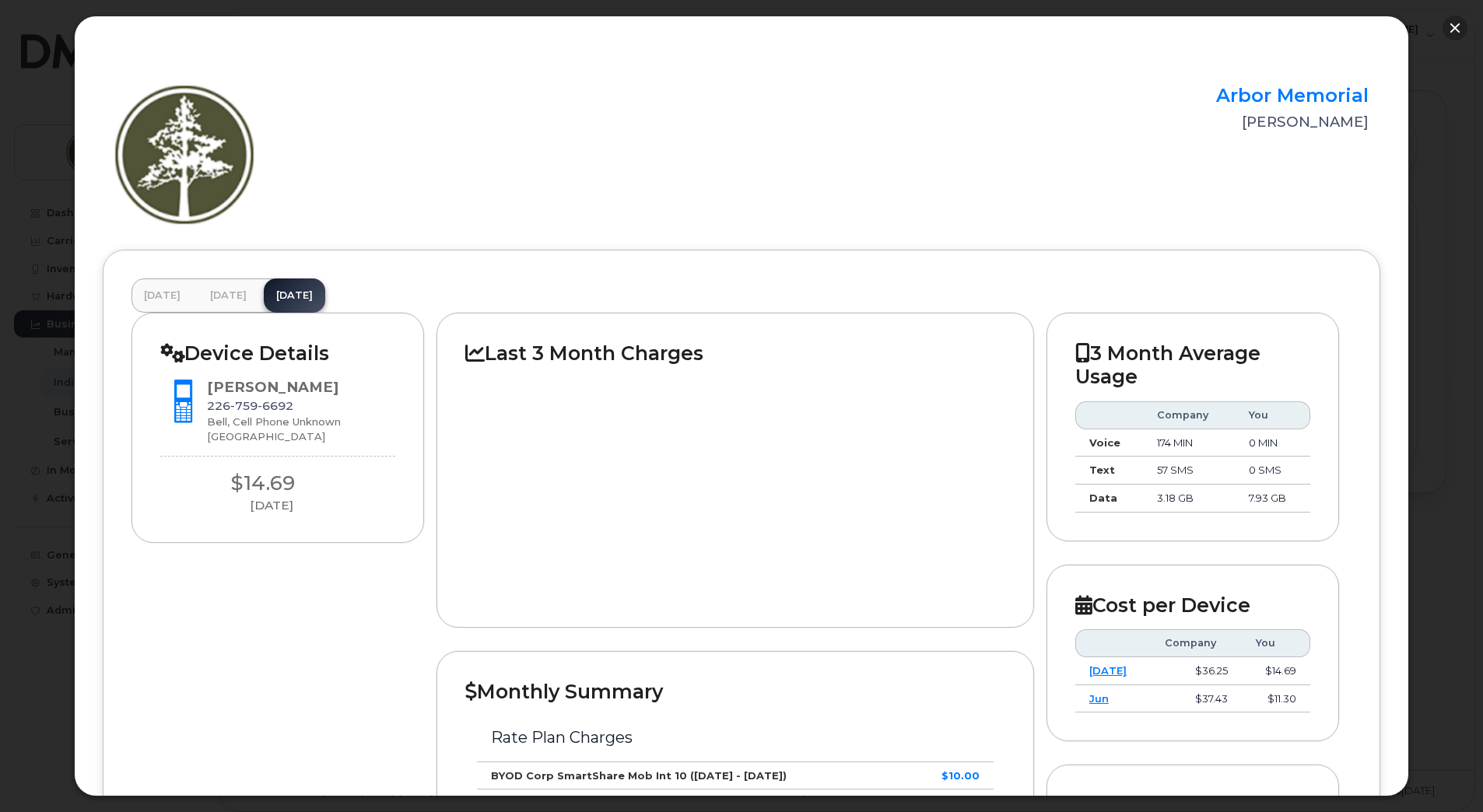
click at [1451, 26] on button "button" at bounding box center [1455, 28] width 25 height 25
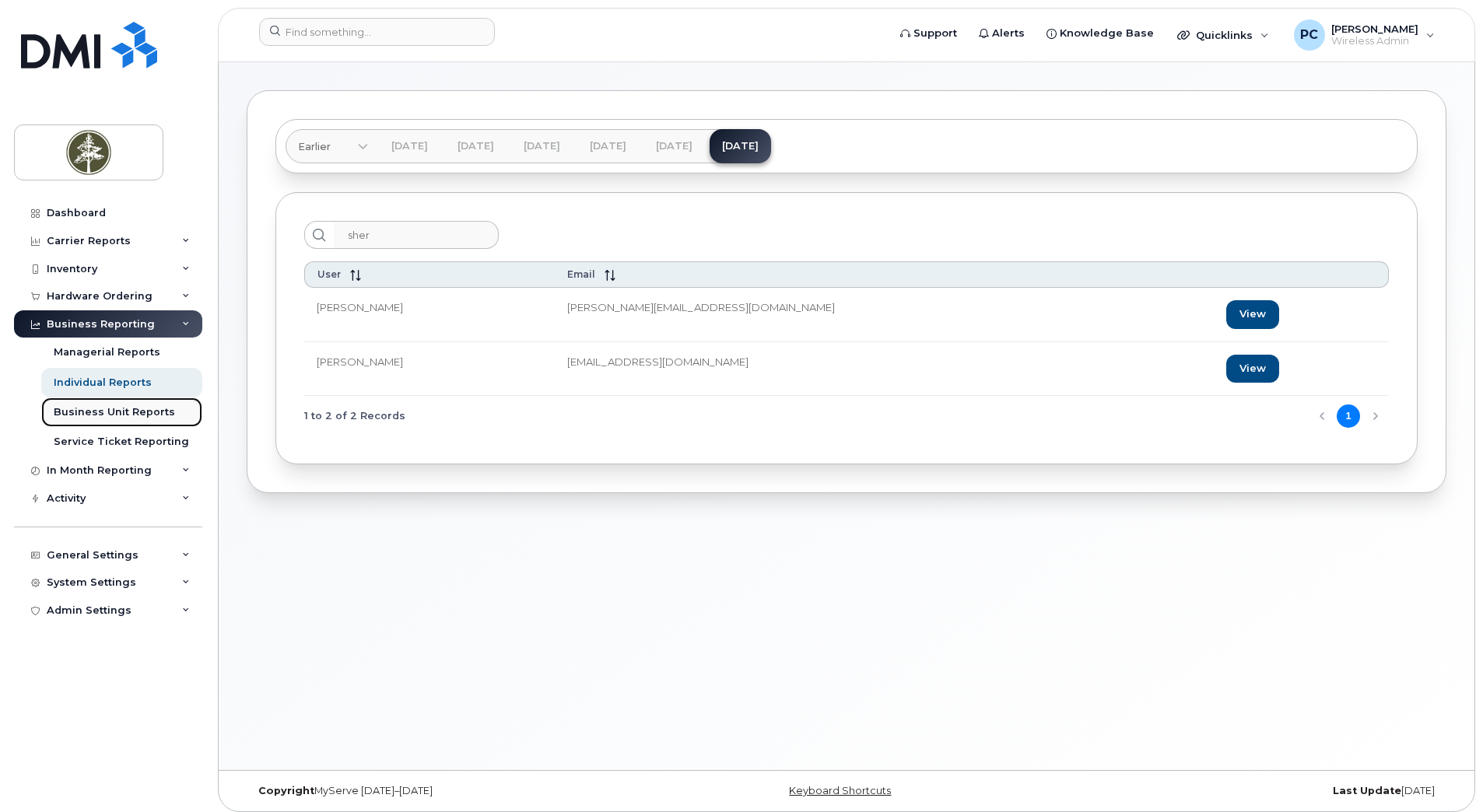
click at [108, 416] on div "Business Unit Reports" at bounding box center [115, 412] width 122 height 14
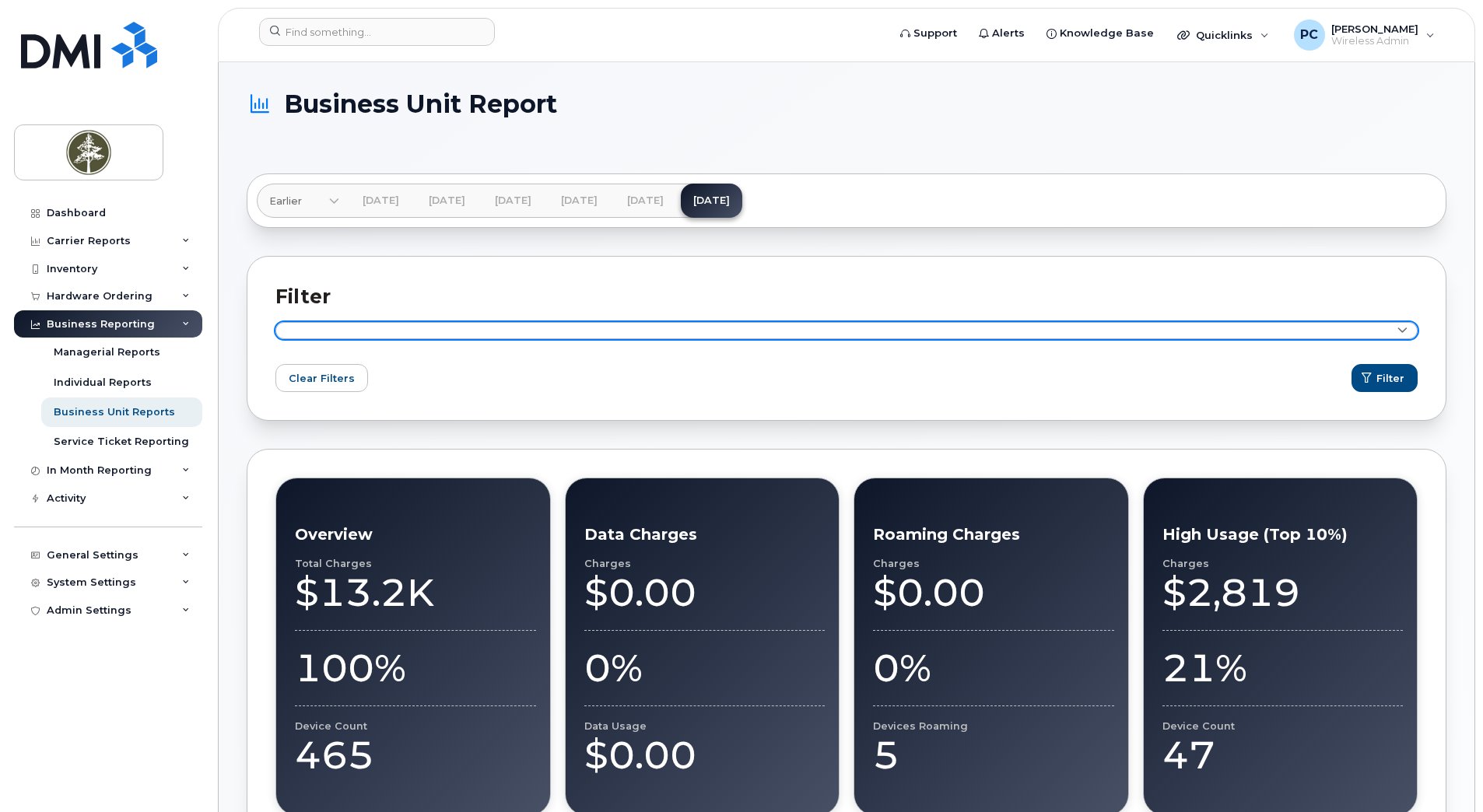
click at [319, 324] on link at bounding box center [847, 330] width 1142 height 17
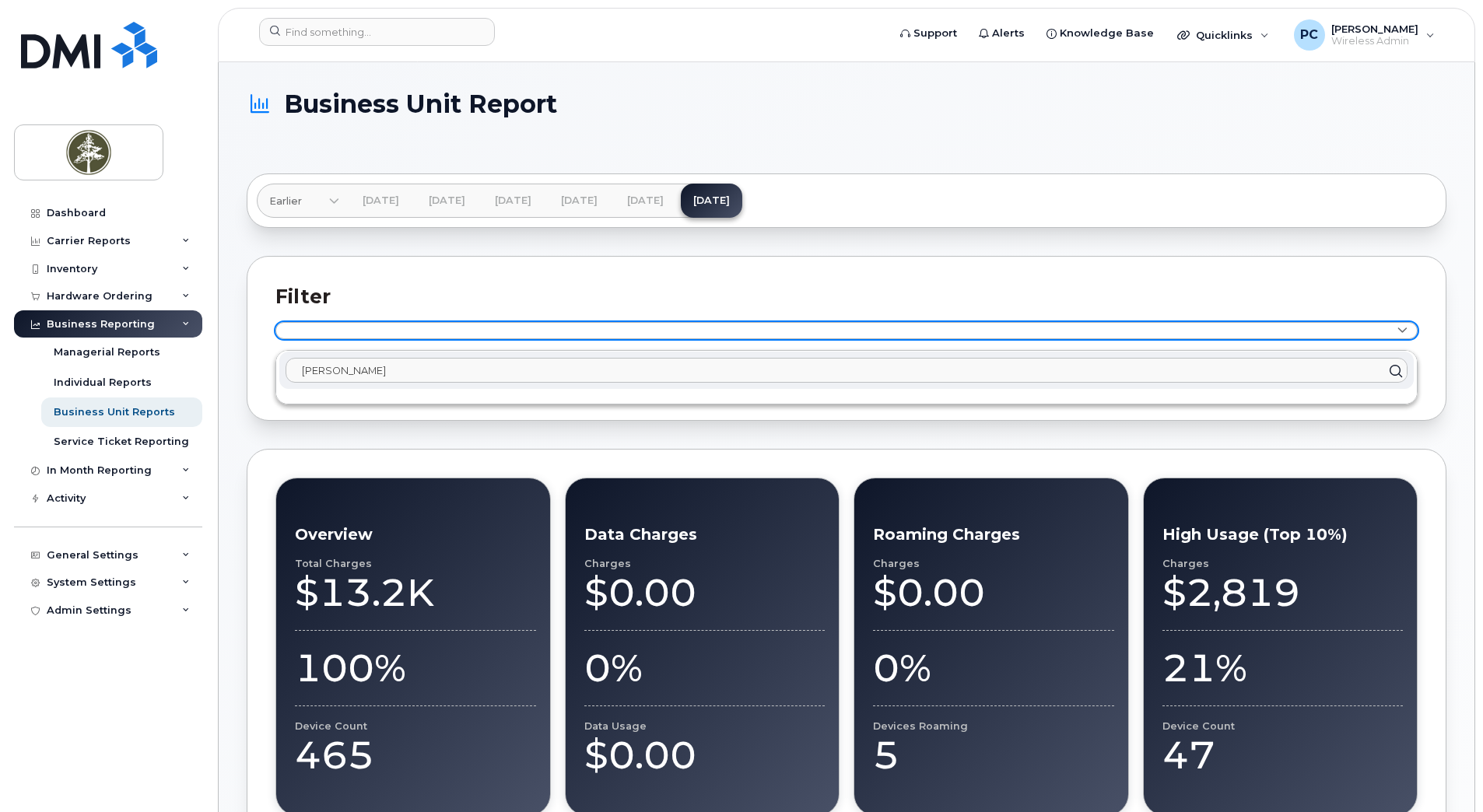
type input "sherri"
click button "Filter" at bounding box center [1384, 378] width 66 height 28
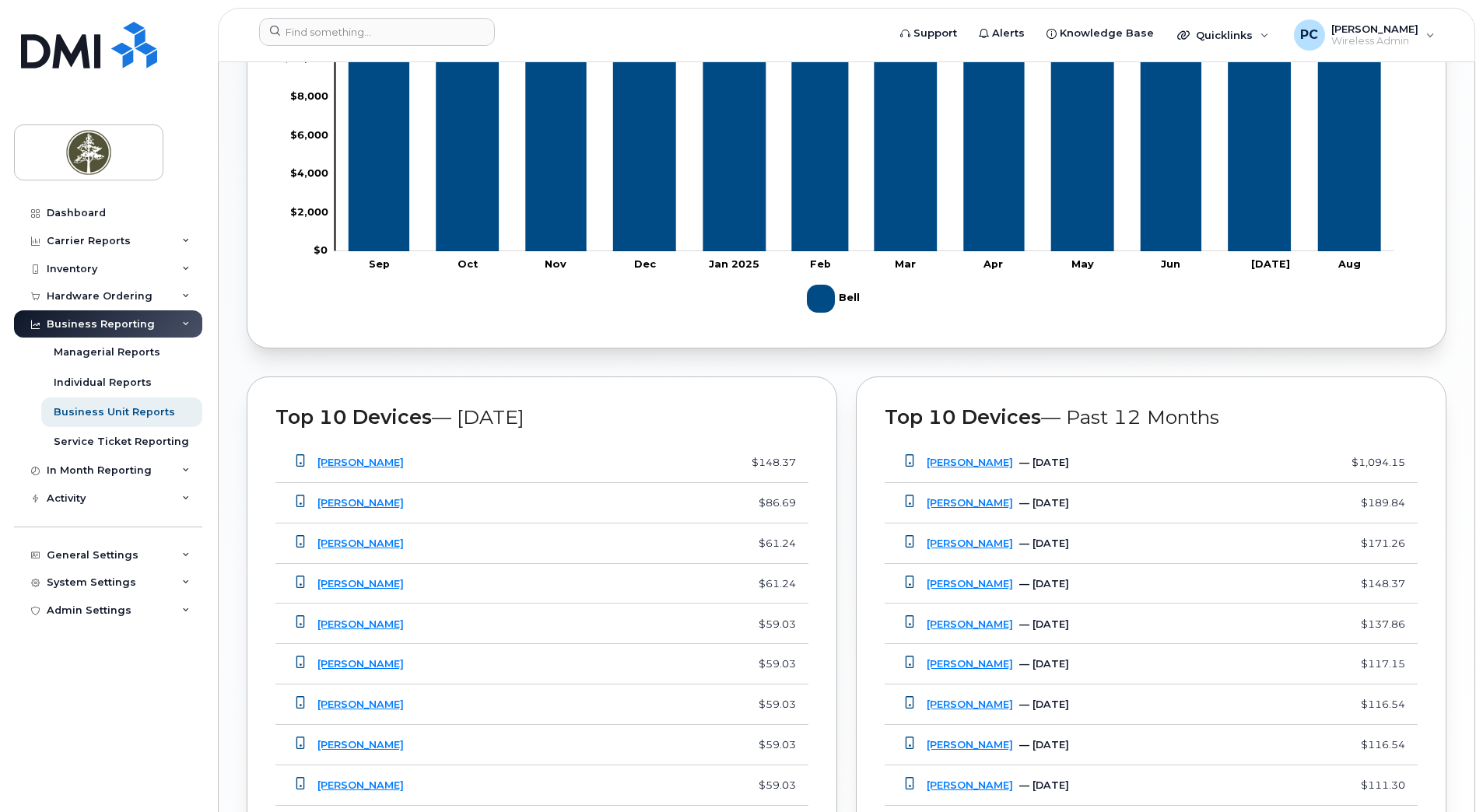
scroll to position [1011, 0]
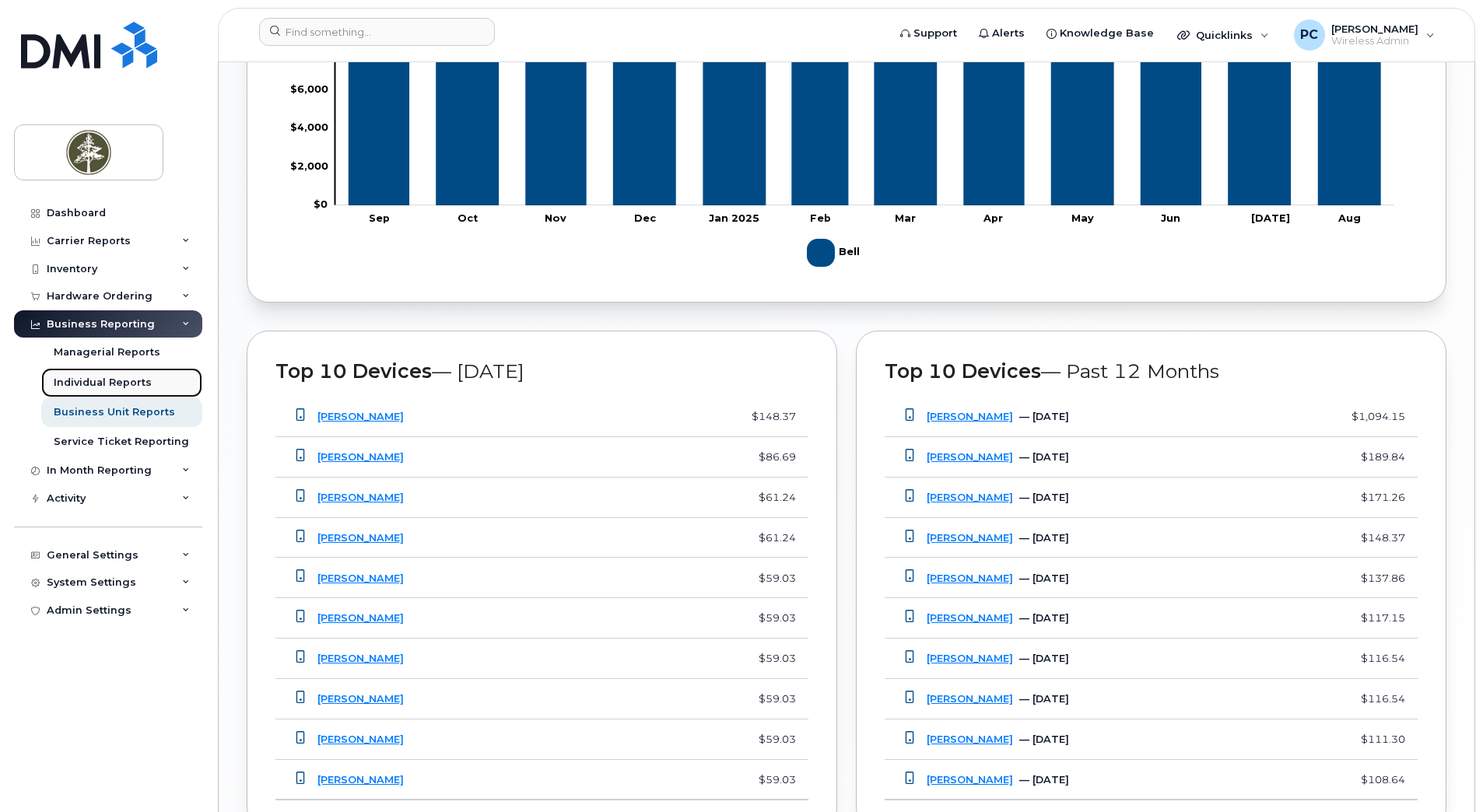
click at [137, 386] on div "Individual Reports" at bounding box center [102, 382] width 98 height 14
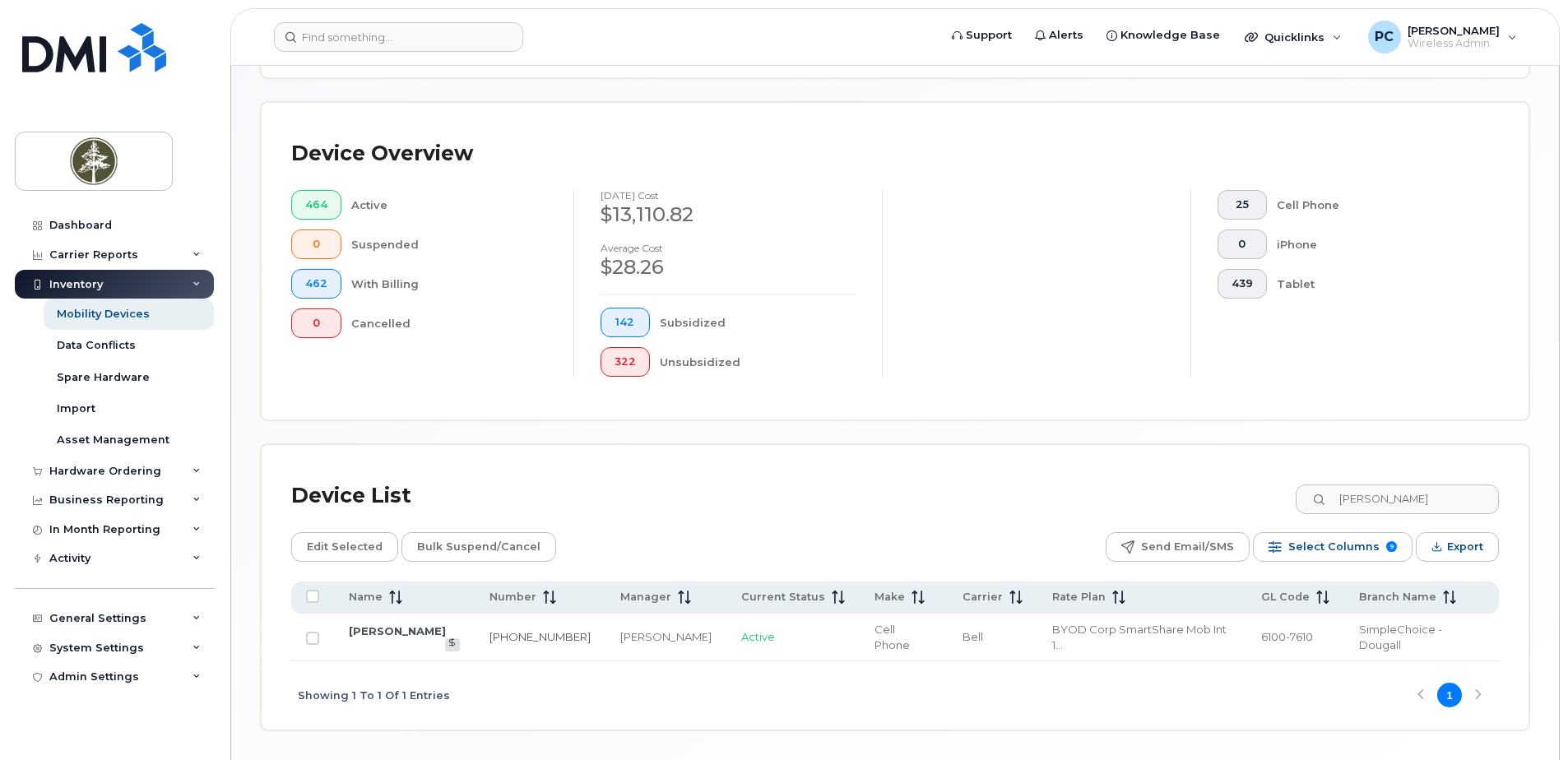
scroll to position [387, 0]
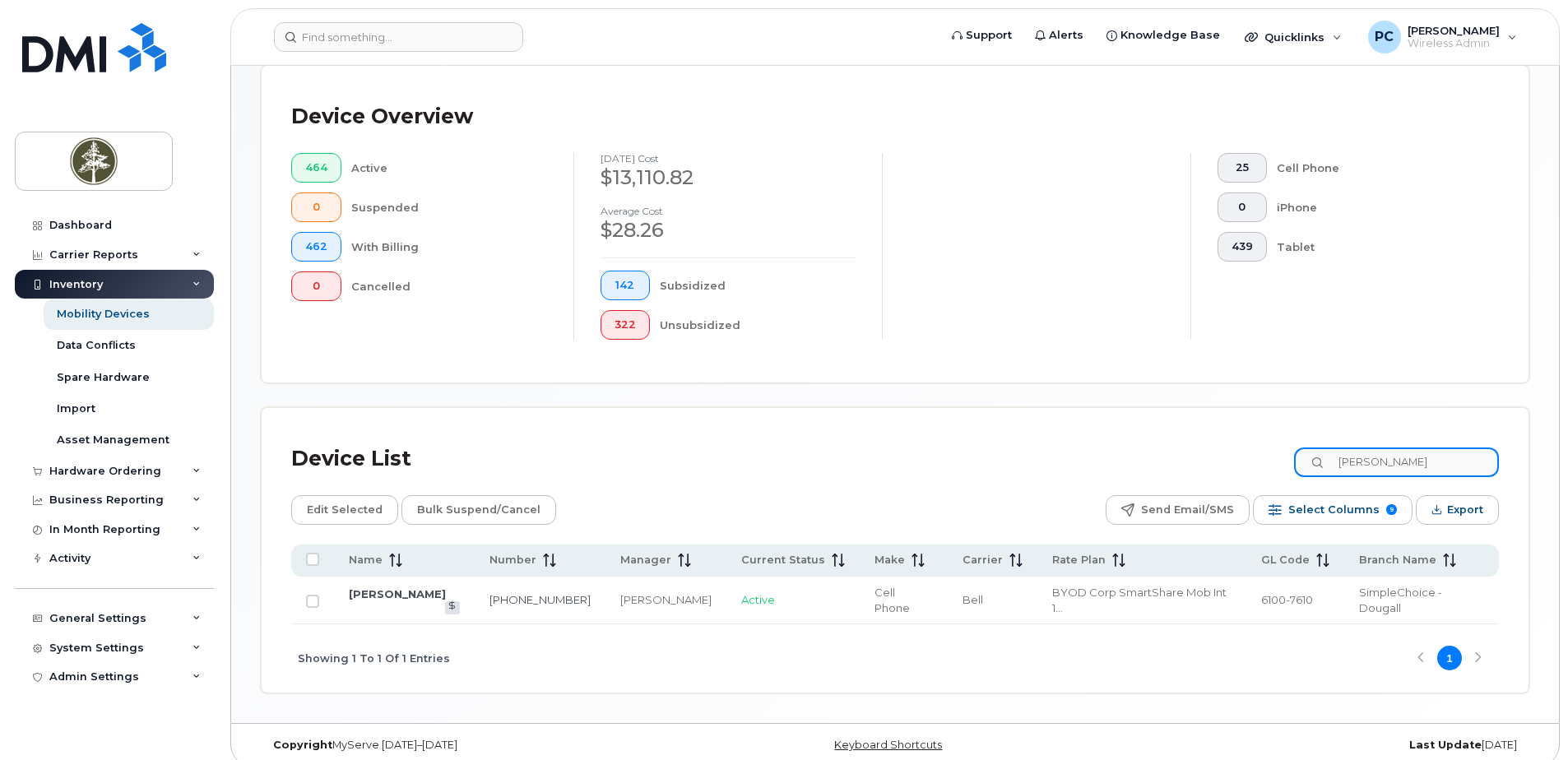
drag, startPoint x: 1398, startPoint y: 459, endPoint x: 1334, endPoint y: 462, distance: 64.1
click at [1334, 462] on div "[PERSON_NAME]" at bounding box center [1397, 462] width 205 height 30
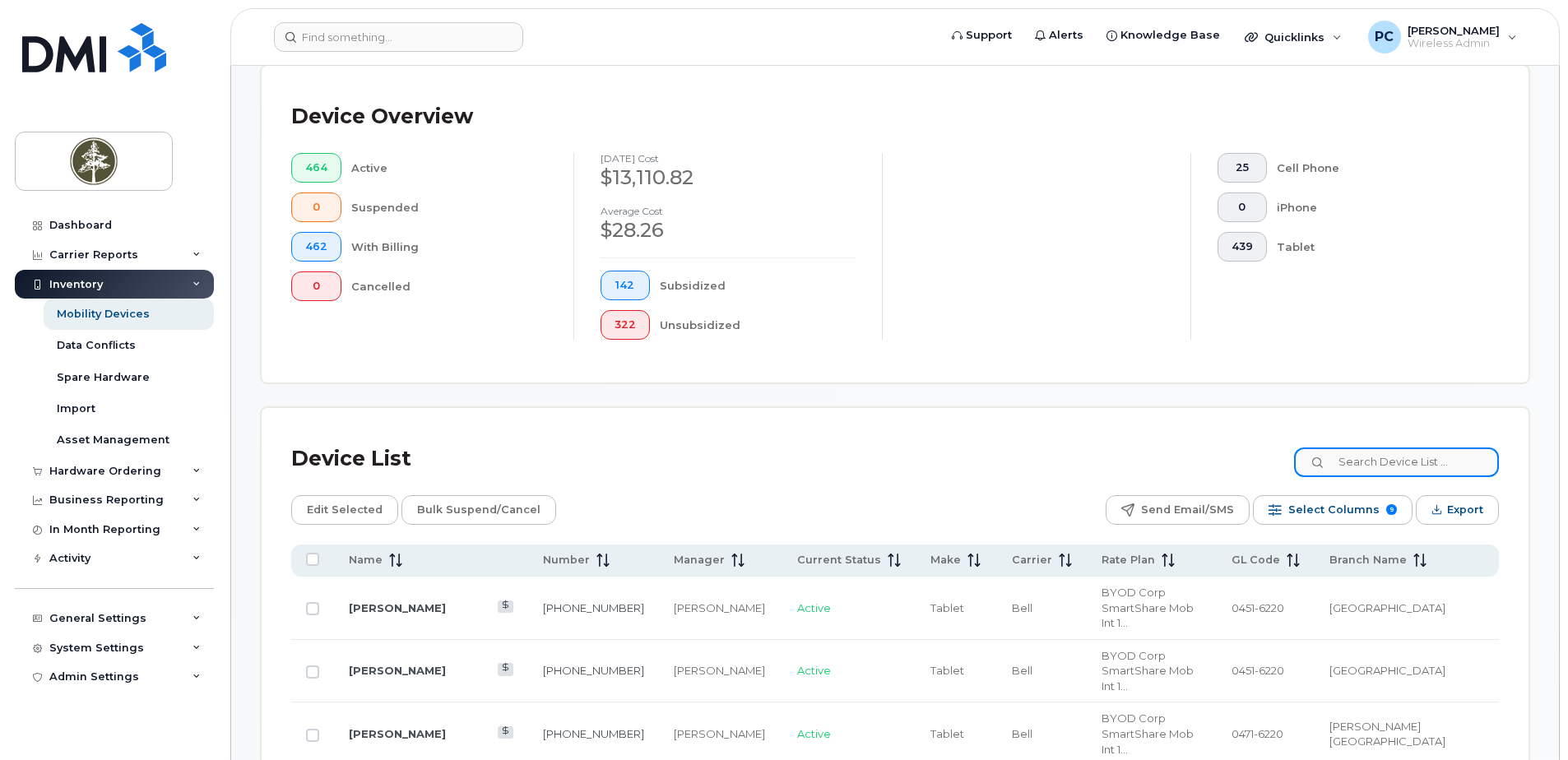
paste input "[GEOGRAPHIC_DATA]"
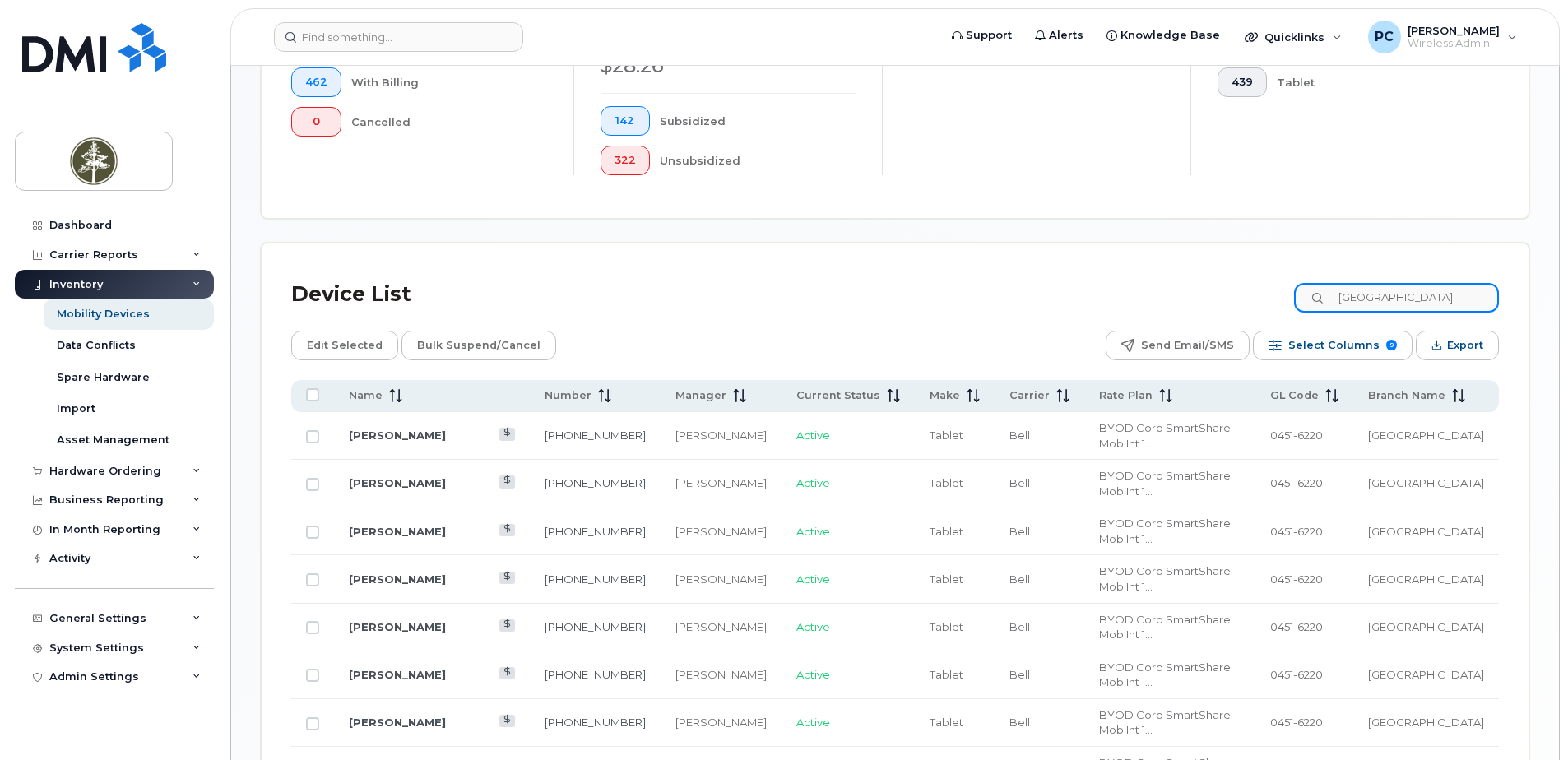
scroll to position [0, 0]
type input "C"
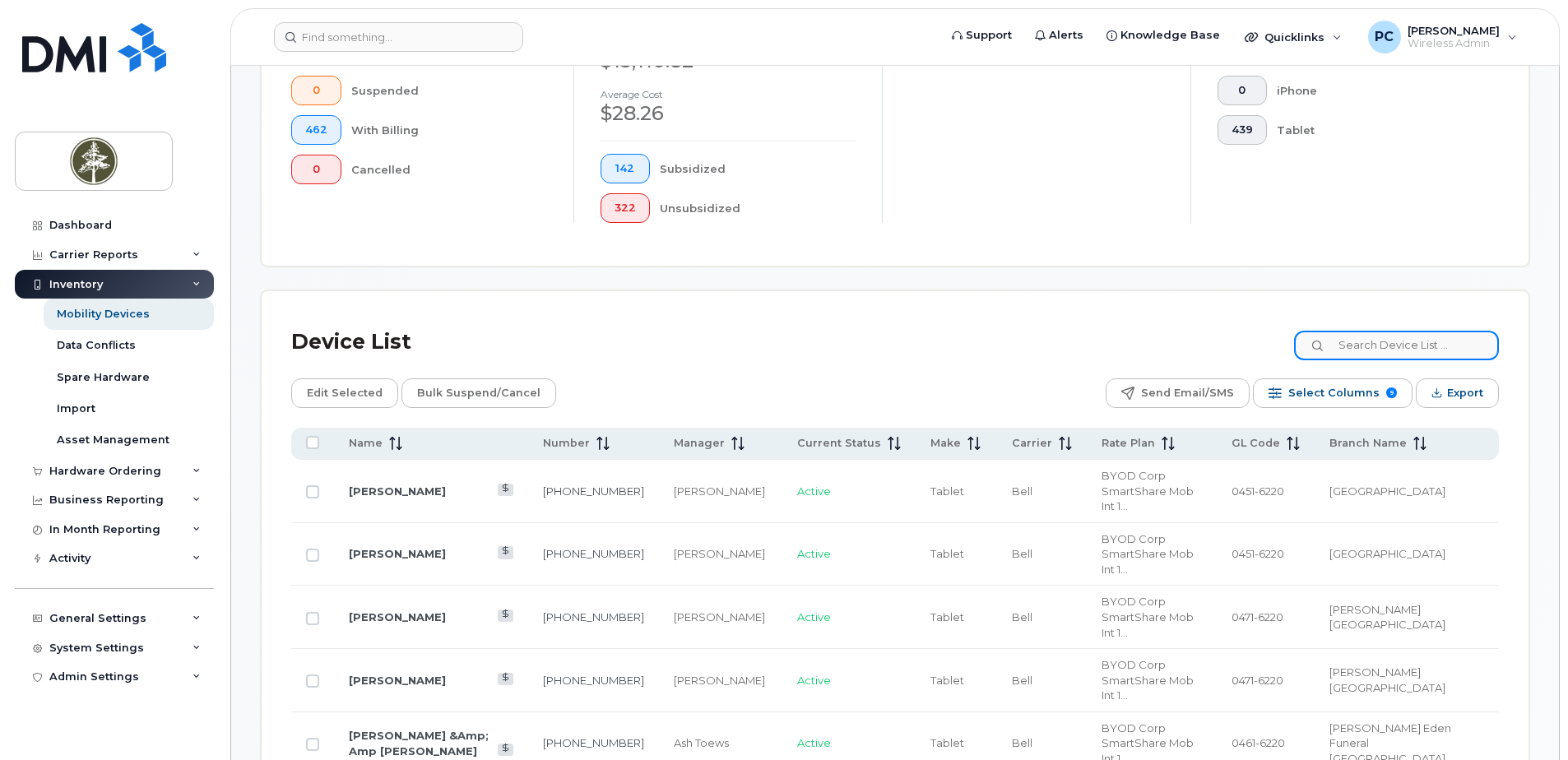
scroll to position [658, 0]
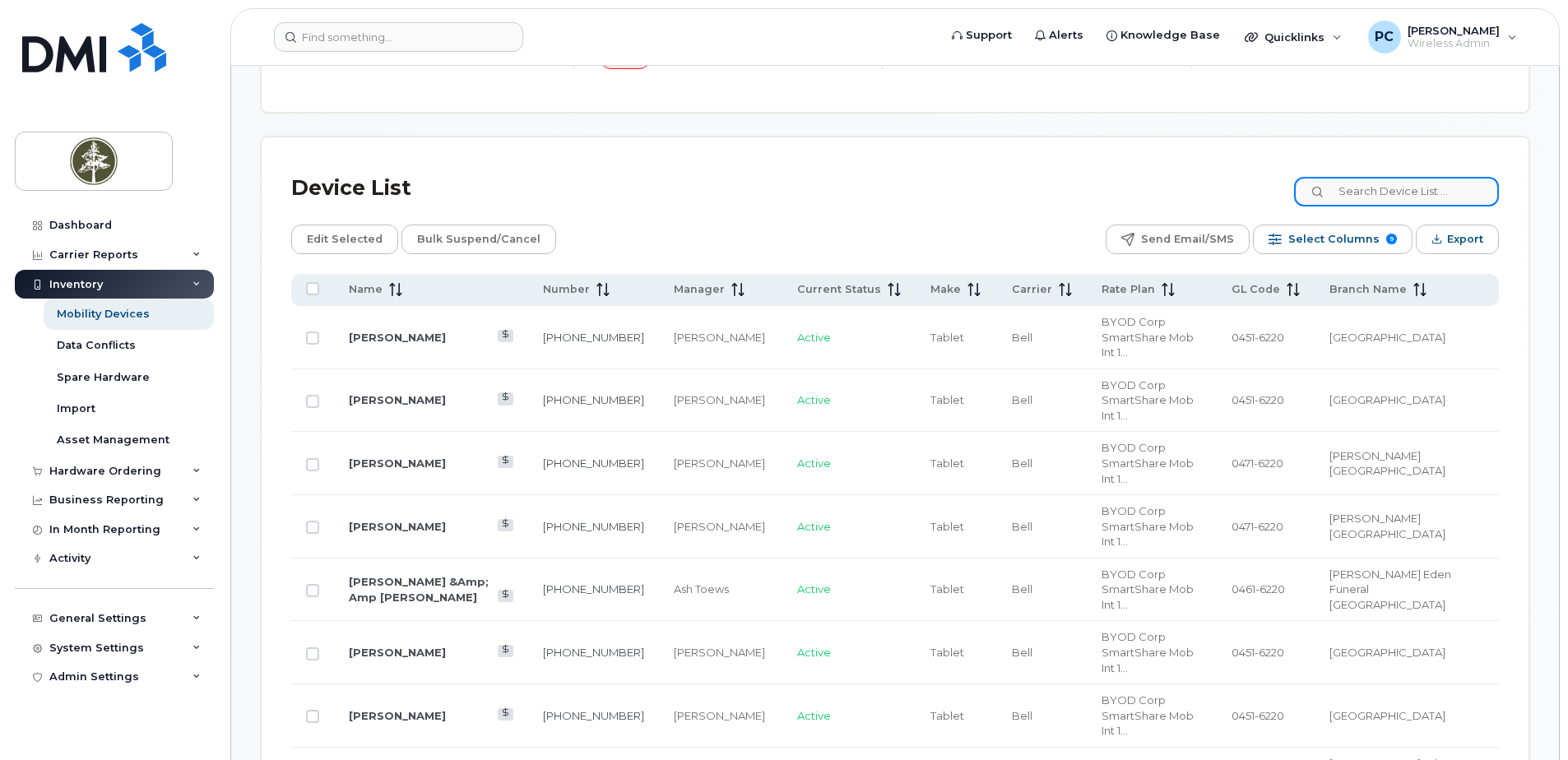
click at [1427, 190] on input at bounding box center [1397, 192] width 205 height 30
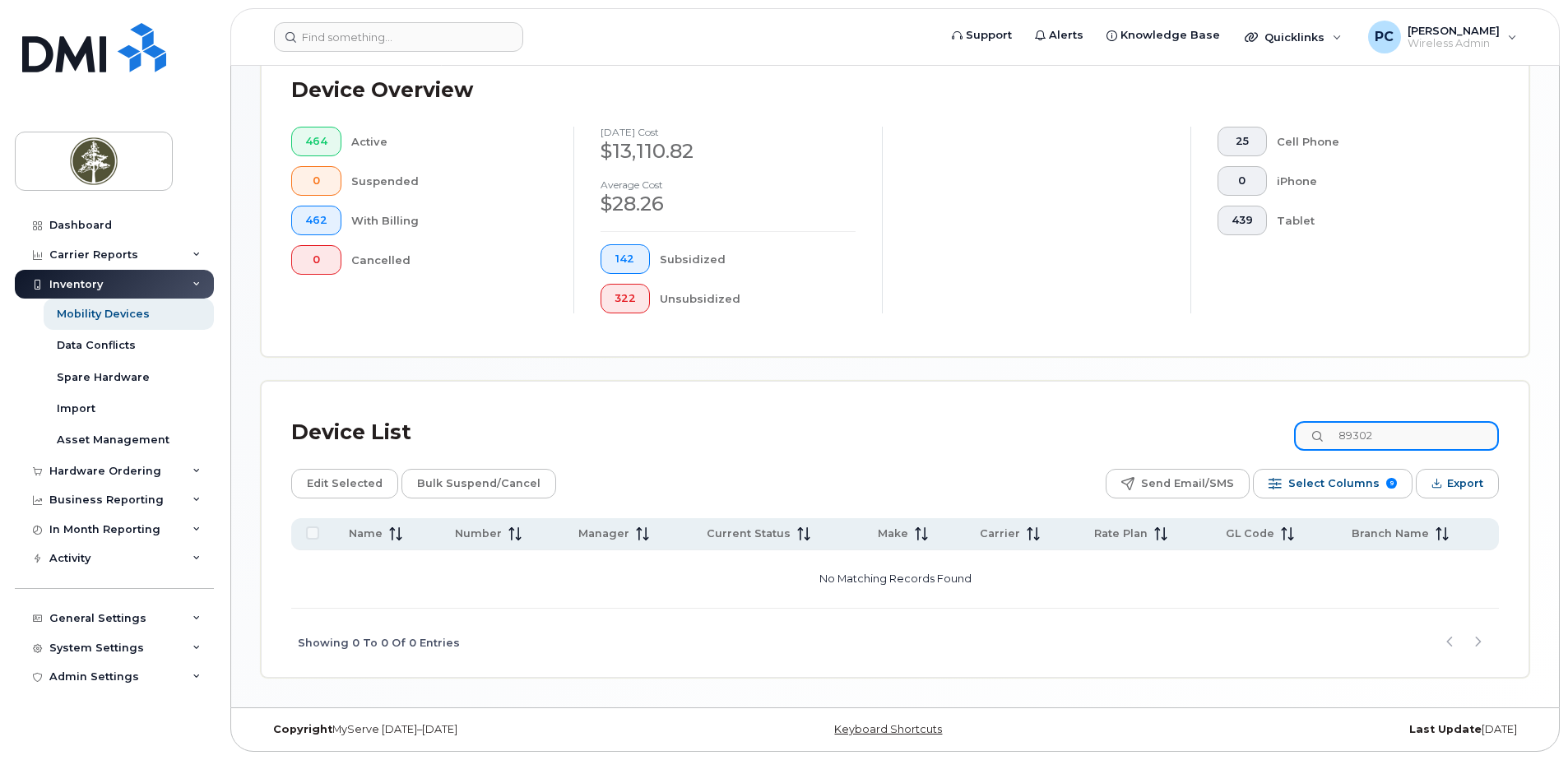
scroll to position [414, 0]
type input "89302610104361650977"
drag, startPoint x: 1485, startPoint y: 438, endPoint x: 1303, endPoint y: 441, distance: 182.0
click at [1303, 441] on div "Device List 89302610104361650977" at bounding box center [895, 432] width 1207 height 43
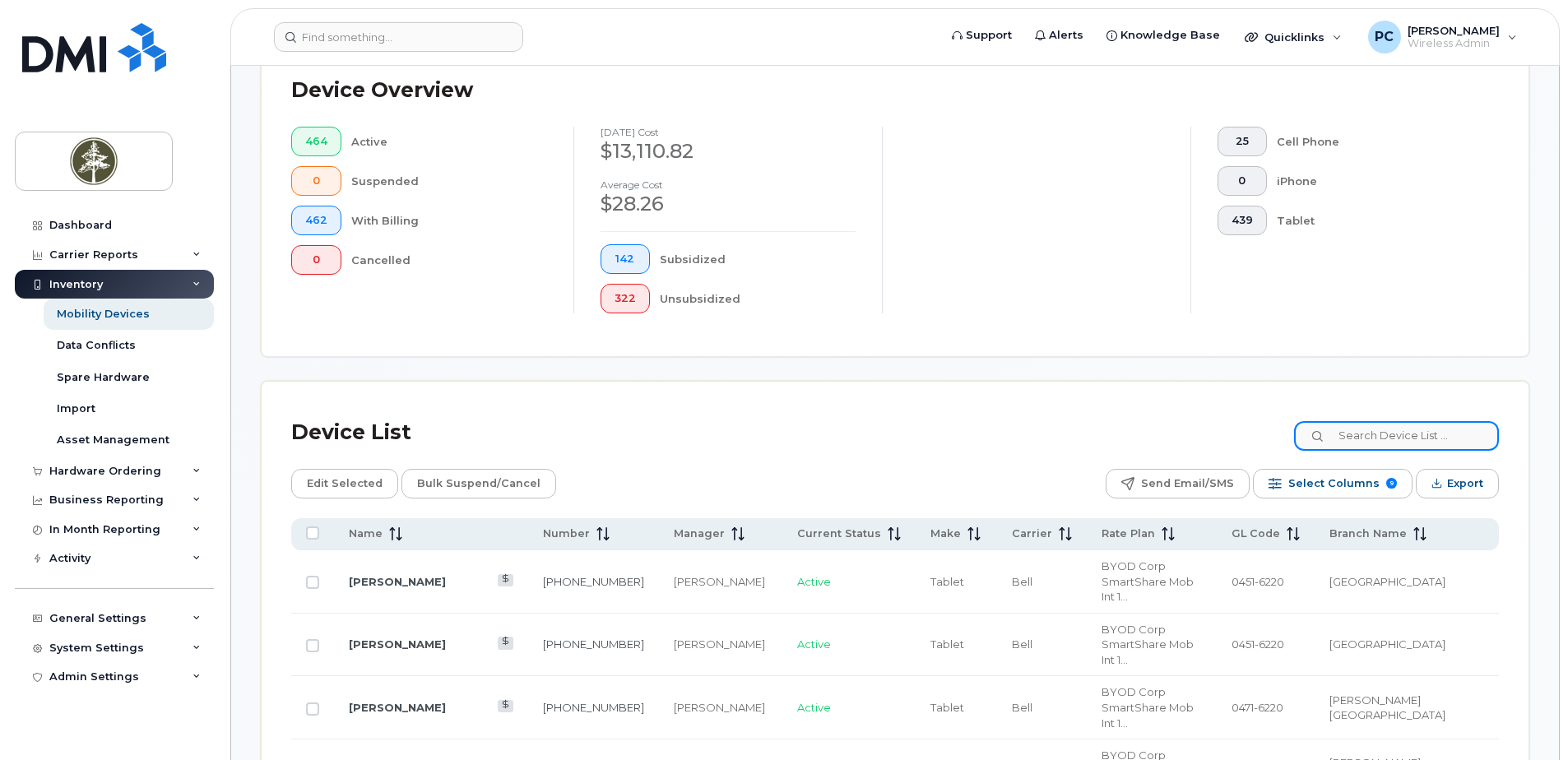
scroll to position [658, 0]
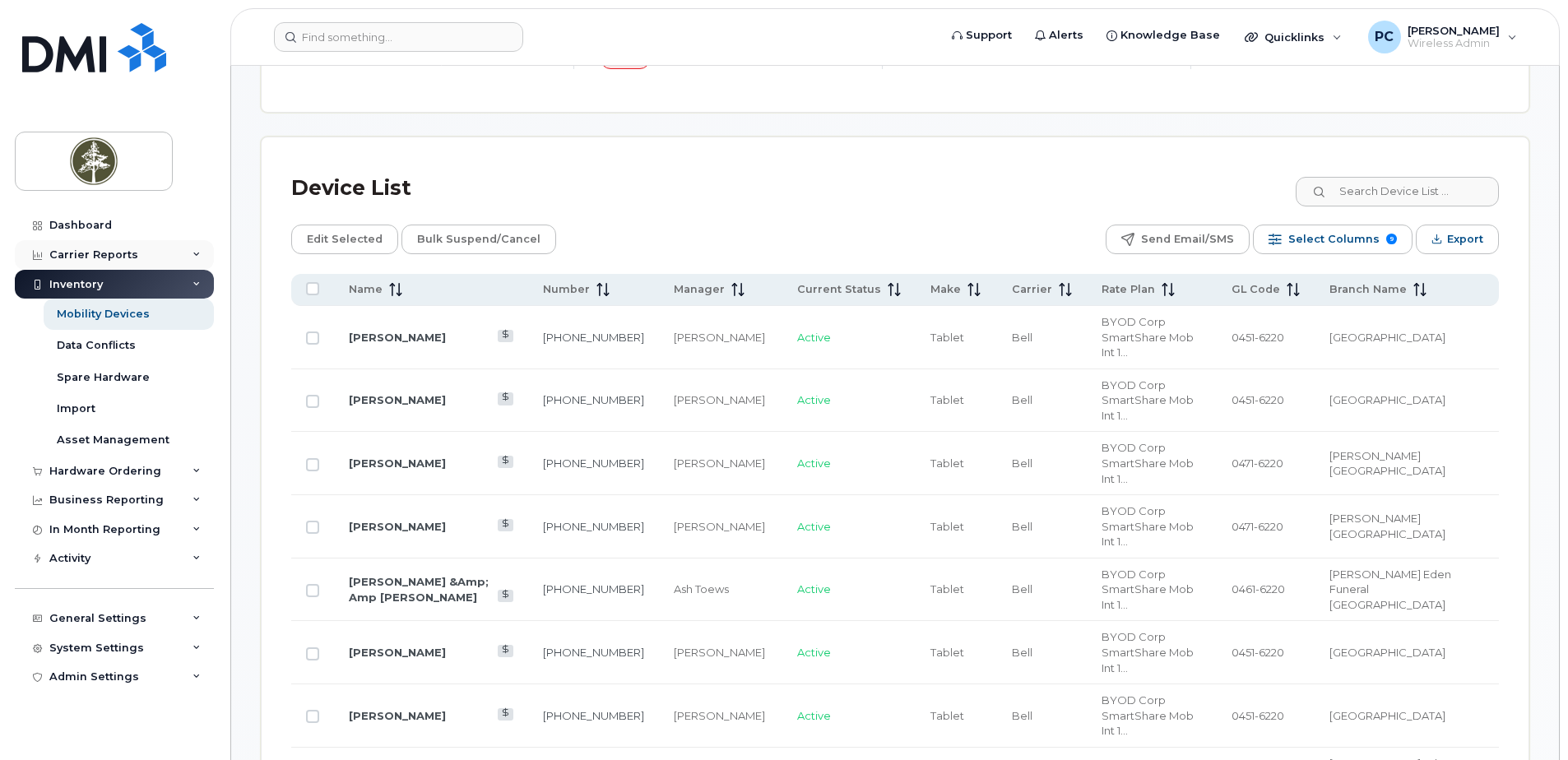
click at [132, 258] on div "Carrier Reports" at bounding box center [115, 255] width 199 height 30
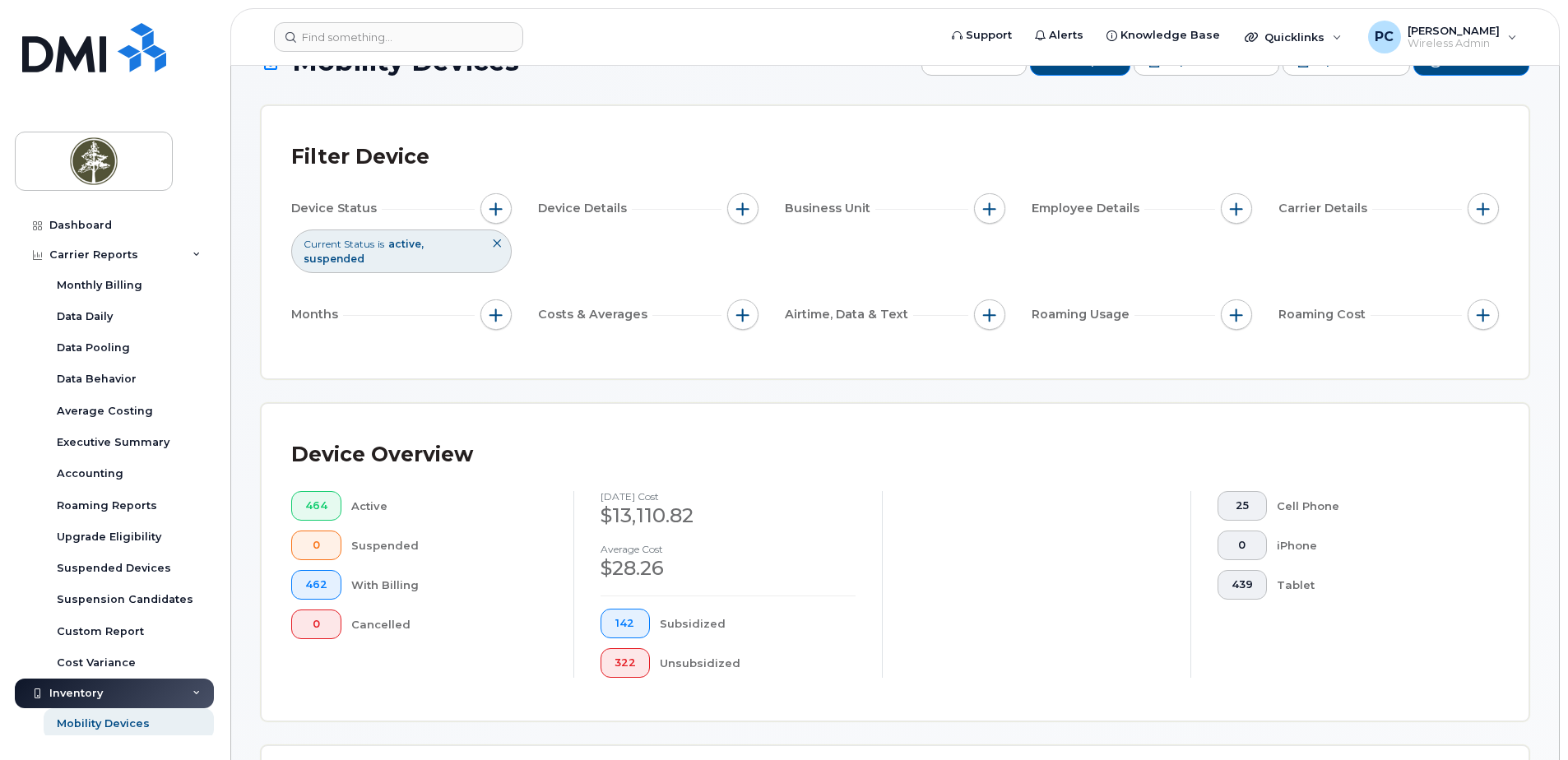
scroll to position [0, 0]
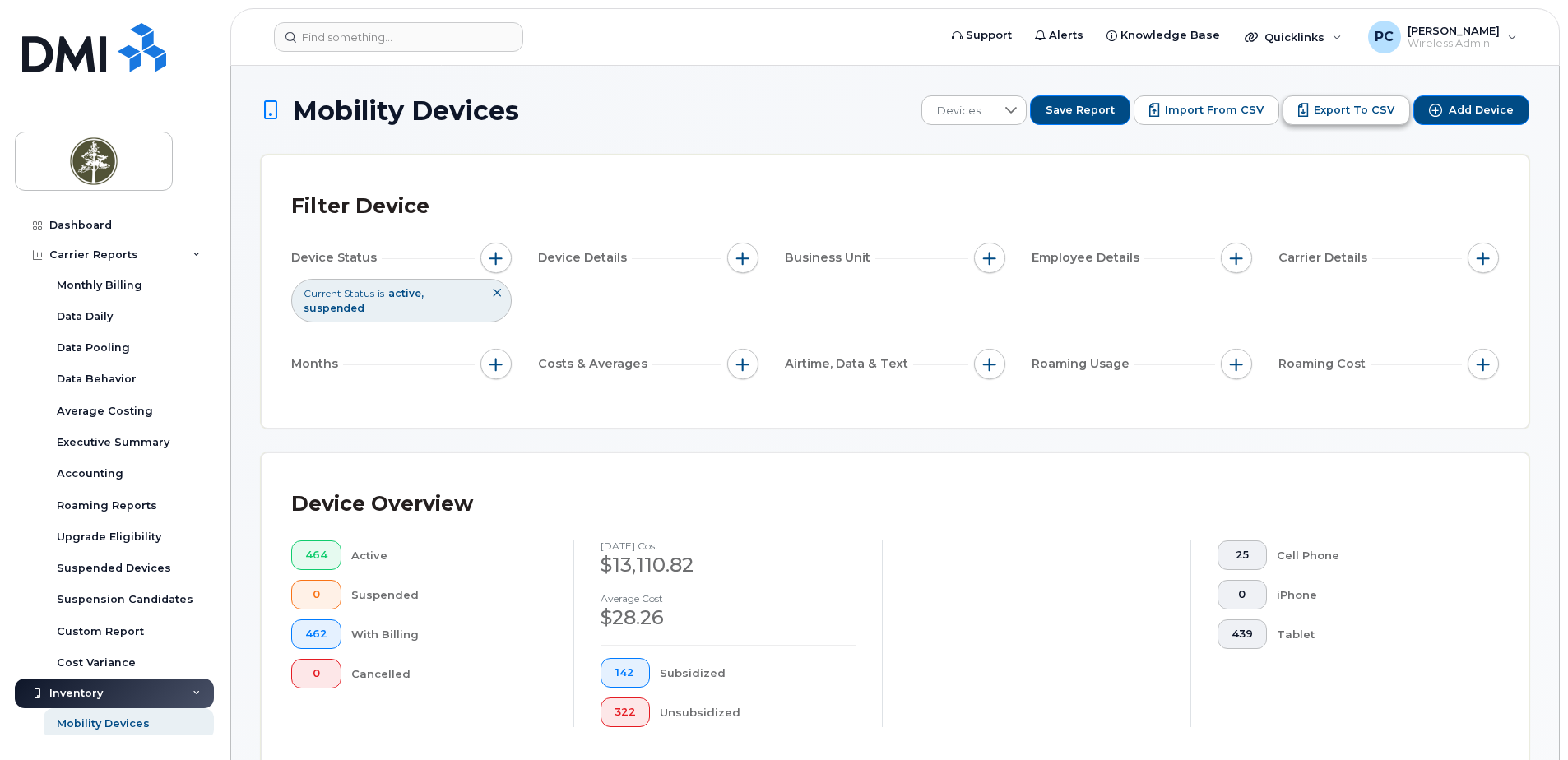
click at [1340, 105] on span "Export to CSV" at bounding box center [1354, 110] width 81 height 15
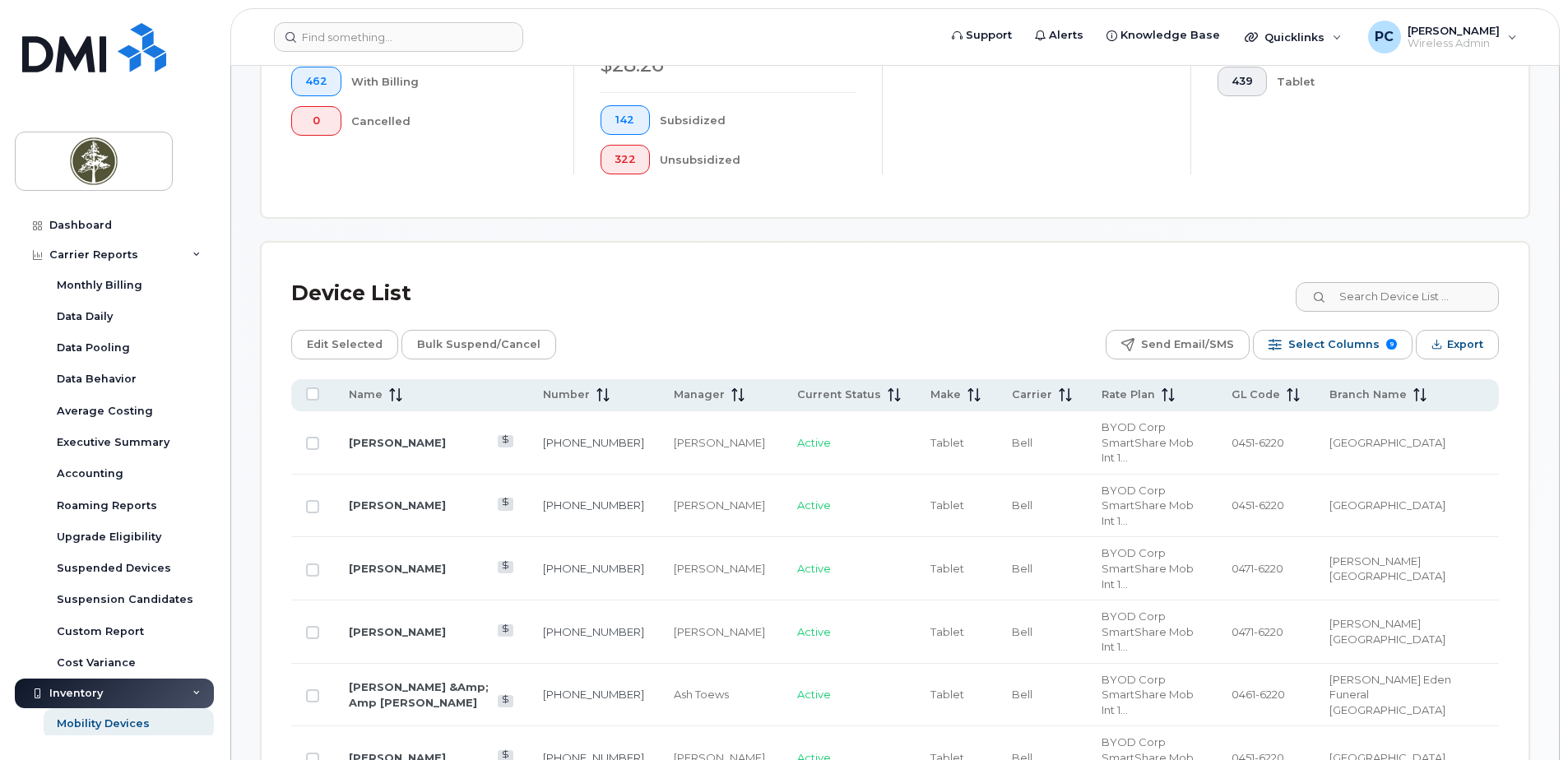
scroll to position [658, 0]
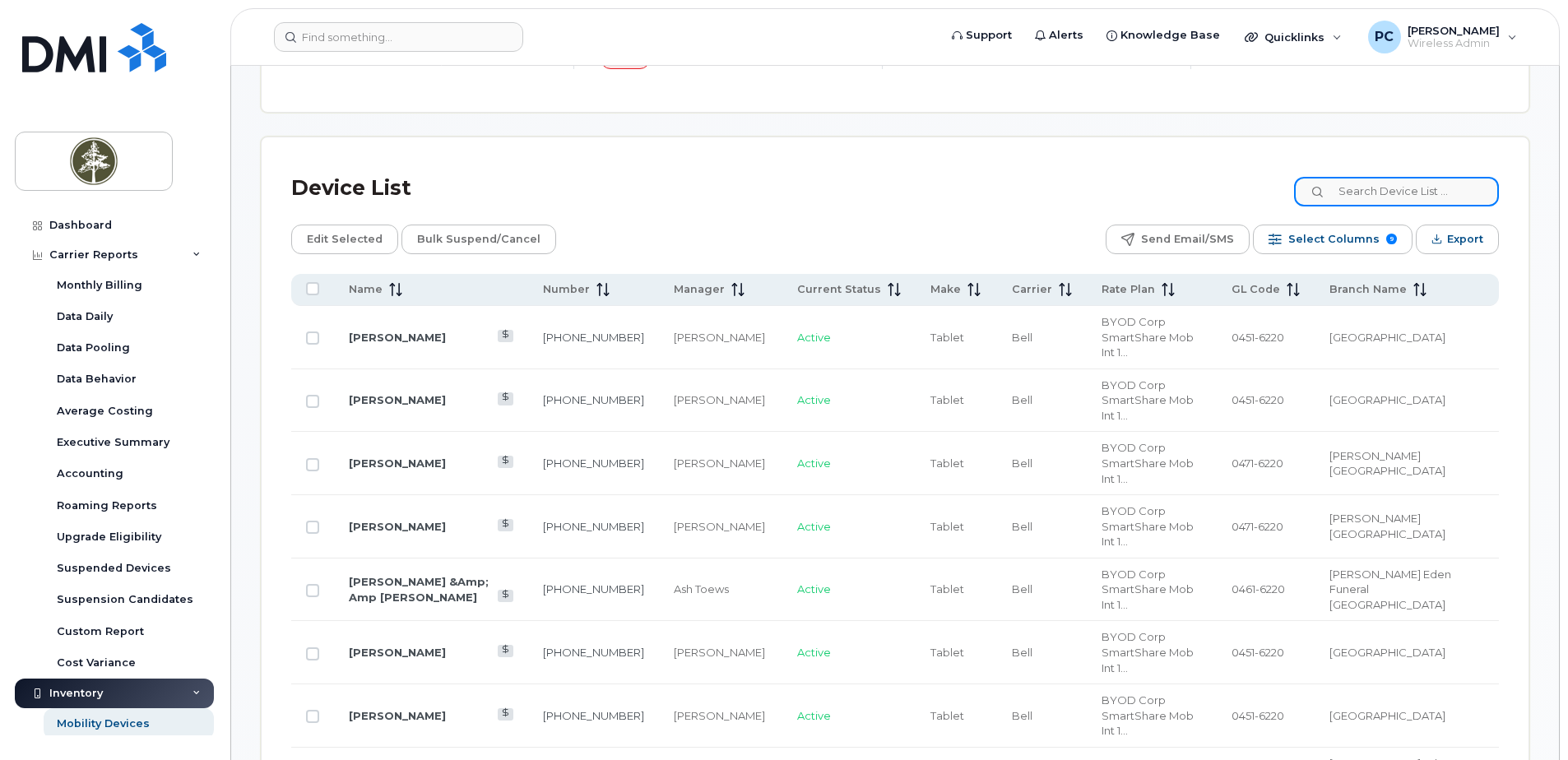
click at [1371, 200] on input at bounding box center [1397, 192] width 205 height 30
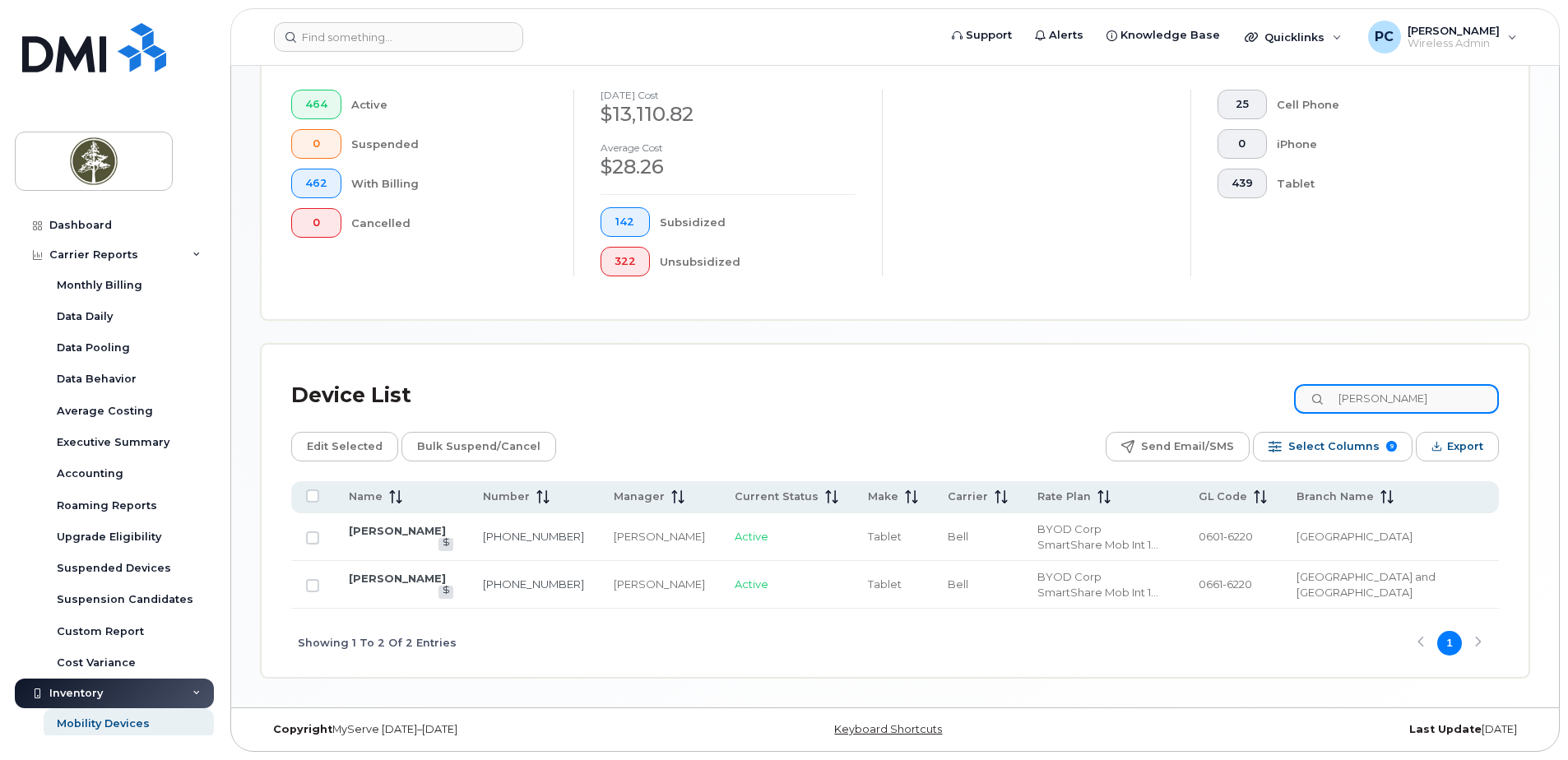
scroll to position [403, 0]
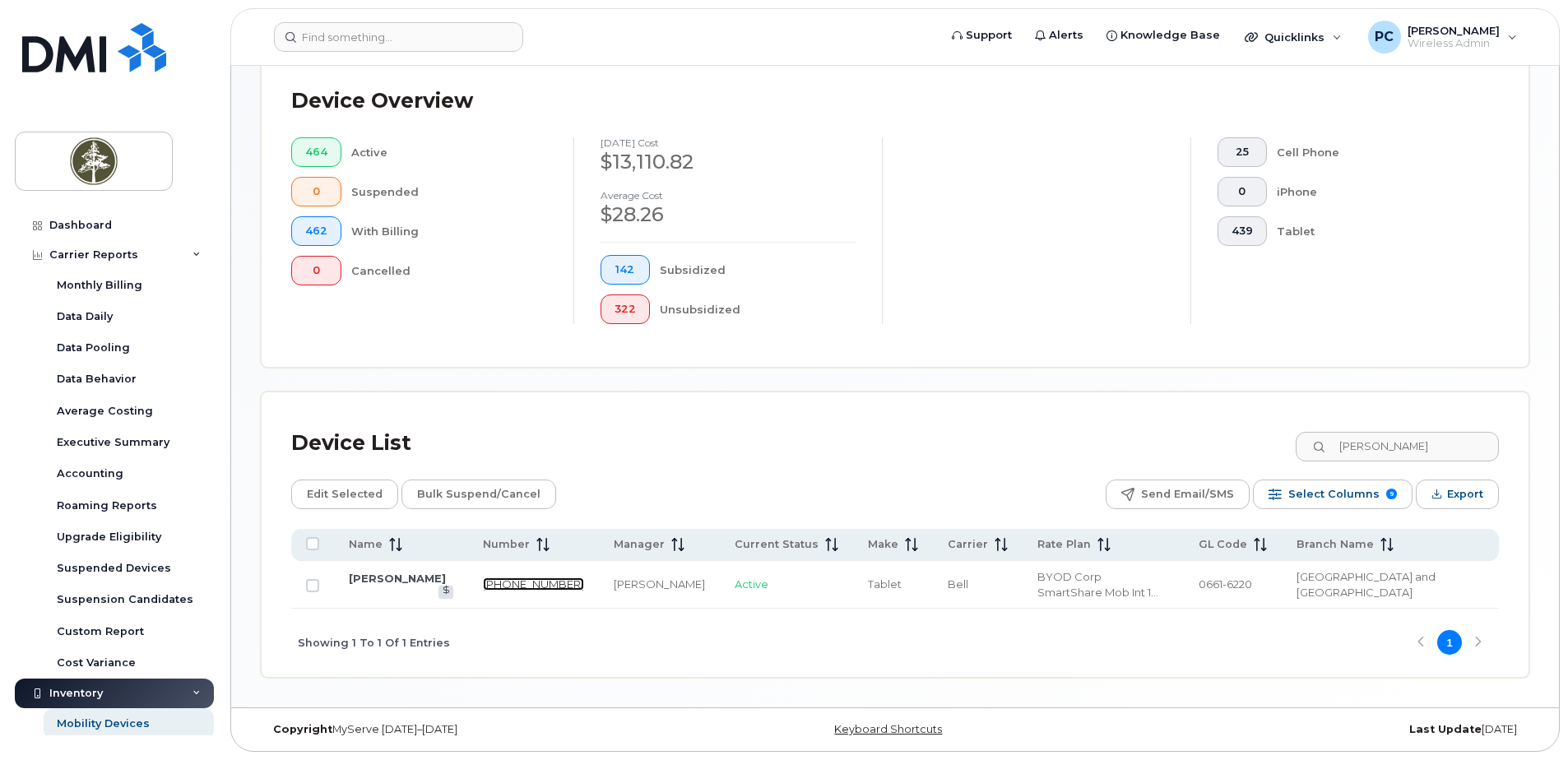
click at [493, 582] on link "778-268-0097" at bounding box center [533, 584] width 102 height 13
click at [487, 579] on link "778-268-0097" at bounding box center [533, 584] width 102 height 13
drag, startPoint x: 1462, startPoint y: 438, endPoint x: 1335, endPoint y: 445, distance: 127.2
click at [1335, 445] on div "Heather holmes" at bounding box center [1397, 447] width 205 height 30
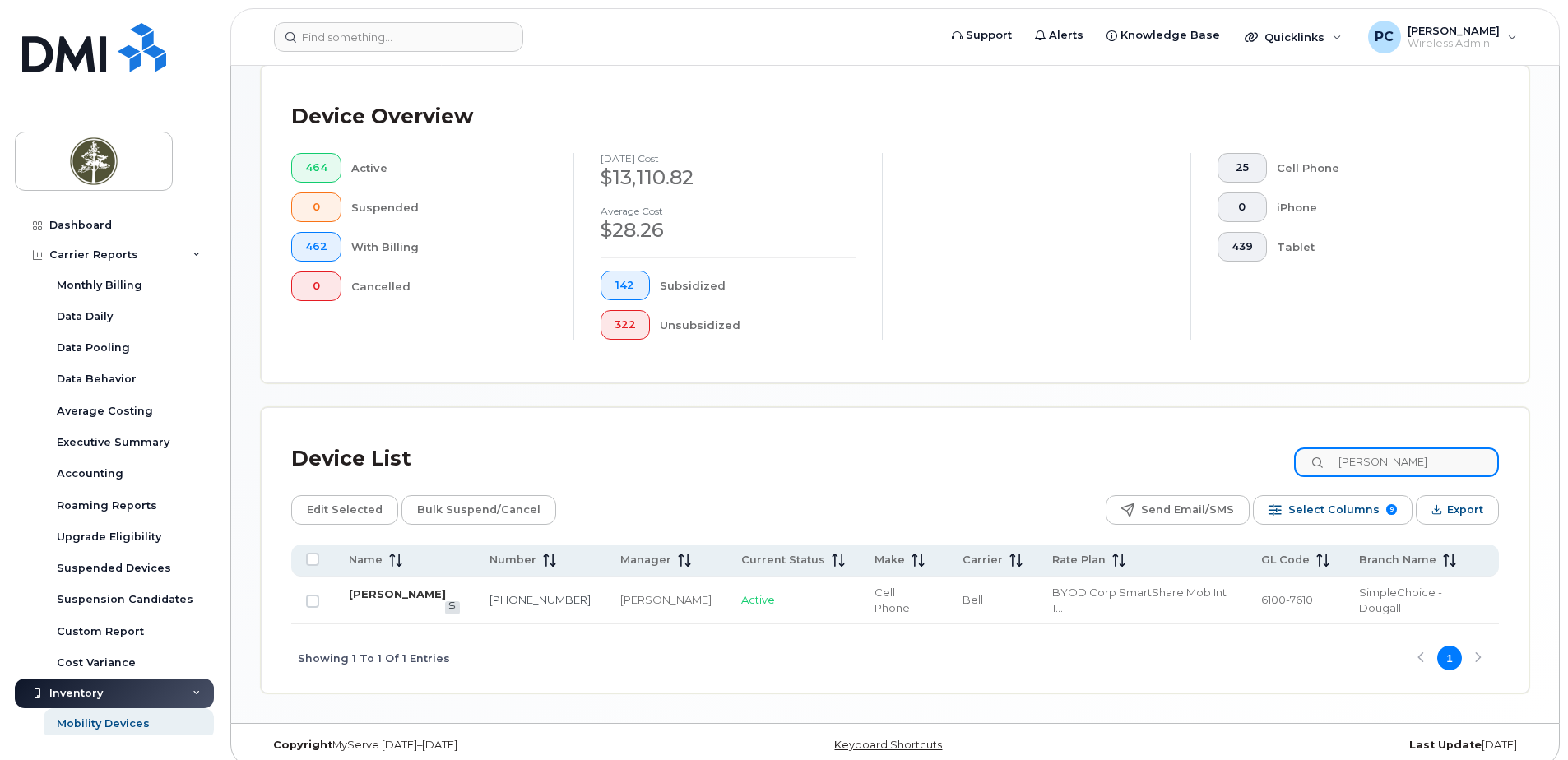
type input "sherri"
click at [397, 591] on link "Sherri Tovell" at bounding box center [397, 593] width 97 height 13
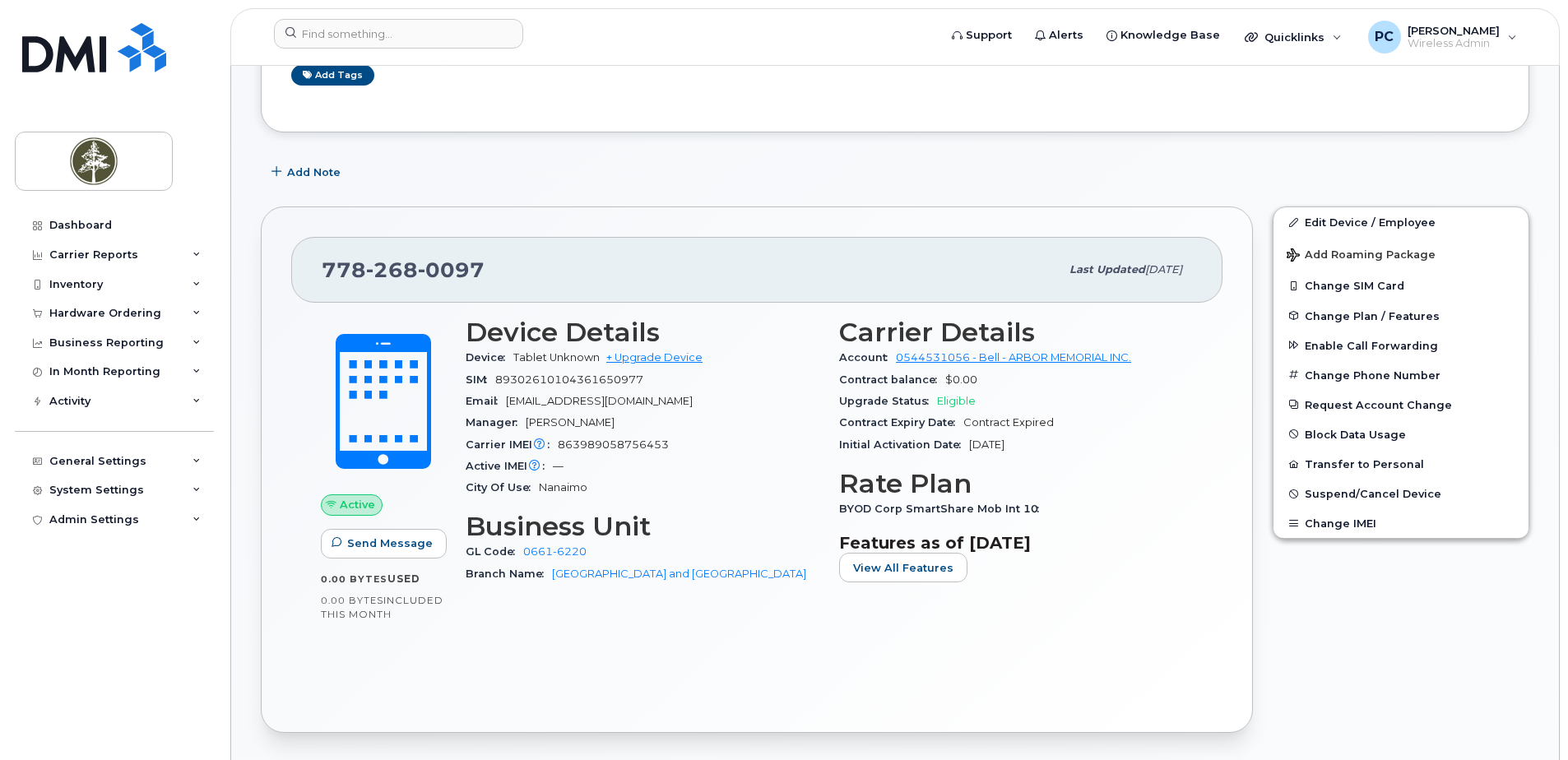
scroll to position [247, 0]
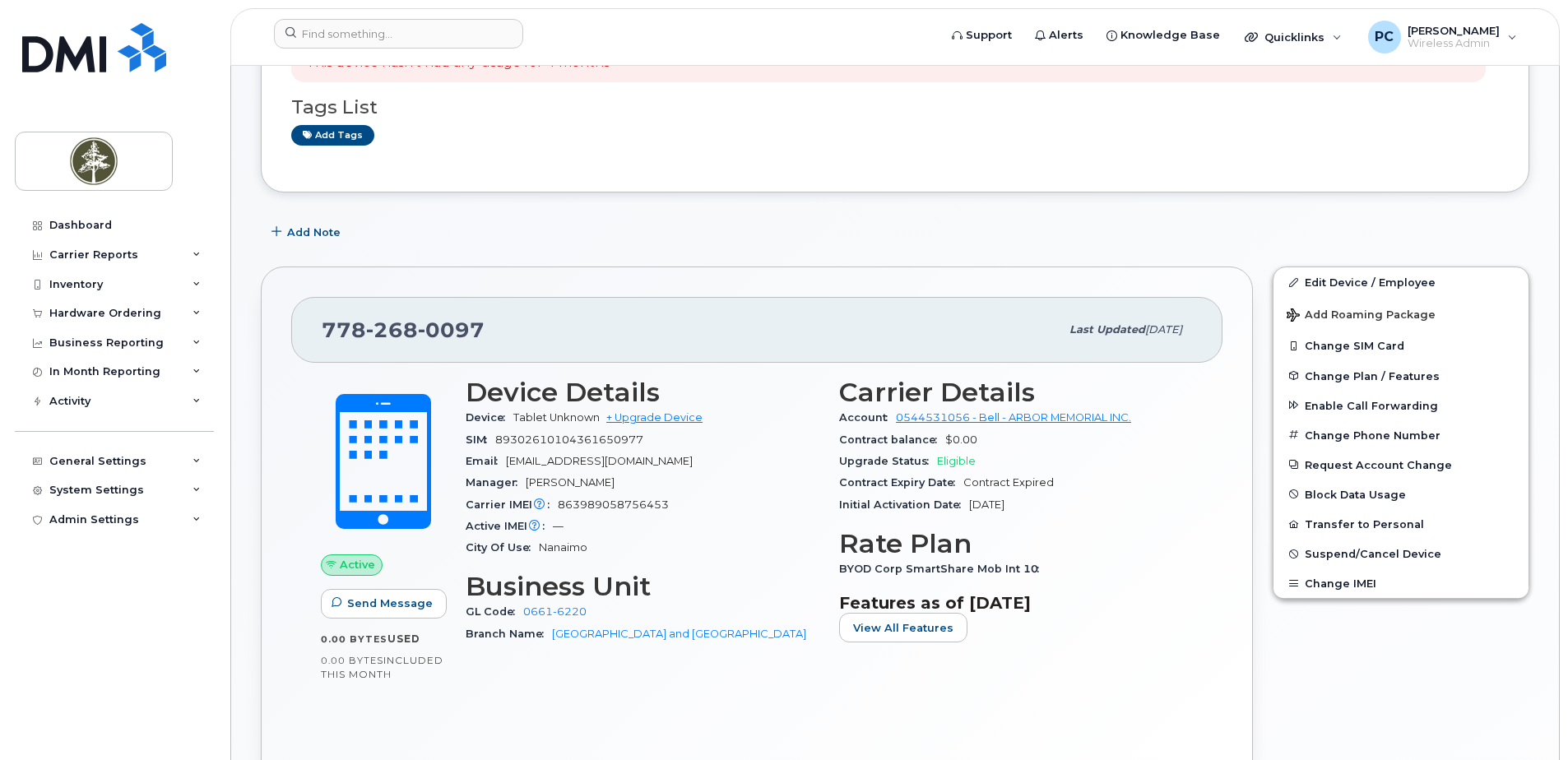
scroll to position [247, 0]
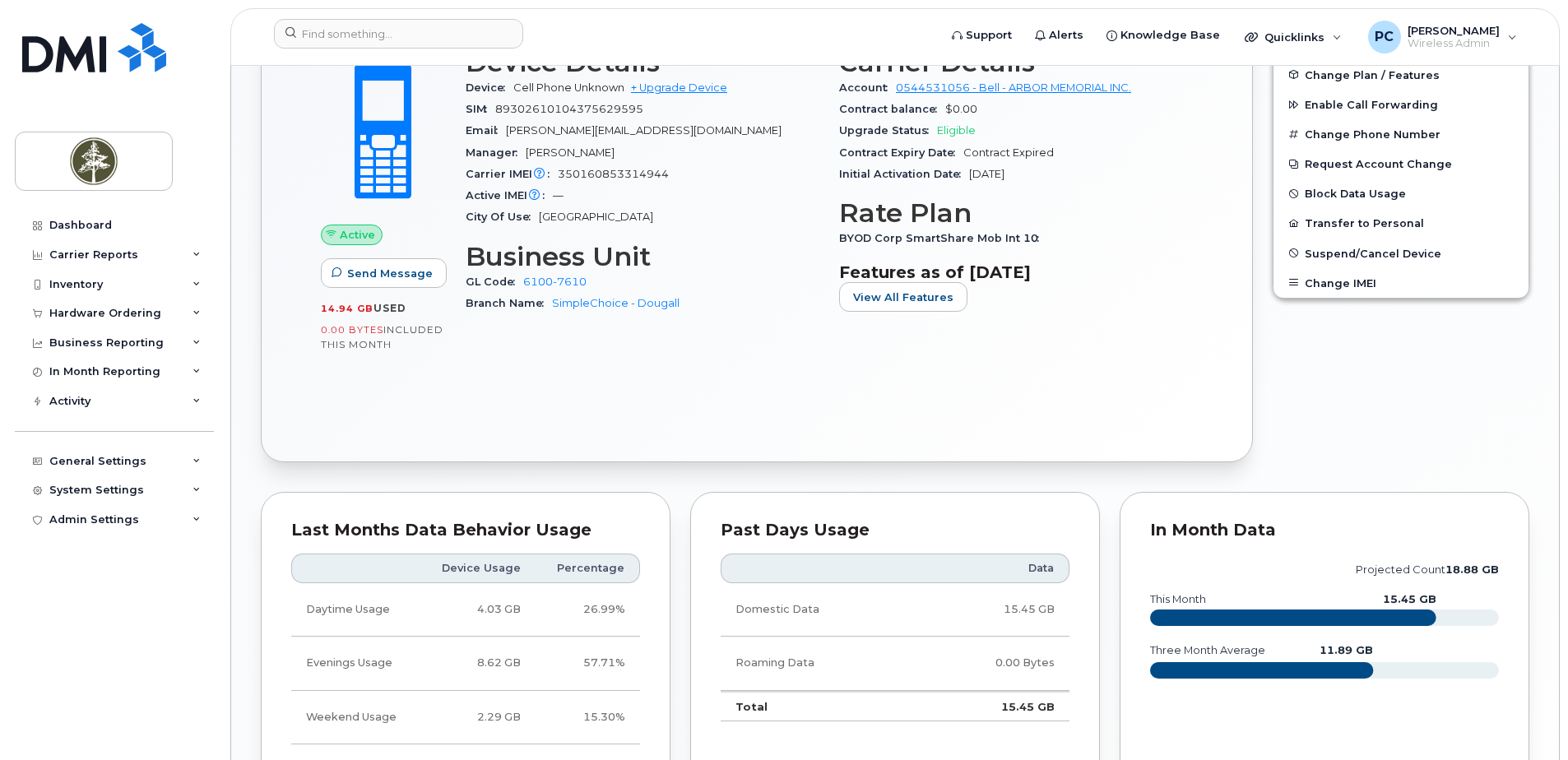
scroll to position [607, 0]
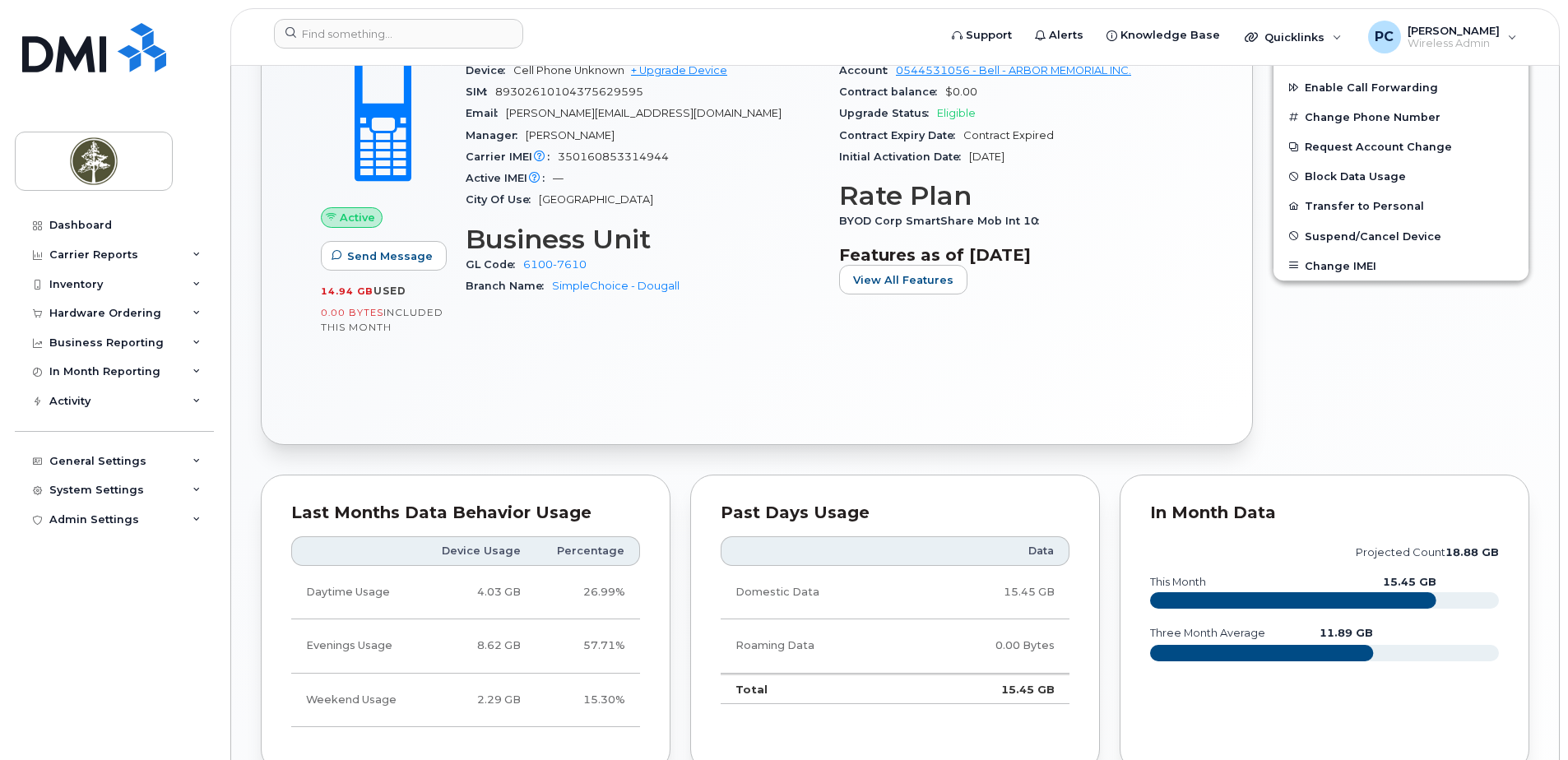
click at [486, 547] on th "Device Usage" at bounding box center [477, 551] width 116 height 30
click at [159, 335] on div "Business Reporting" at bounding box center [115, 343] width 199 height 30
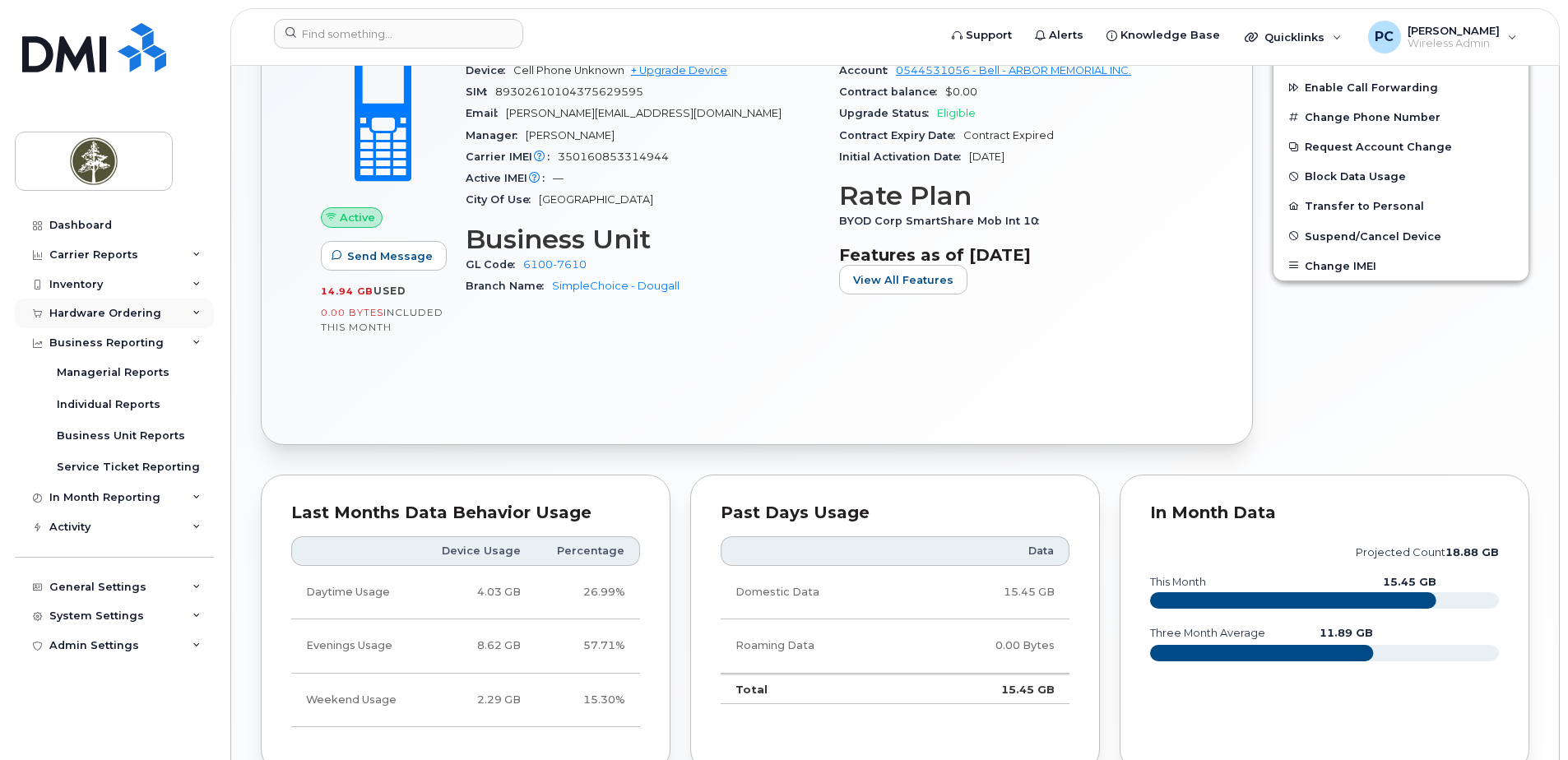
click at [165, 311] on div "Hardware Ordering" at bounding box center [115, 313] width 199 height 30
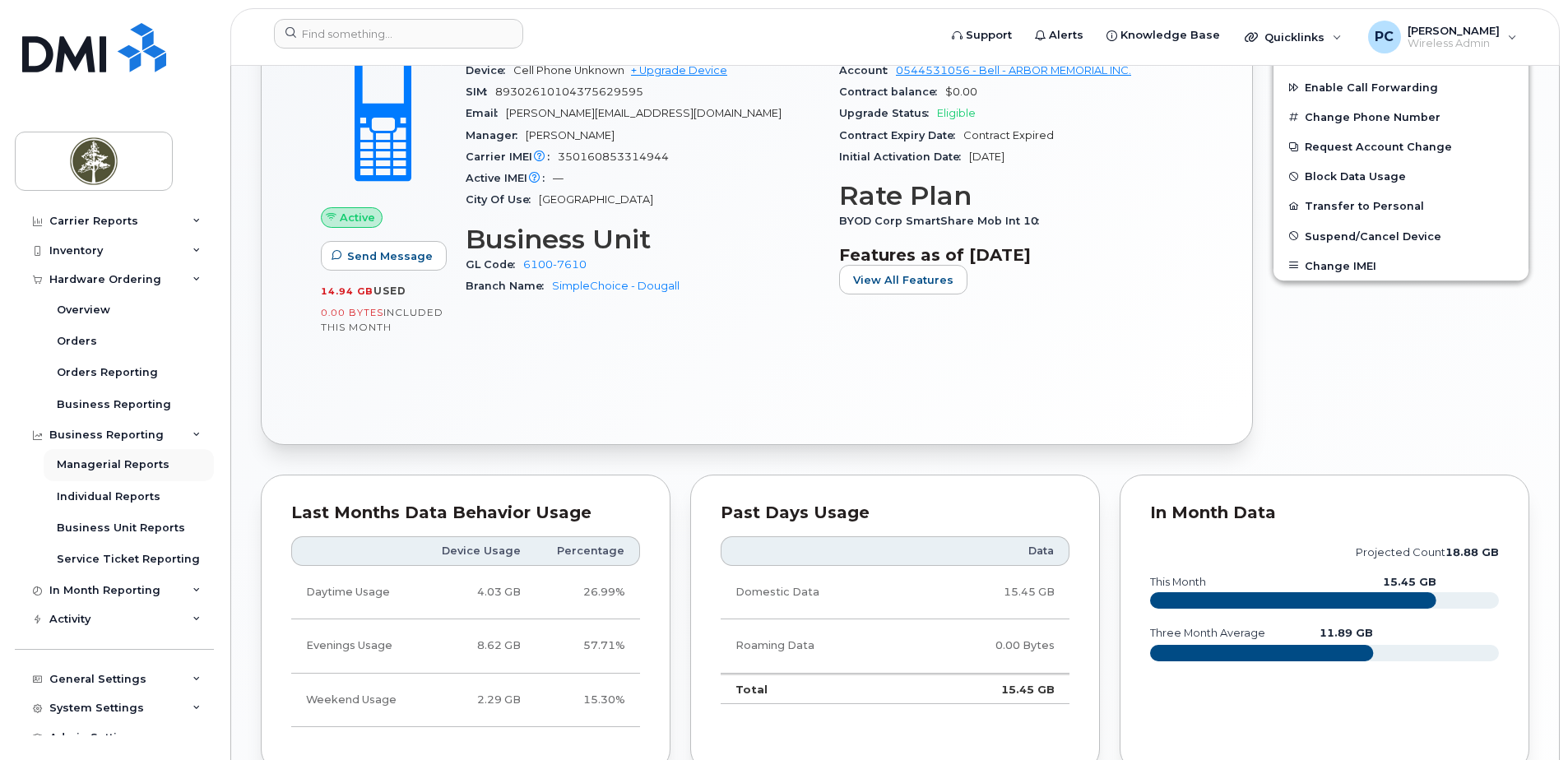
scroll to position [50, 0]
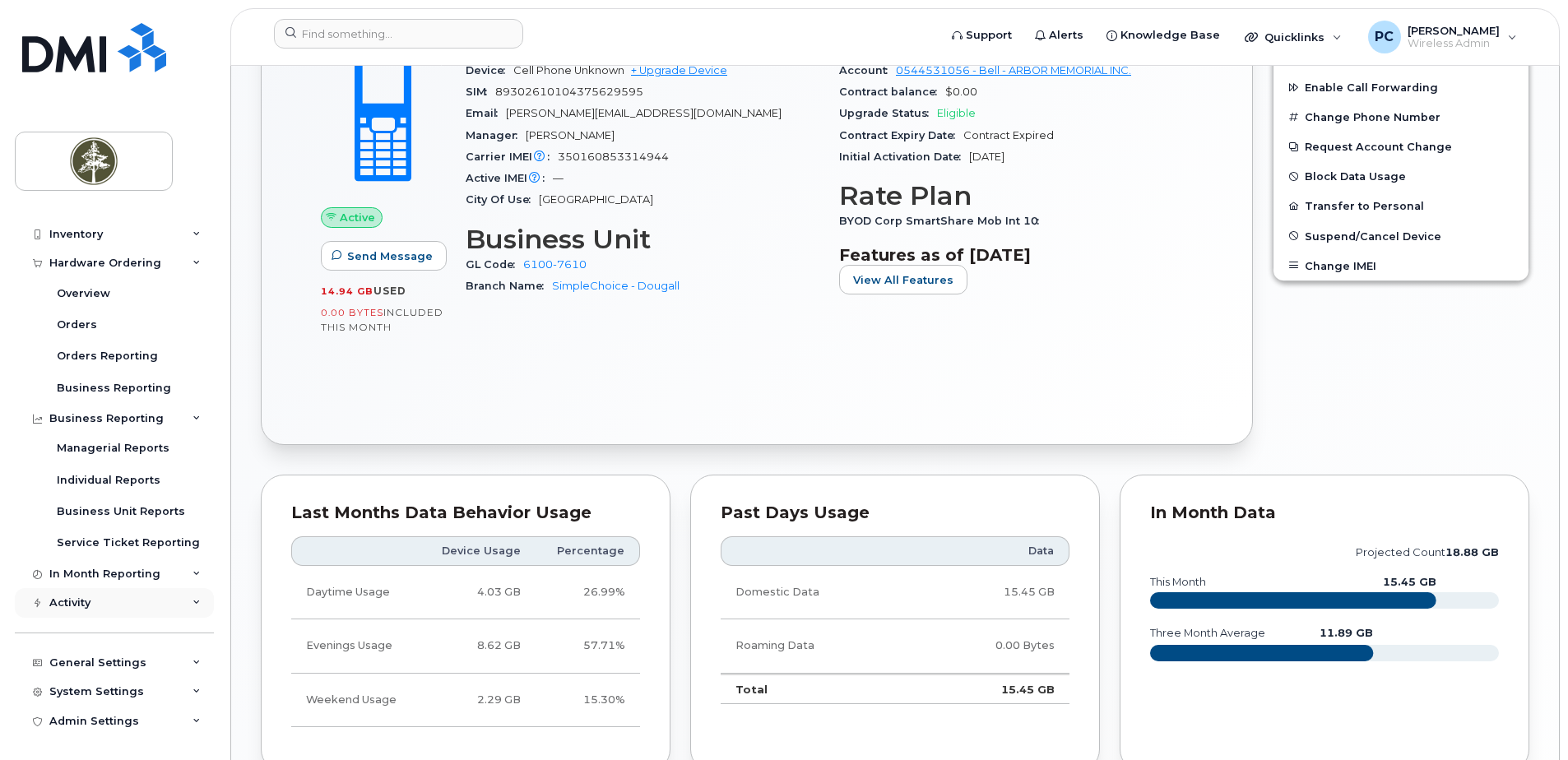
click at [172, 602] on div "Activity" at bounding box center [115, 603] width 199 height 30
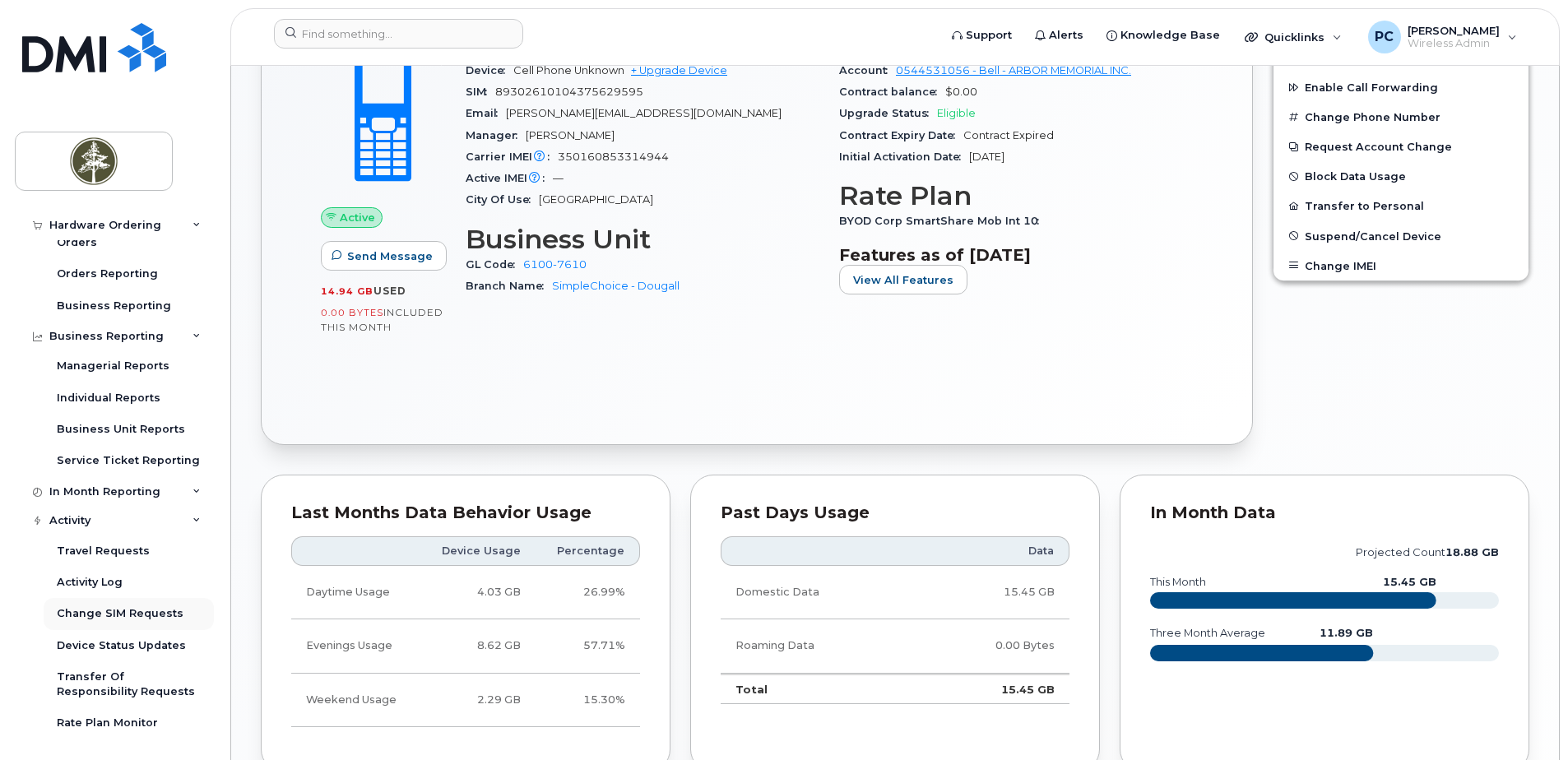
scroll to position [214, 0]
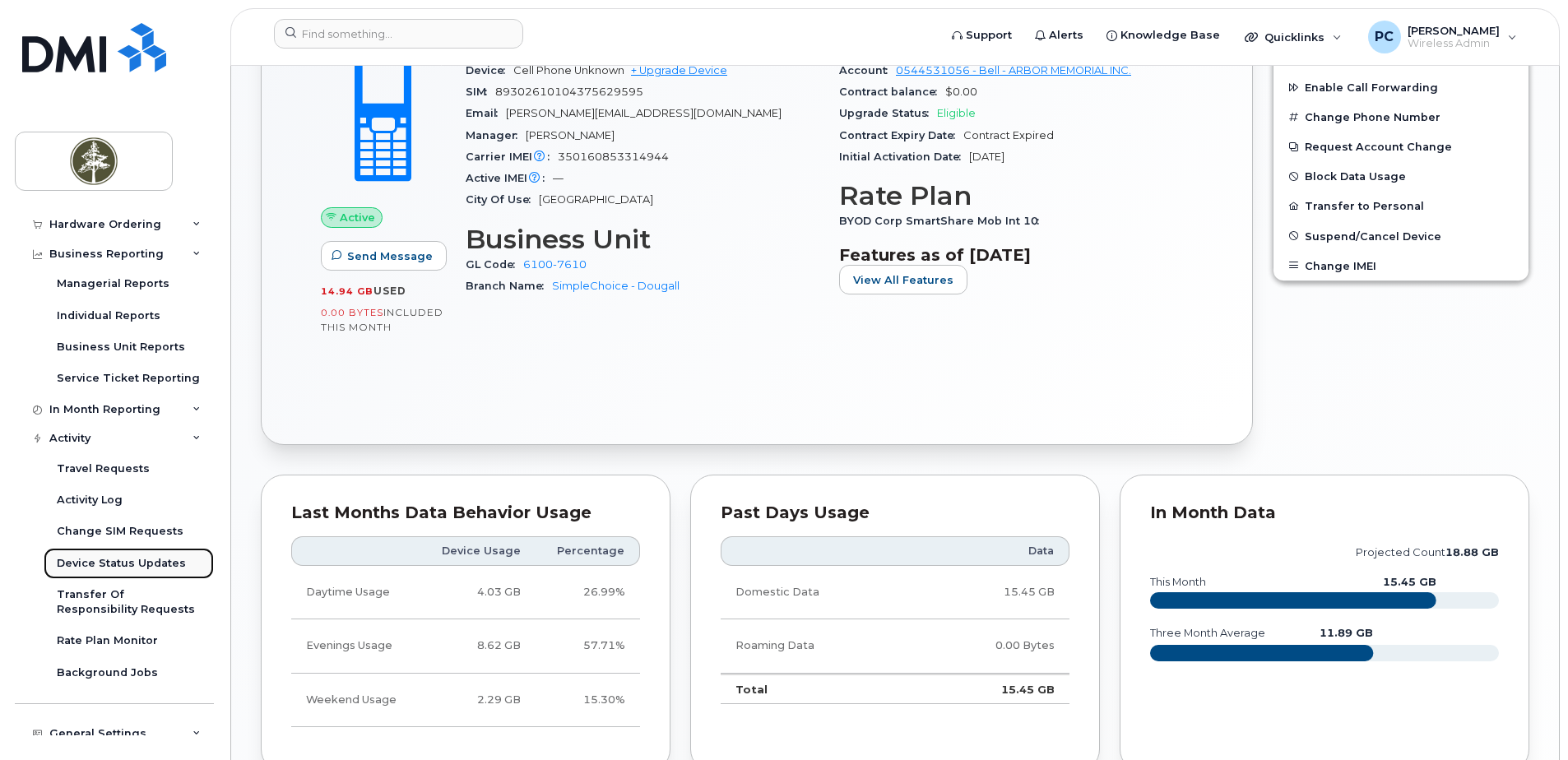
click at [131, 563] on div "Device Status Updates" at bounding box center [121, 563] width 130 height 15
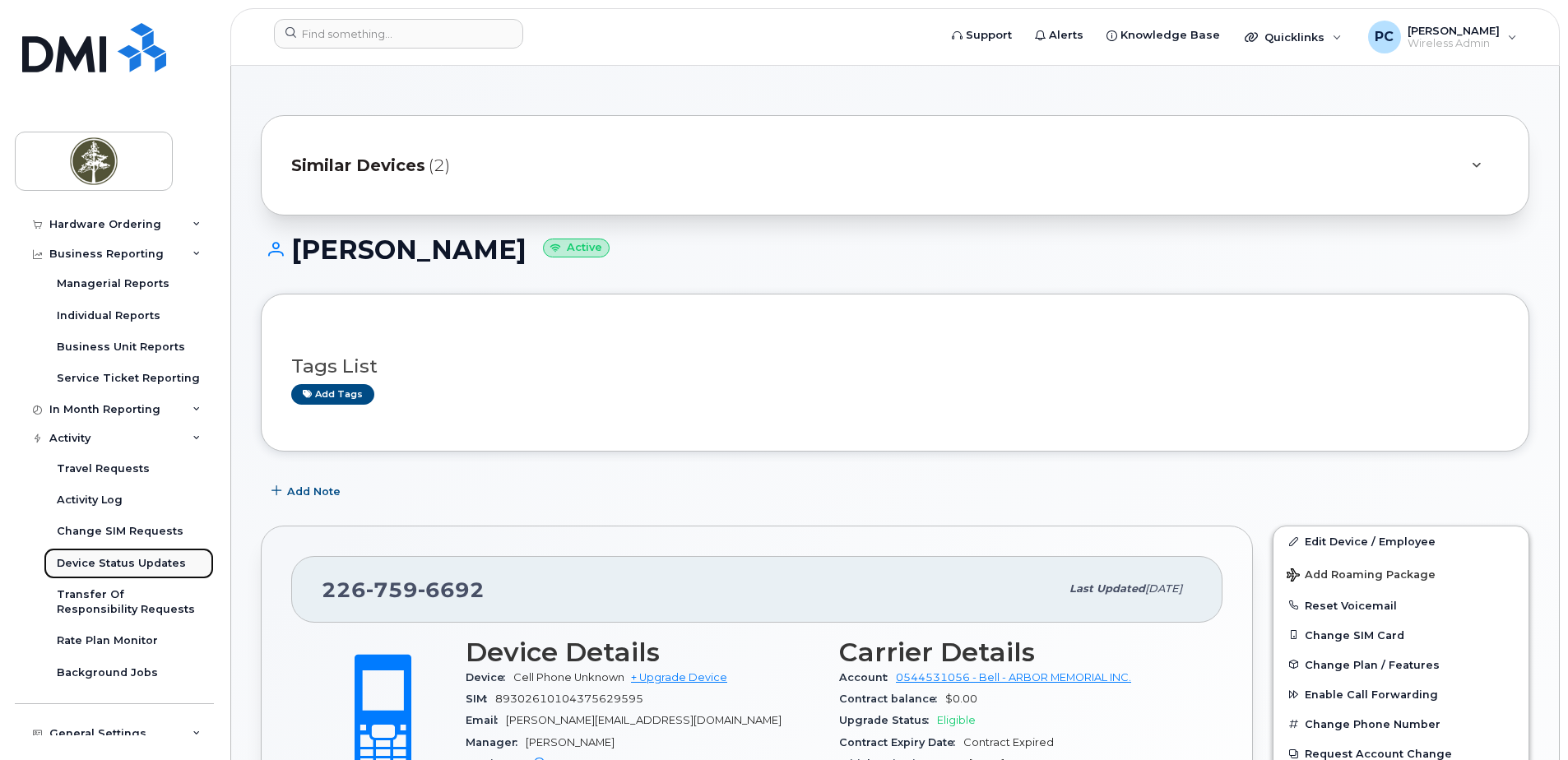
scroll to position [34, 0]
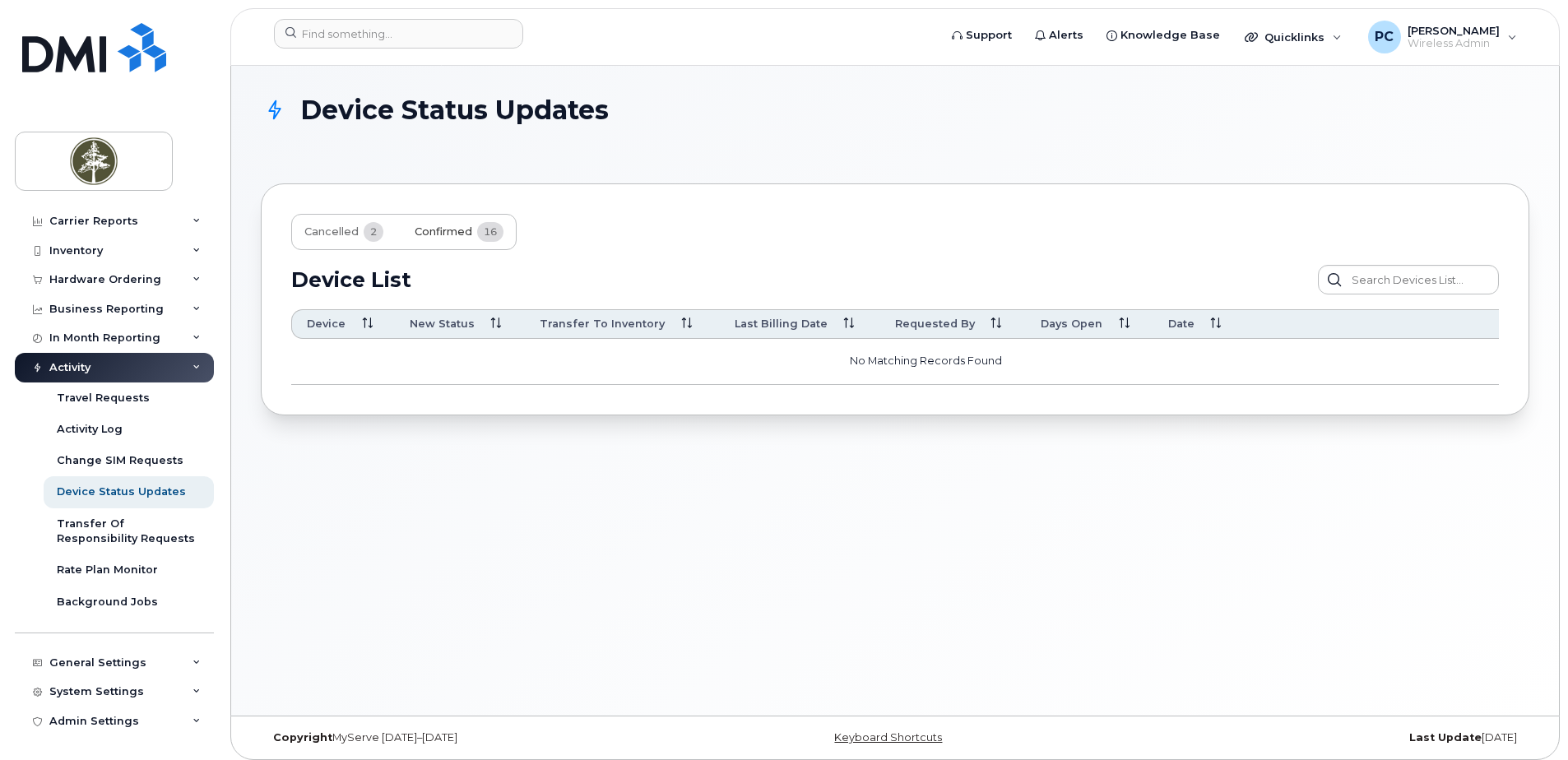
click at [446, 233] on span "Confirmed" at bounding box center [443, 232] width 58 height 13
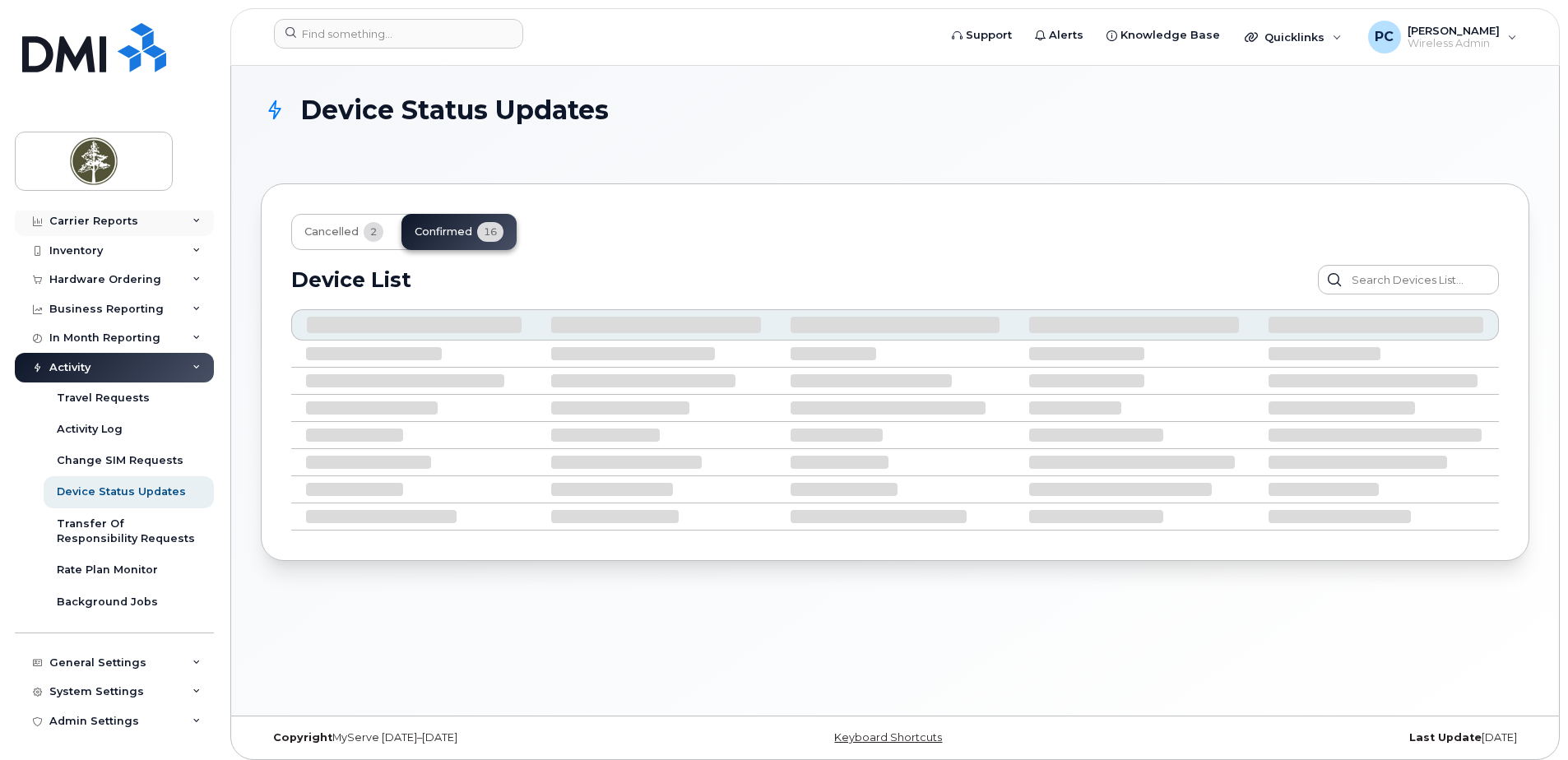
click at [134, 225] on div "Carrier Reports" at bounding box center [115, 222] width 199 height 30
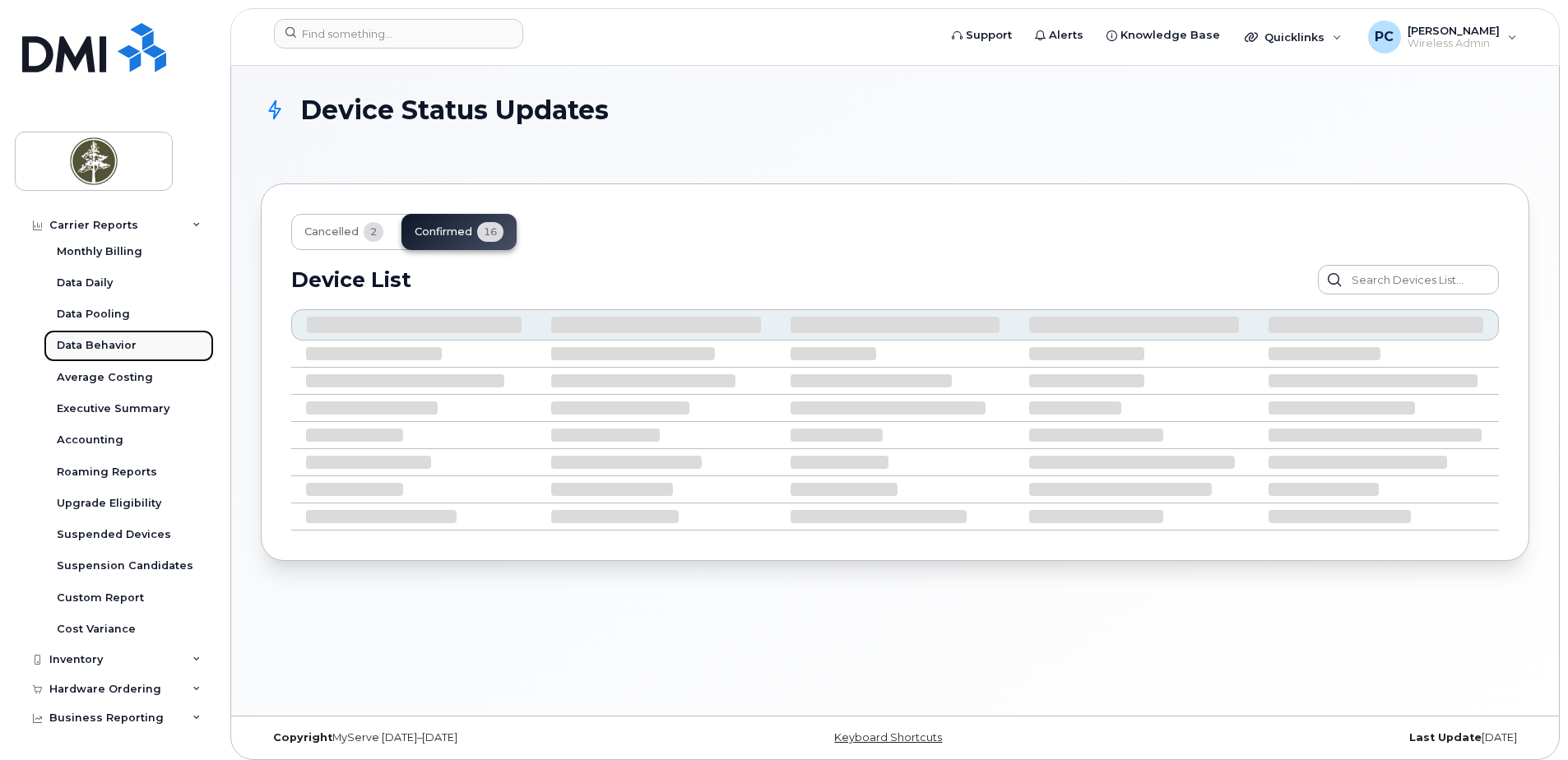
click at [107, 343] on div "Data Behavior" at bounding box center [97, 346] width 80 height 15
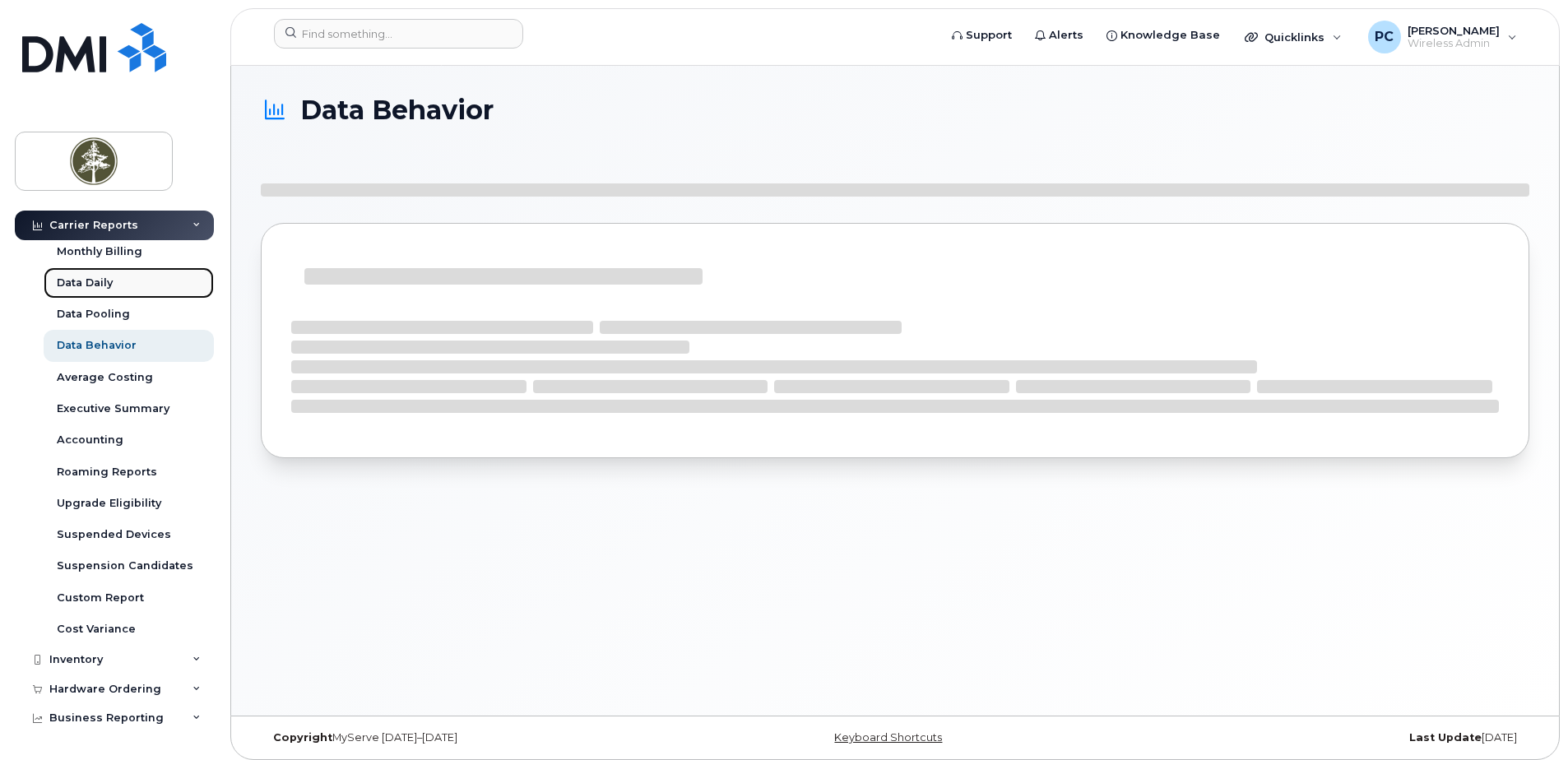
click at [93, 279] on div "Data Daily" at bounding box center [85, 283] width 56 height 15
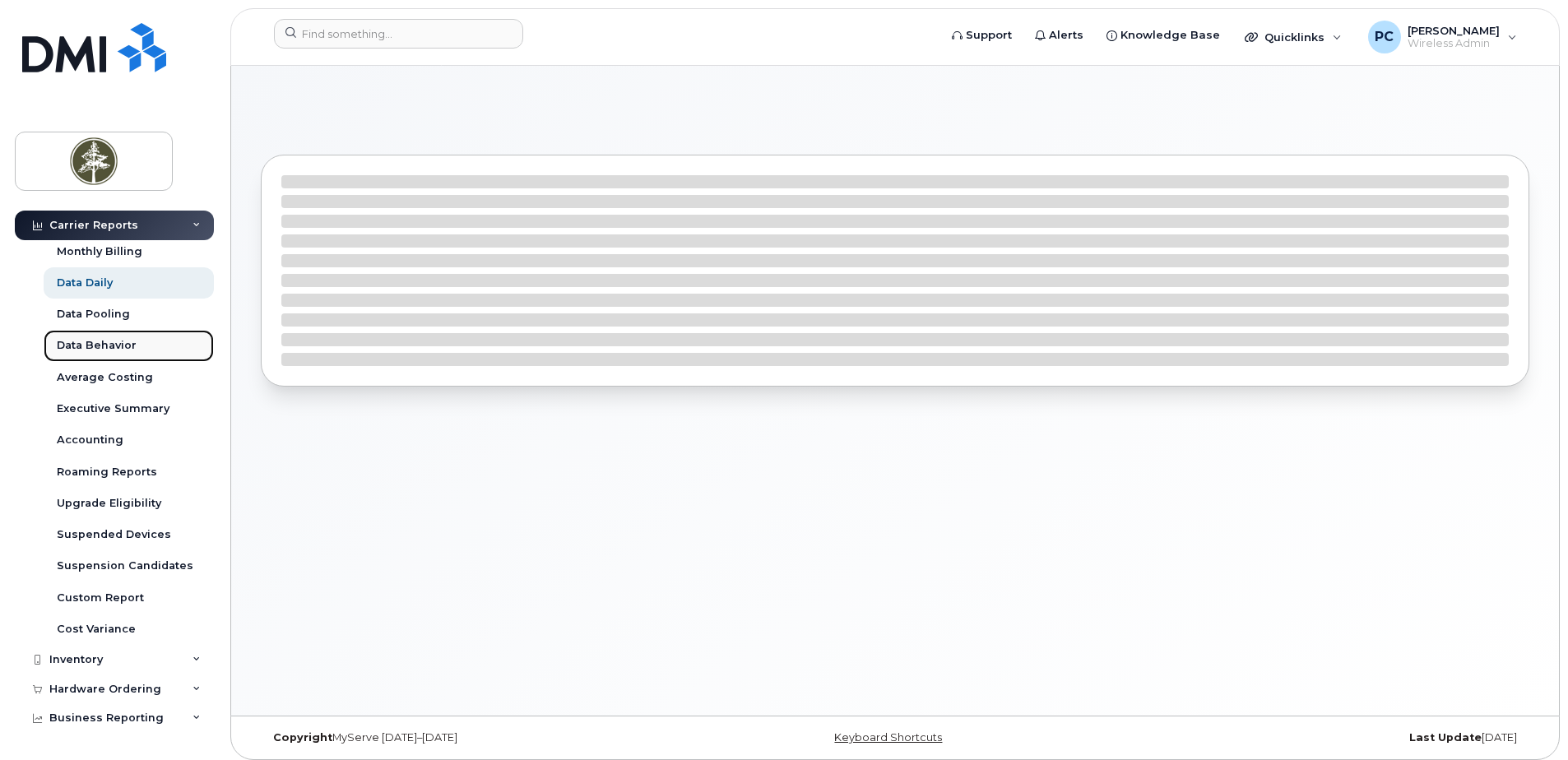
click at [107, 340] on div "Data Behavior" at bounding box center [97, 346] width 80 height 15
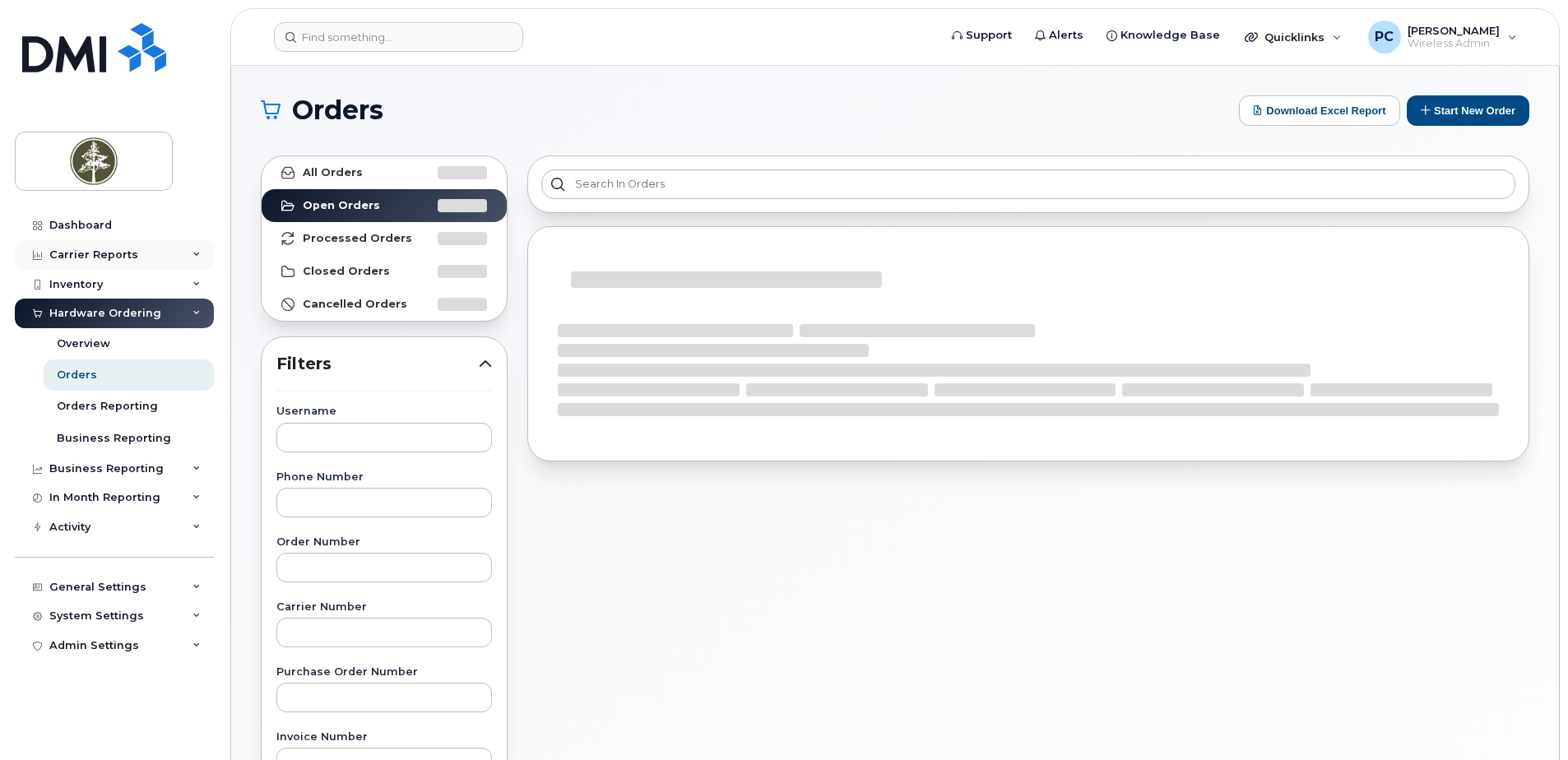
click at [169, 256] on div "Carrier Reports" at bounding box center [115, 255] width 199 height 30
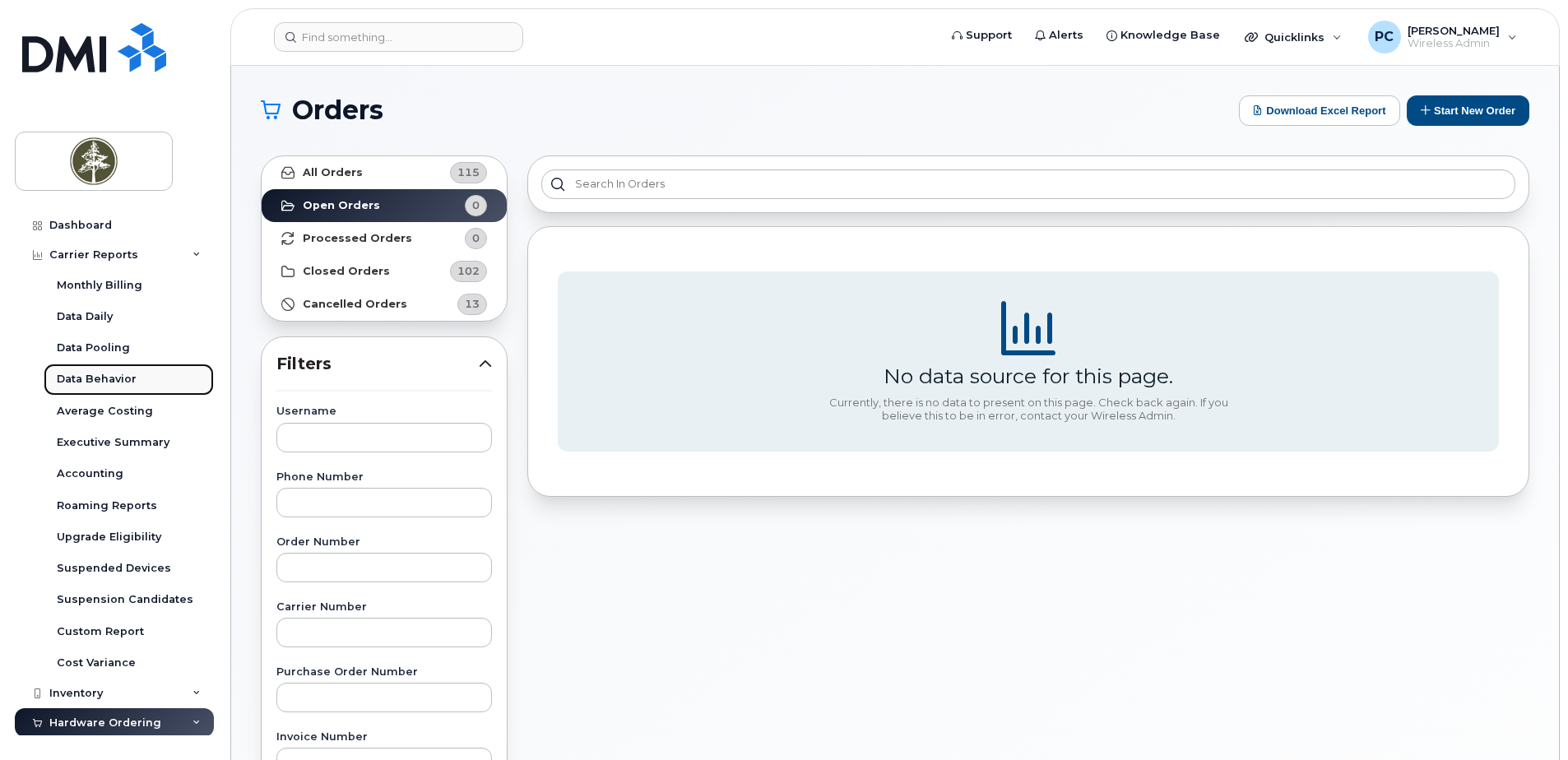
click at [76, 374] on div "Data Behavior" at bounding box center [97, 379] width 80 height 15
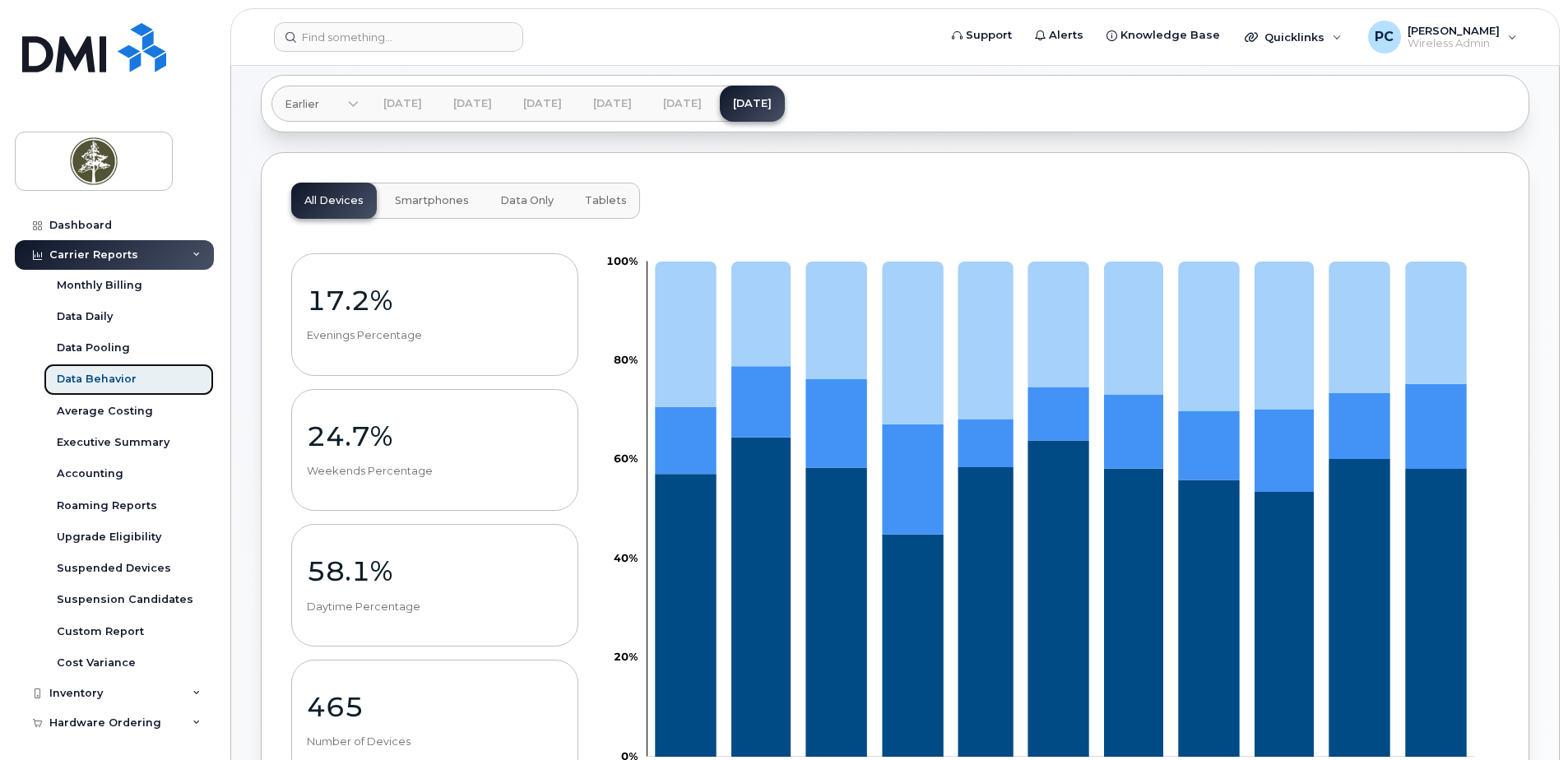
scroll to position [75, 0]
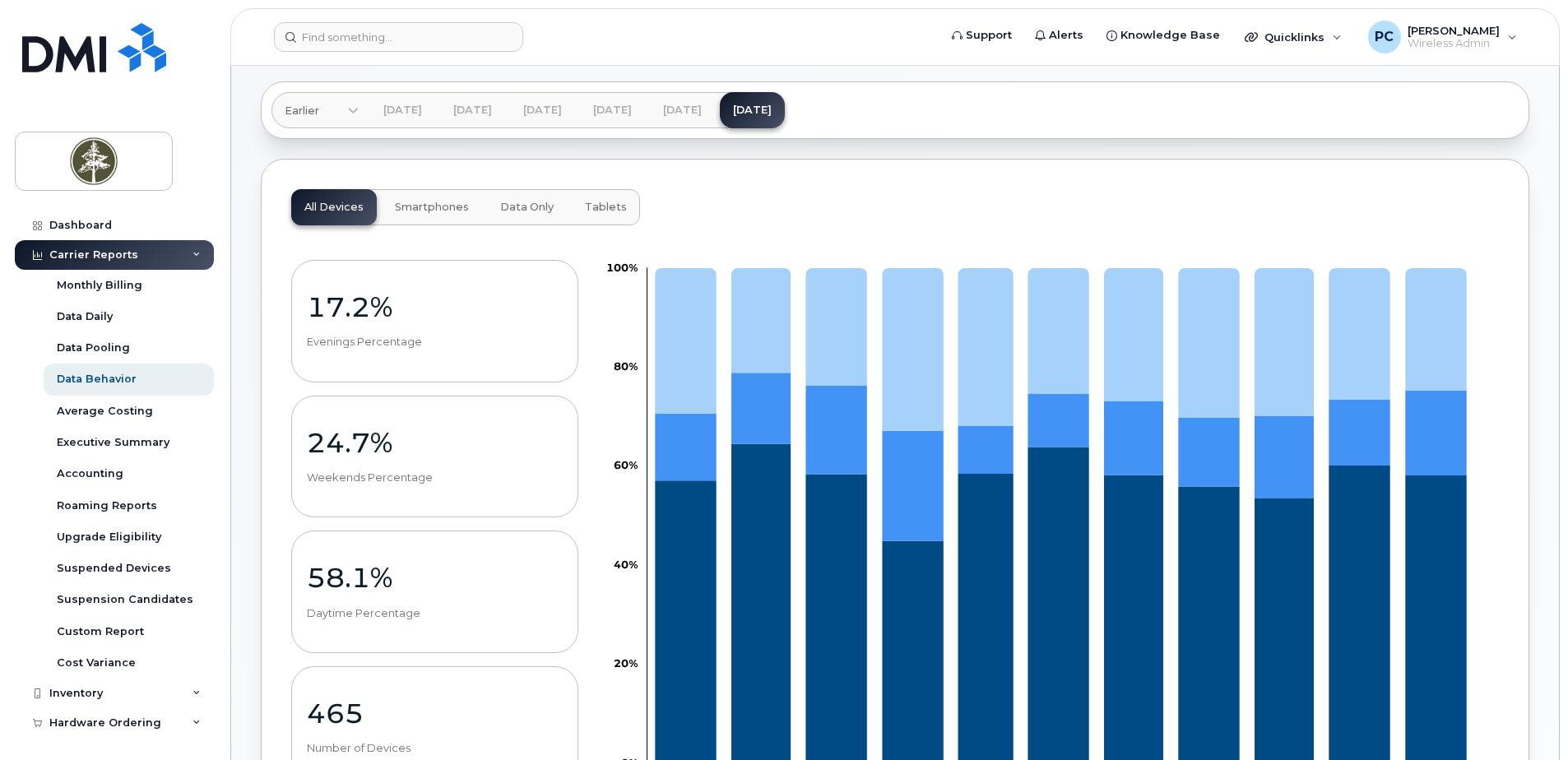
click at [607, 203] on span "Tablets" at bounding box center [606, 207] width 42 height 13
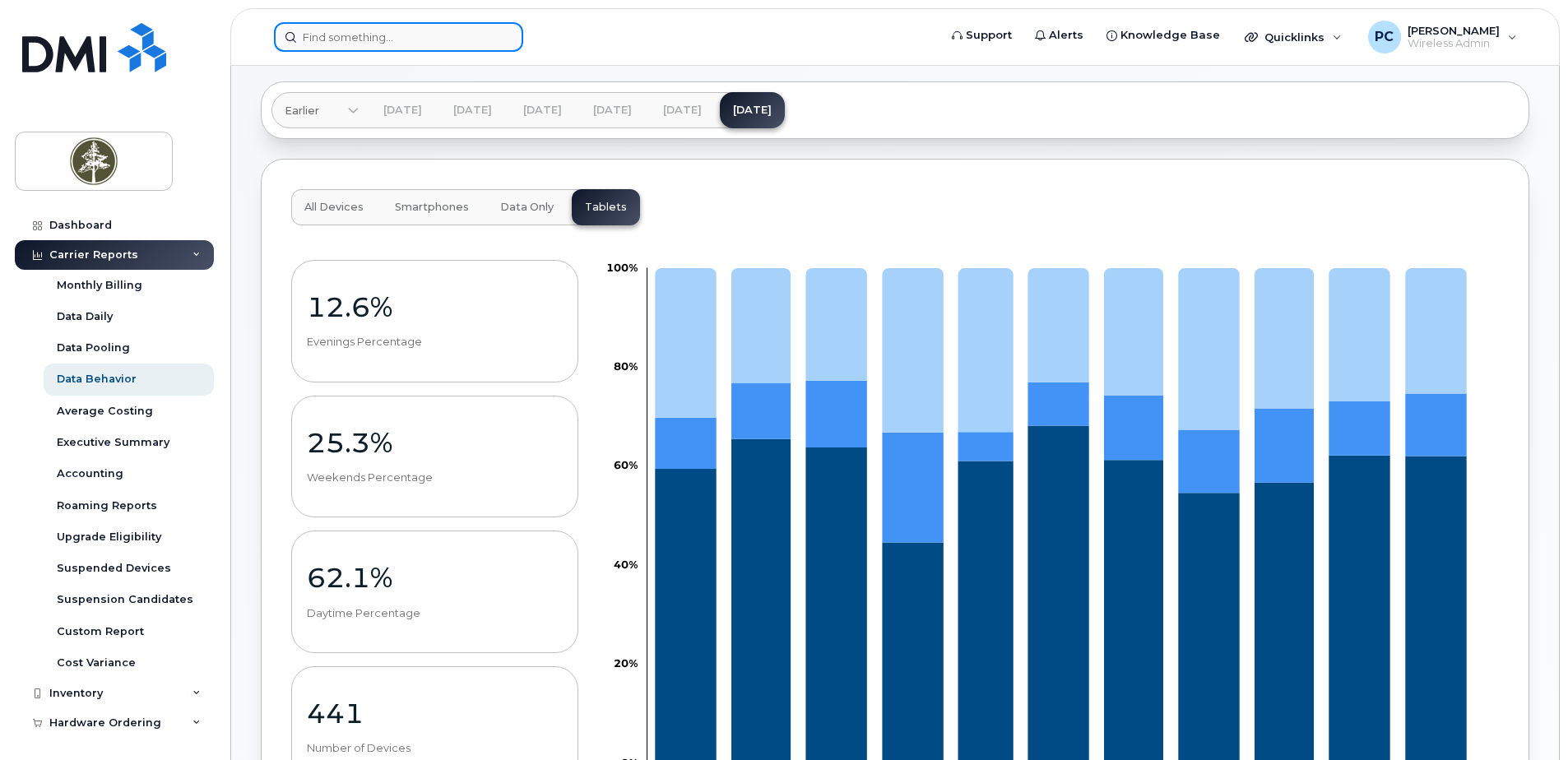
click at [425, 36] on input at bounding box center [399, 37] width 250 height 30
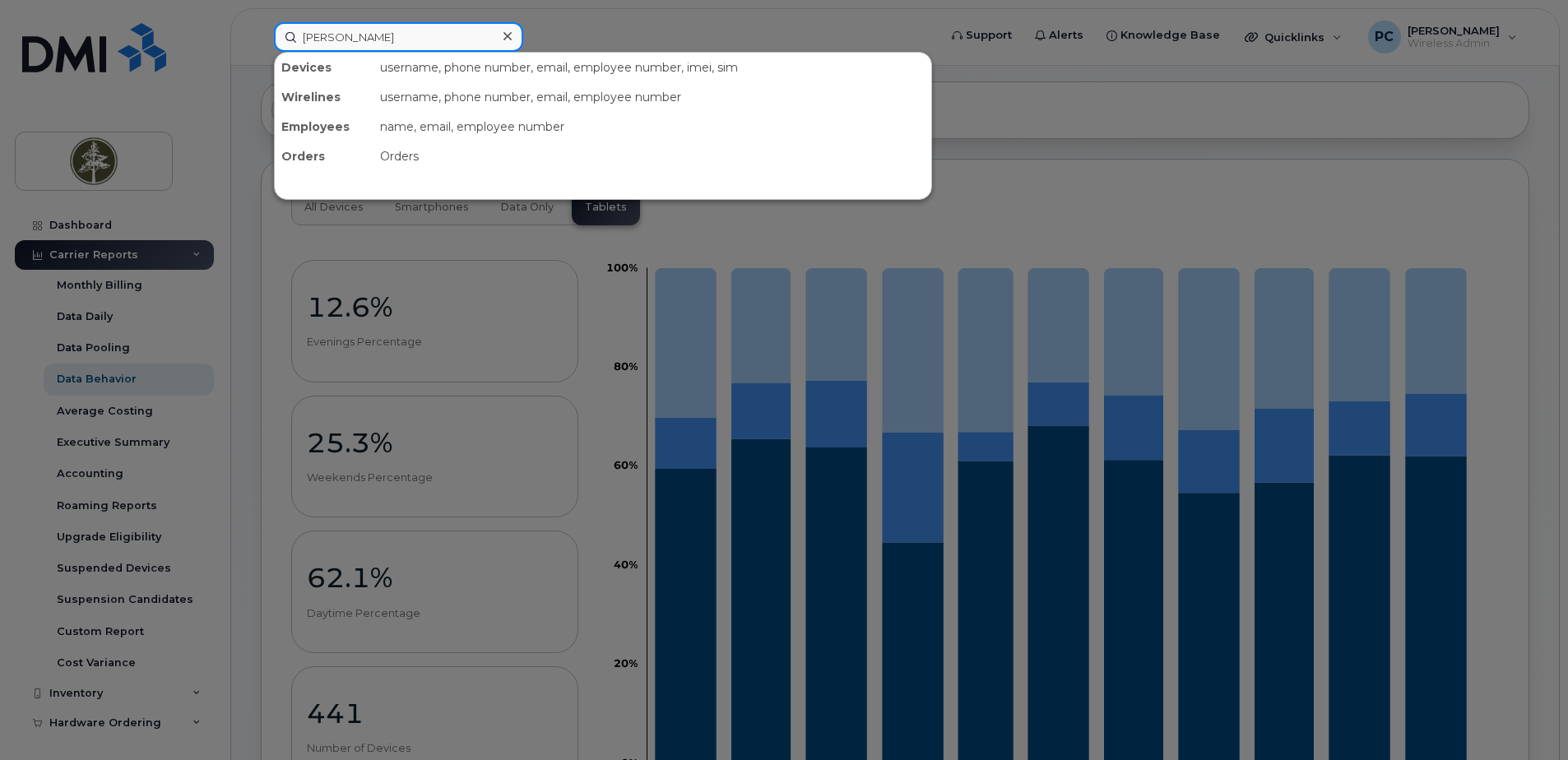
type input "sherri"
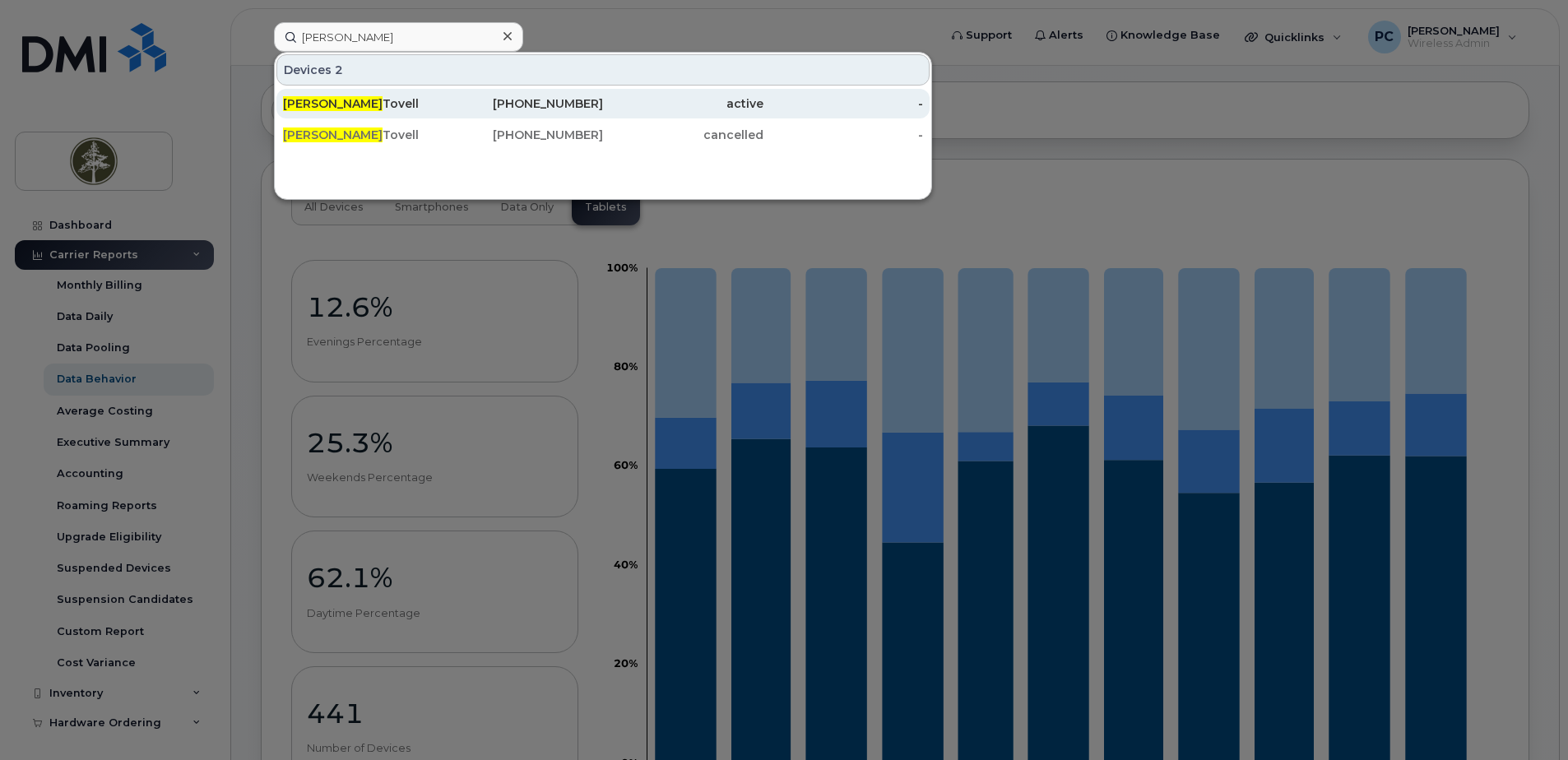
click at [393, 111] on div "Sherri Tovell" at bounding box center [363, 103] width 160 height 17
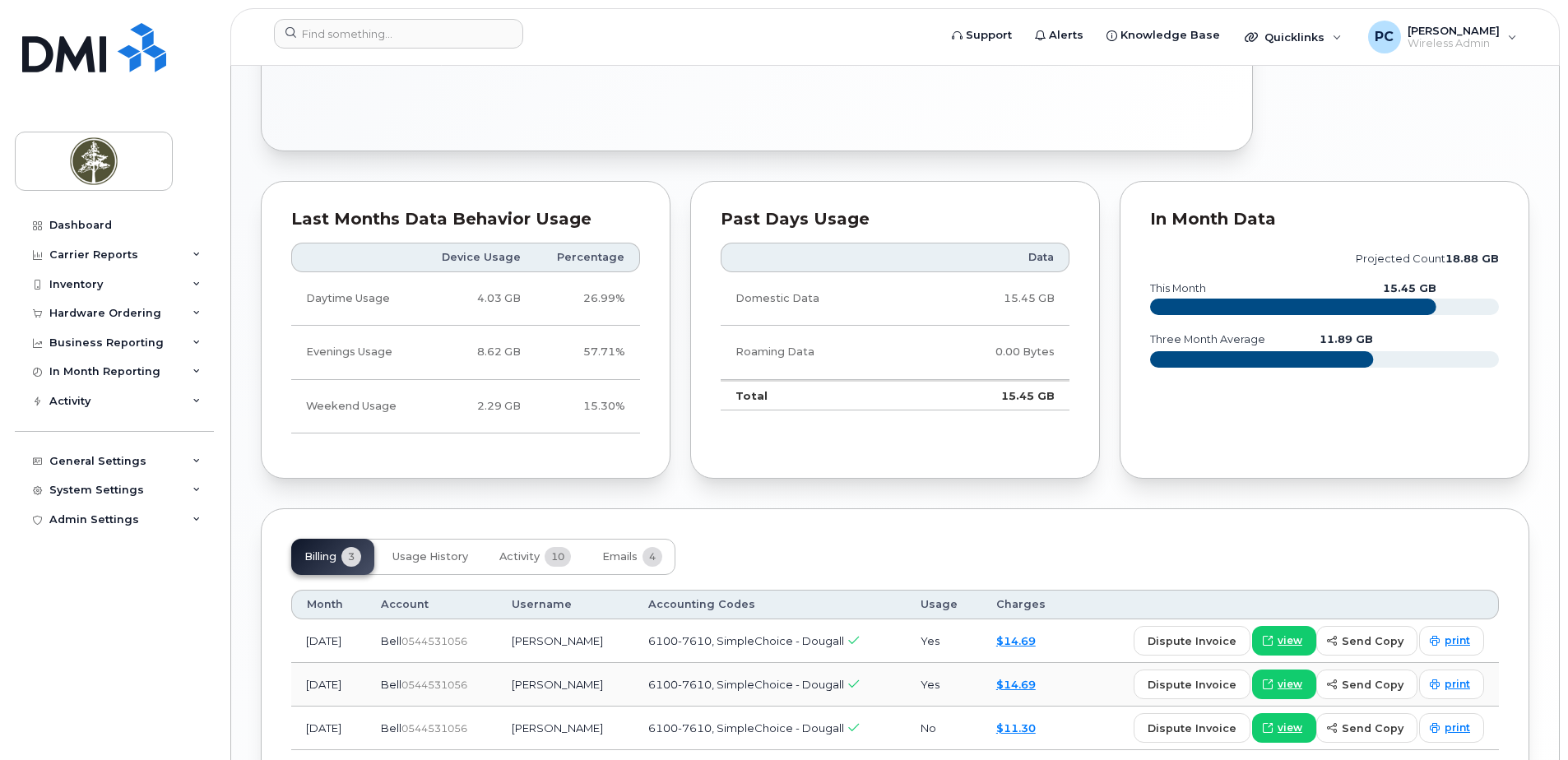
scroll to position [822, 0]
